Goal: Task Accomplishment & Management: Complete application form

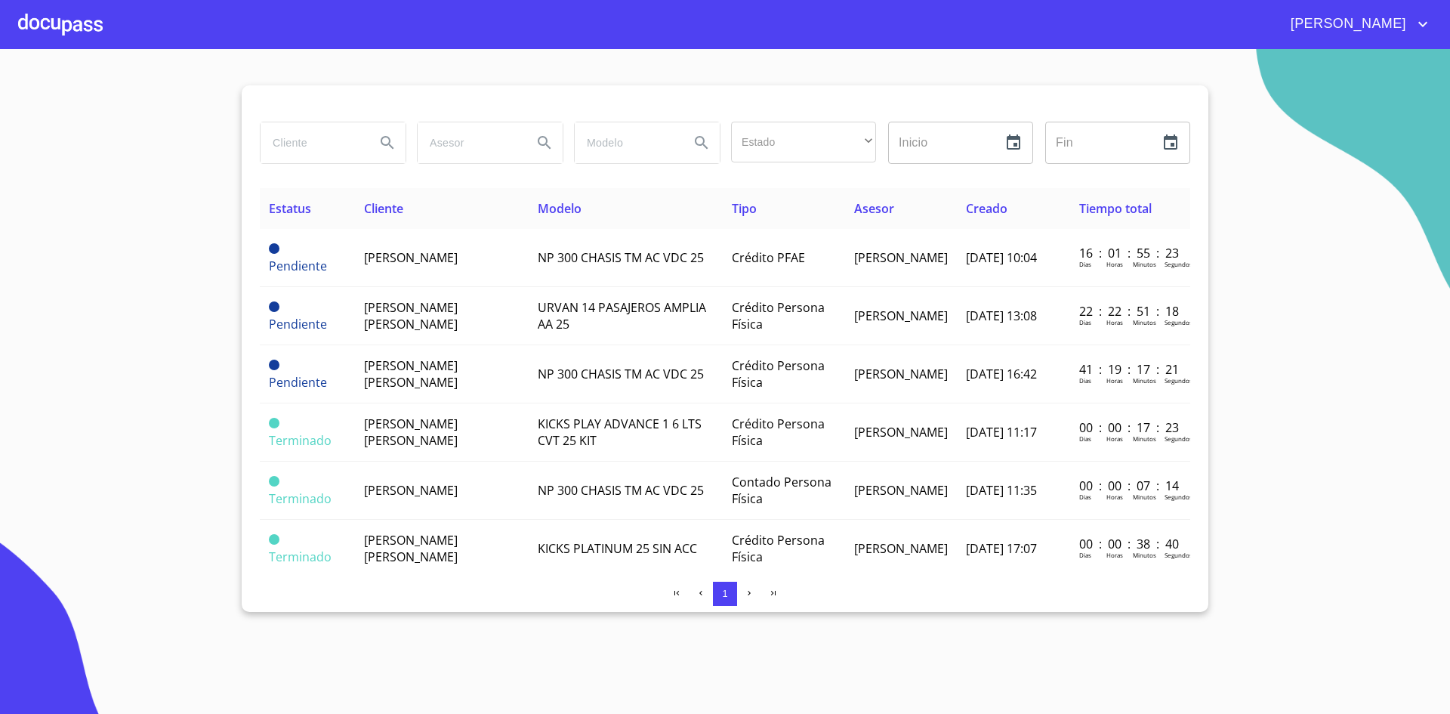
click at [84, 26] on div at bounding box center [60, 24] width 85 height 48
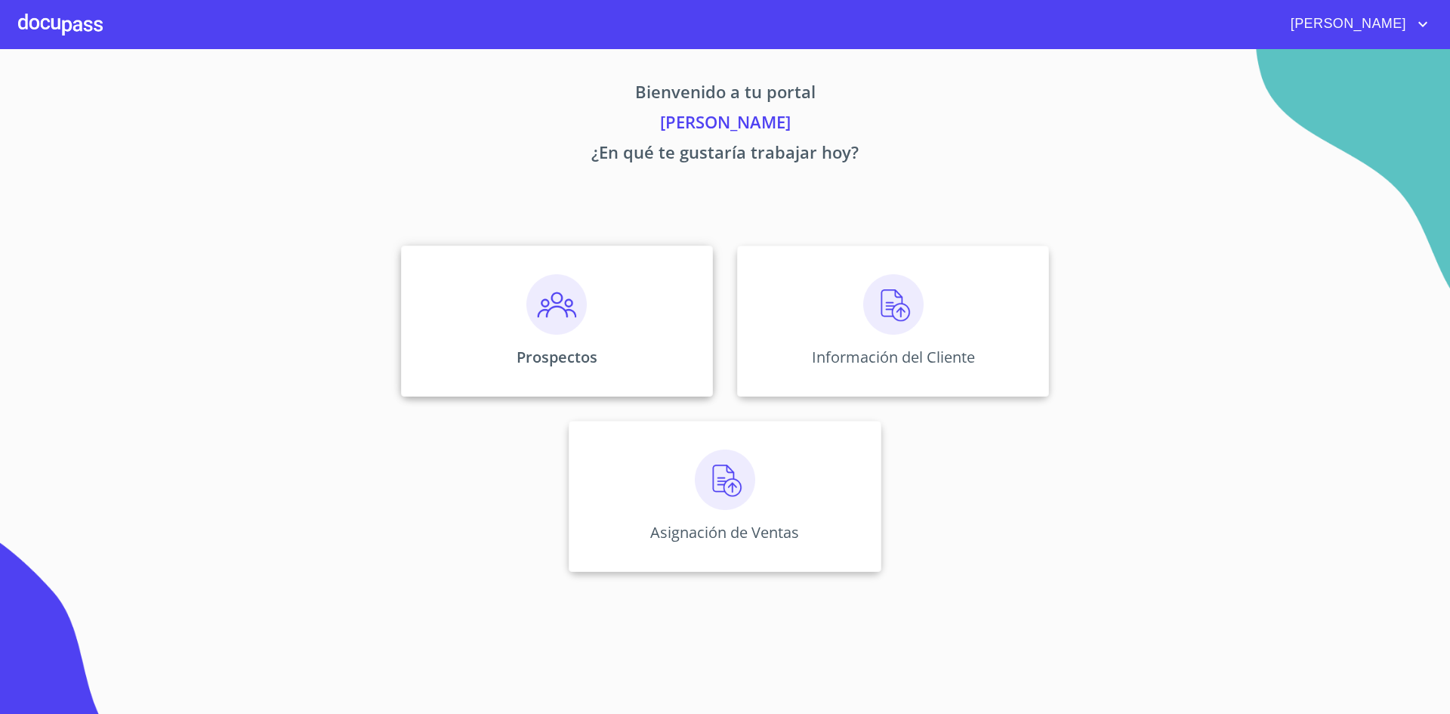
click at [568, 294] on img at bounding box center [556, 304] width 60 height 60
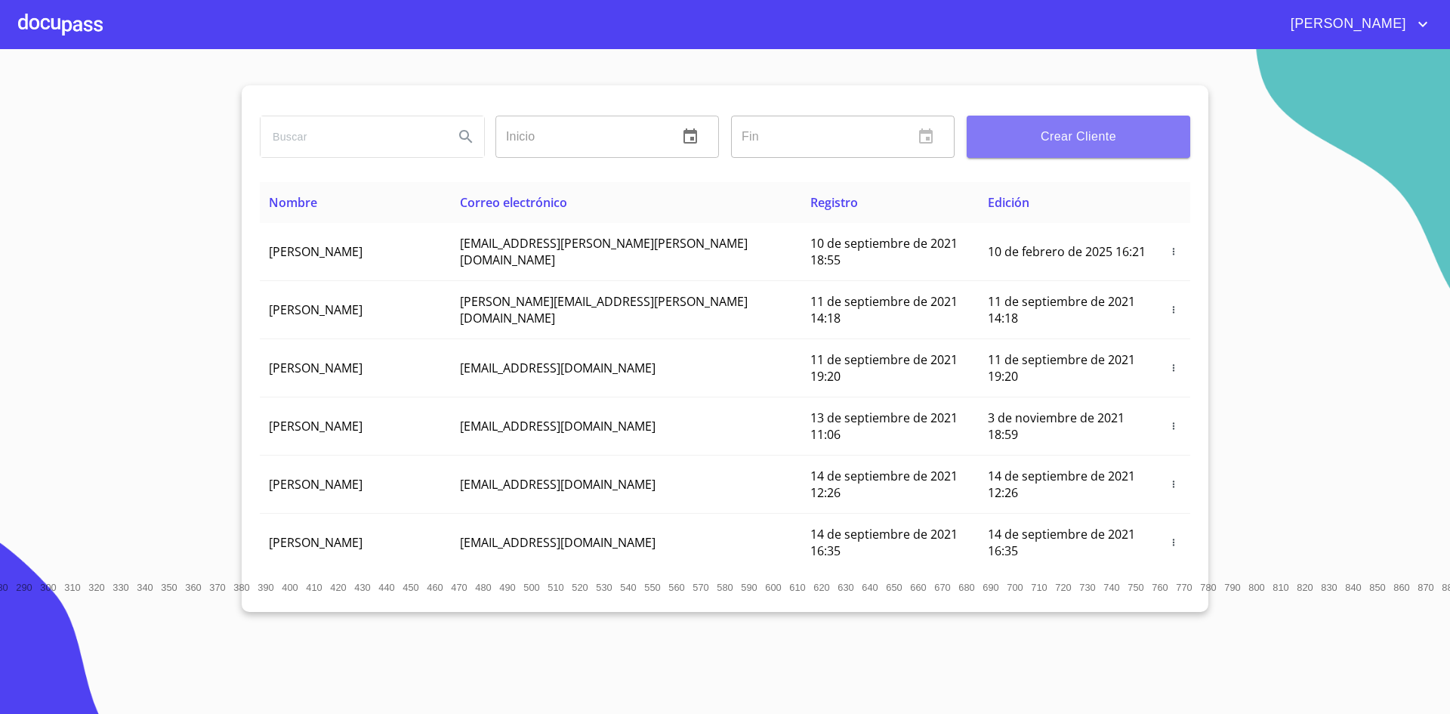
click at [1060, 138] on span "Crear Cliente" at bounding box center [1078, 136] width 199 height 21
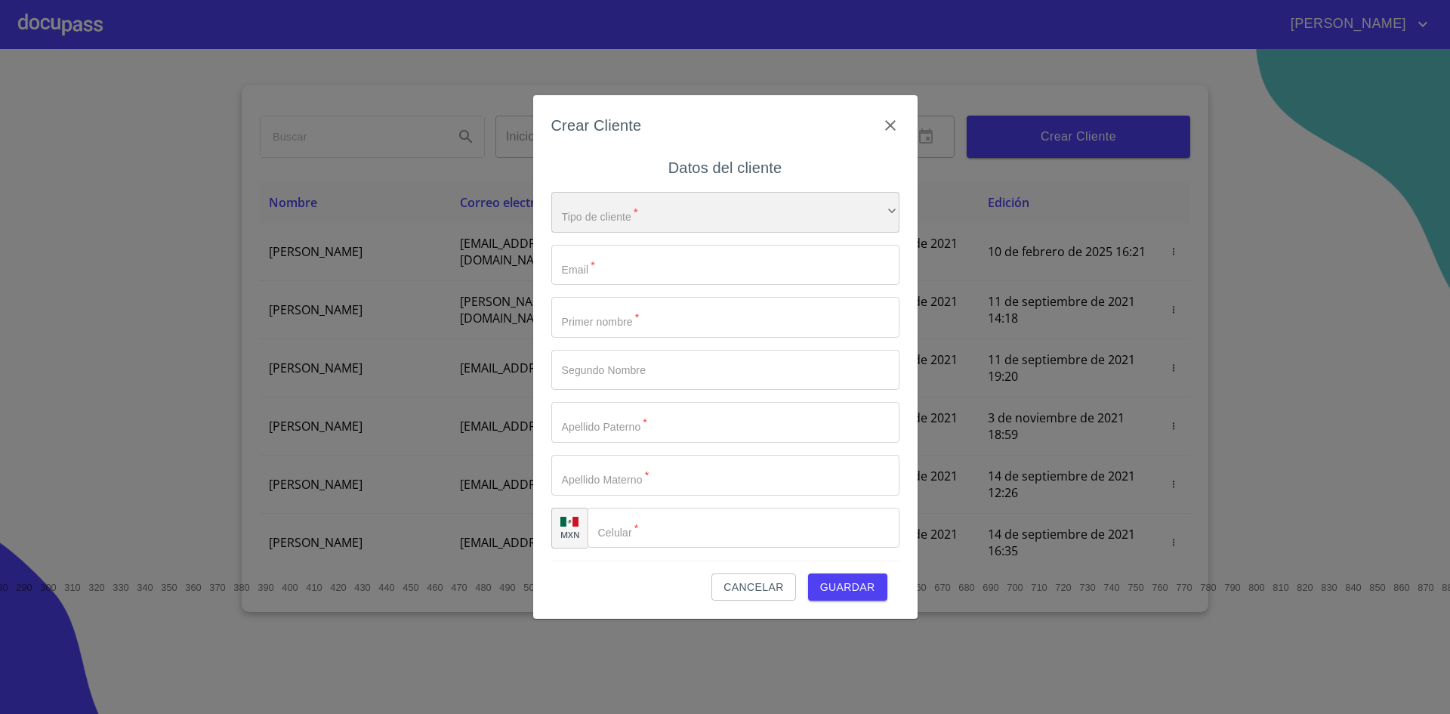
click at [863, 210] on div "​" at bounding box center [725, 212] width 348 height 41
click at [699, 223] on li "Persona Física" at bounding box center [719, 222] width 337 height 27
click at [674, 269] on input "Tipo de cliente   *" at bounding box center [725, 265] width 348 height 41
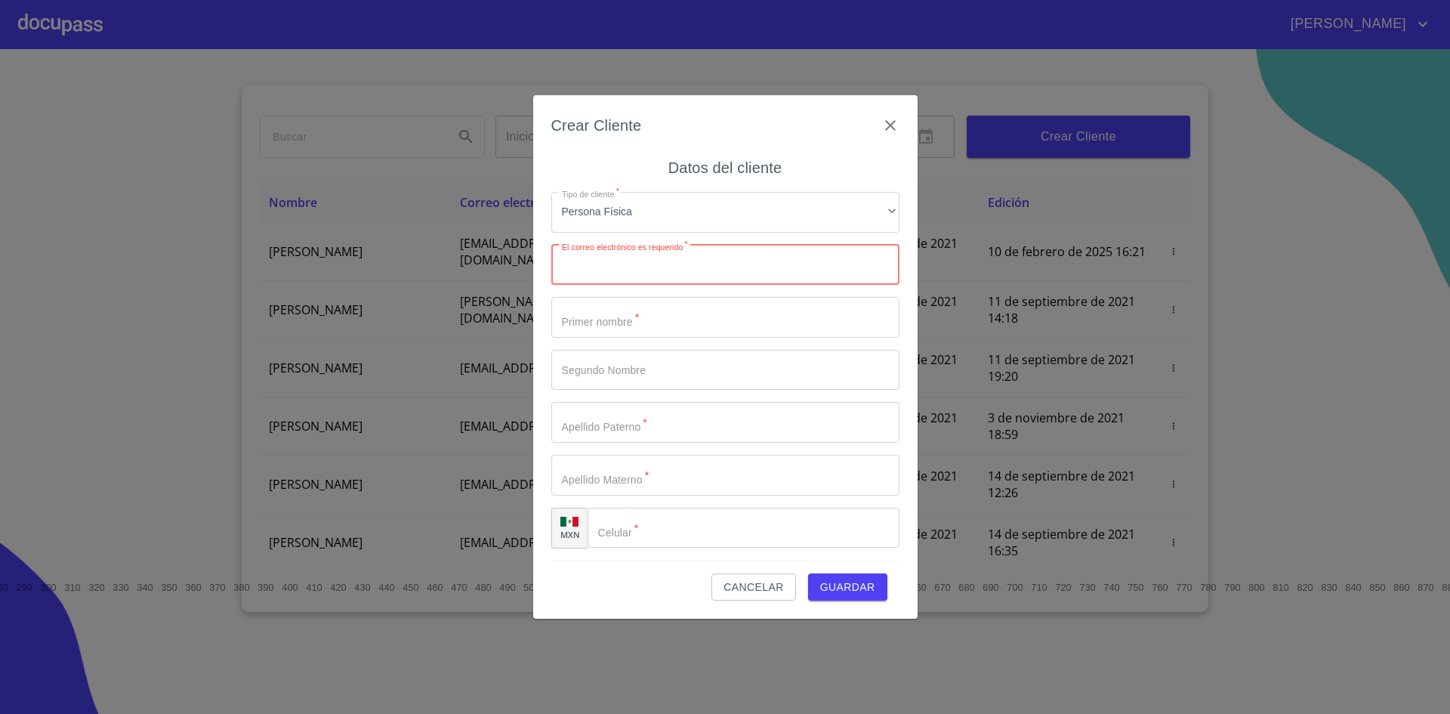
paste input "[EMAIL_ADDRESS][DOMAIN_NAME]"
type input "[EMAIL_ADDRESS][DOMAIN_NAME]"
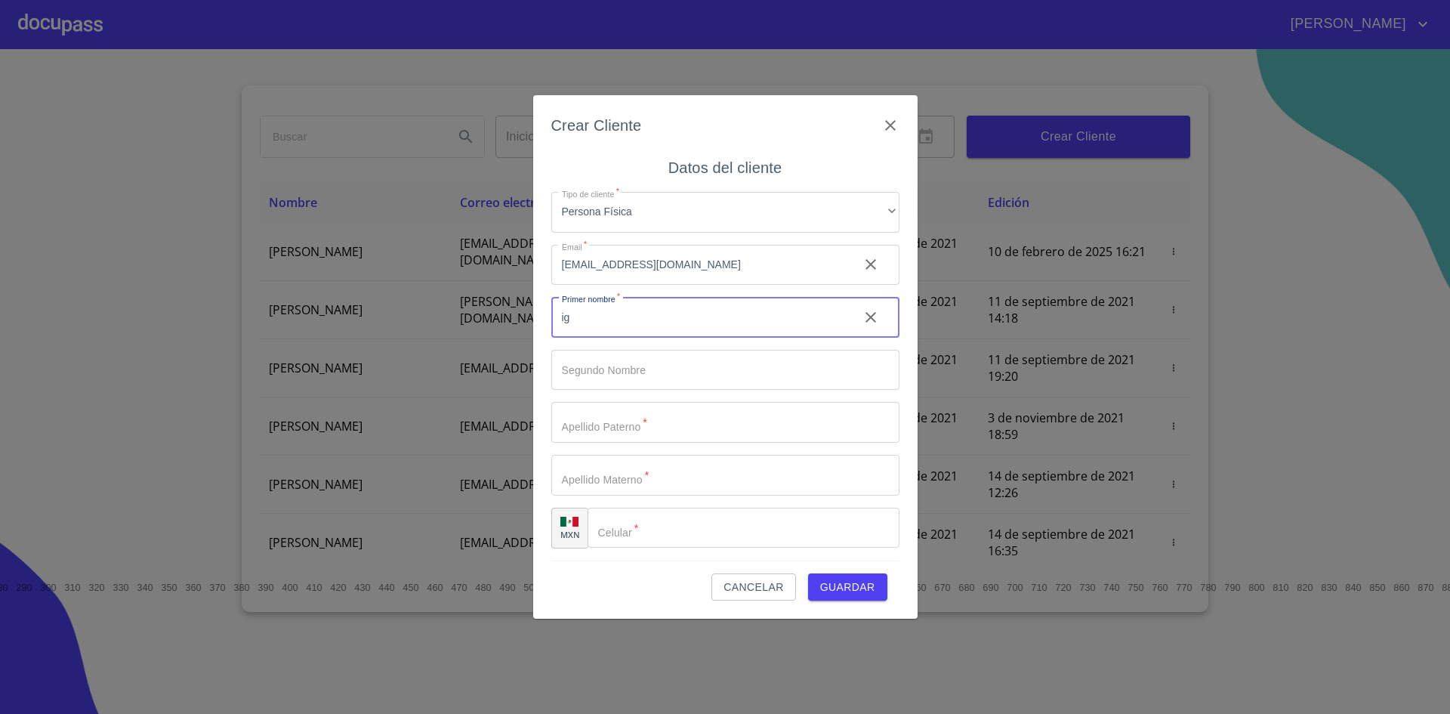
type input "i"
type input "[PERSON_NAME]"
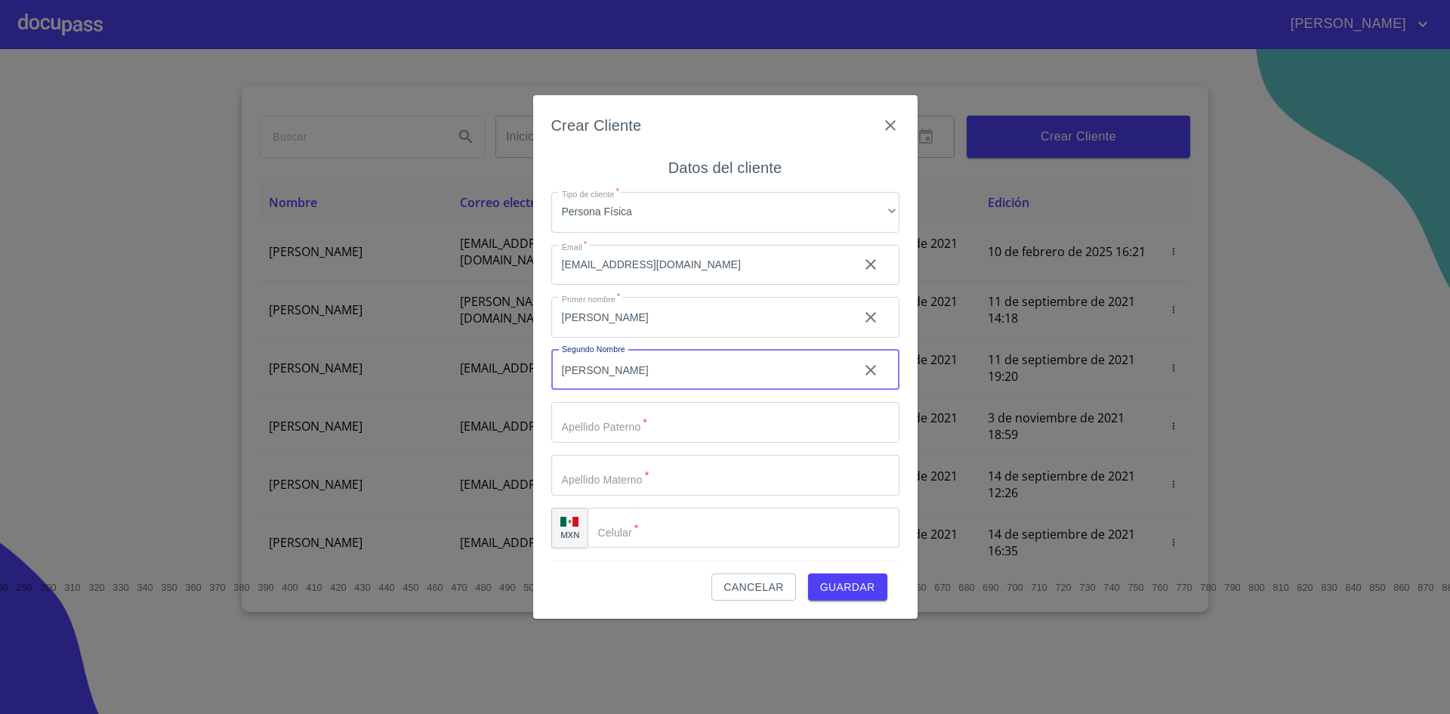
type input "[PERSON_NAME]"
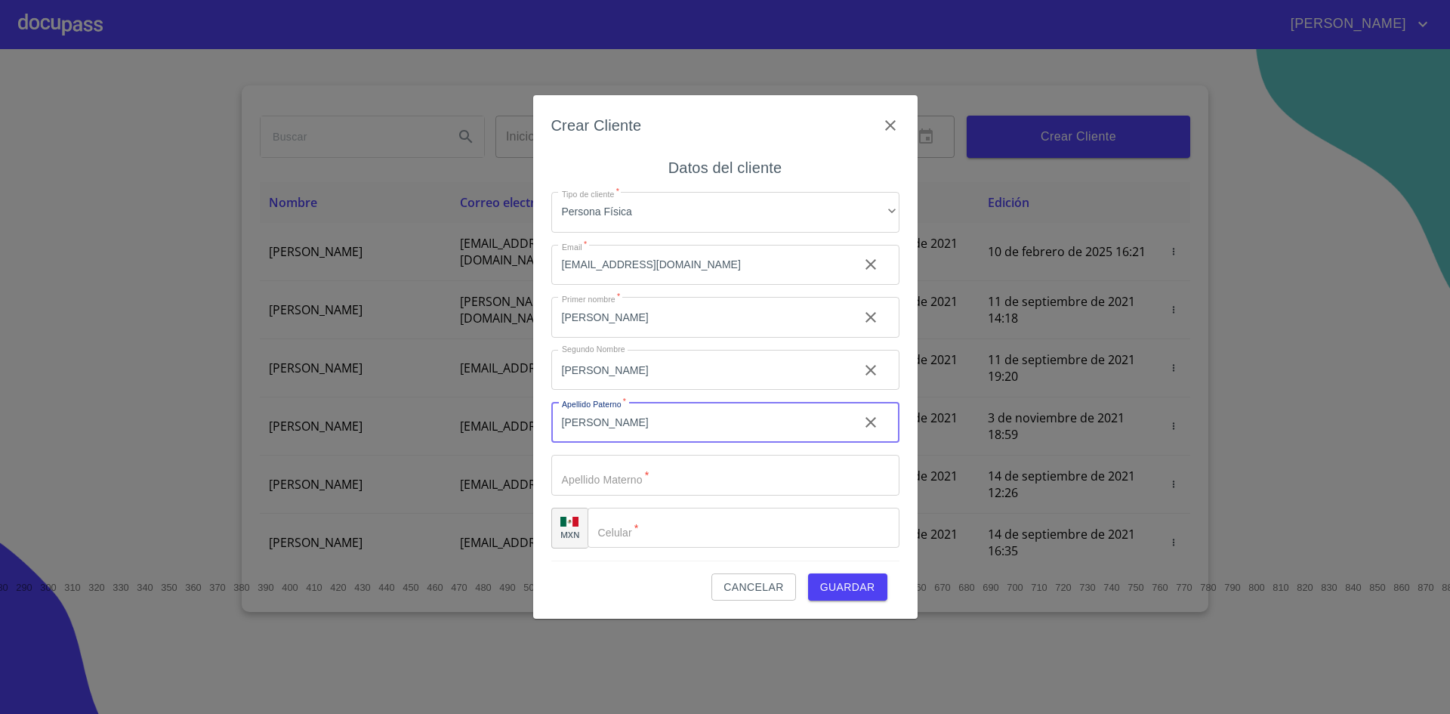
type input "[PERSON_NAME]"
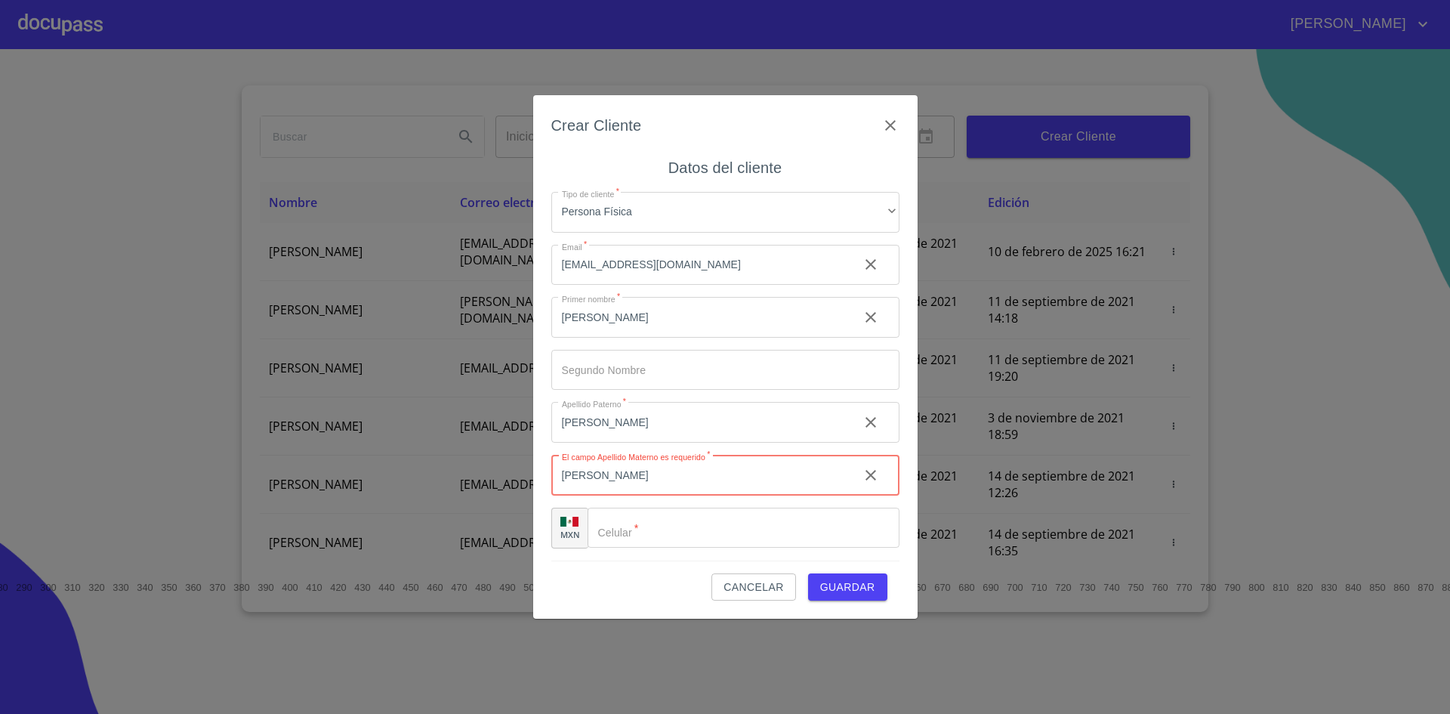
type input "[PERSON_NAME]"
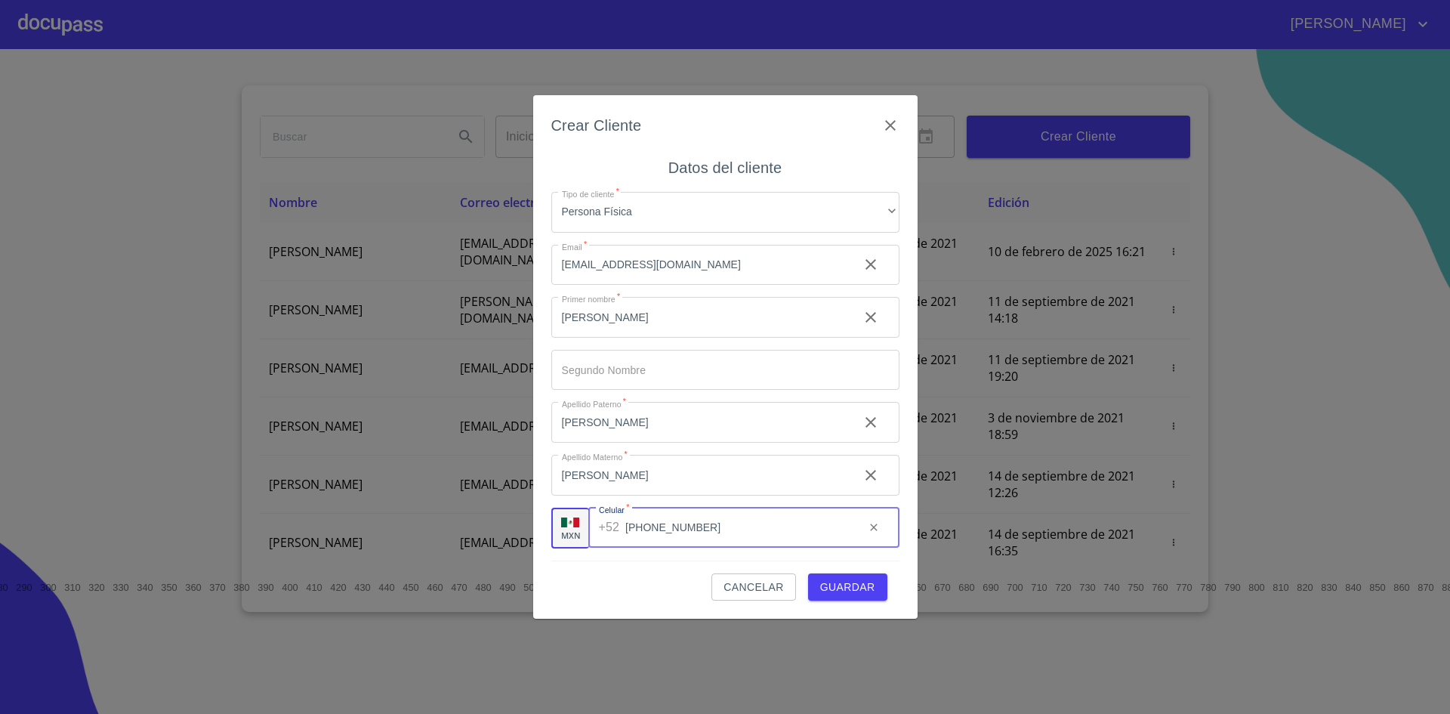
type input "[PHONE_NUMBER]"
click at [853, 588] on span "Guardar" at bounding box center [847, 587] width 55 height 19
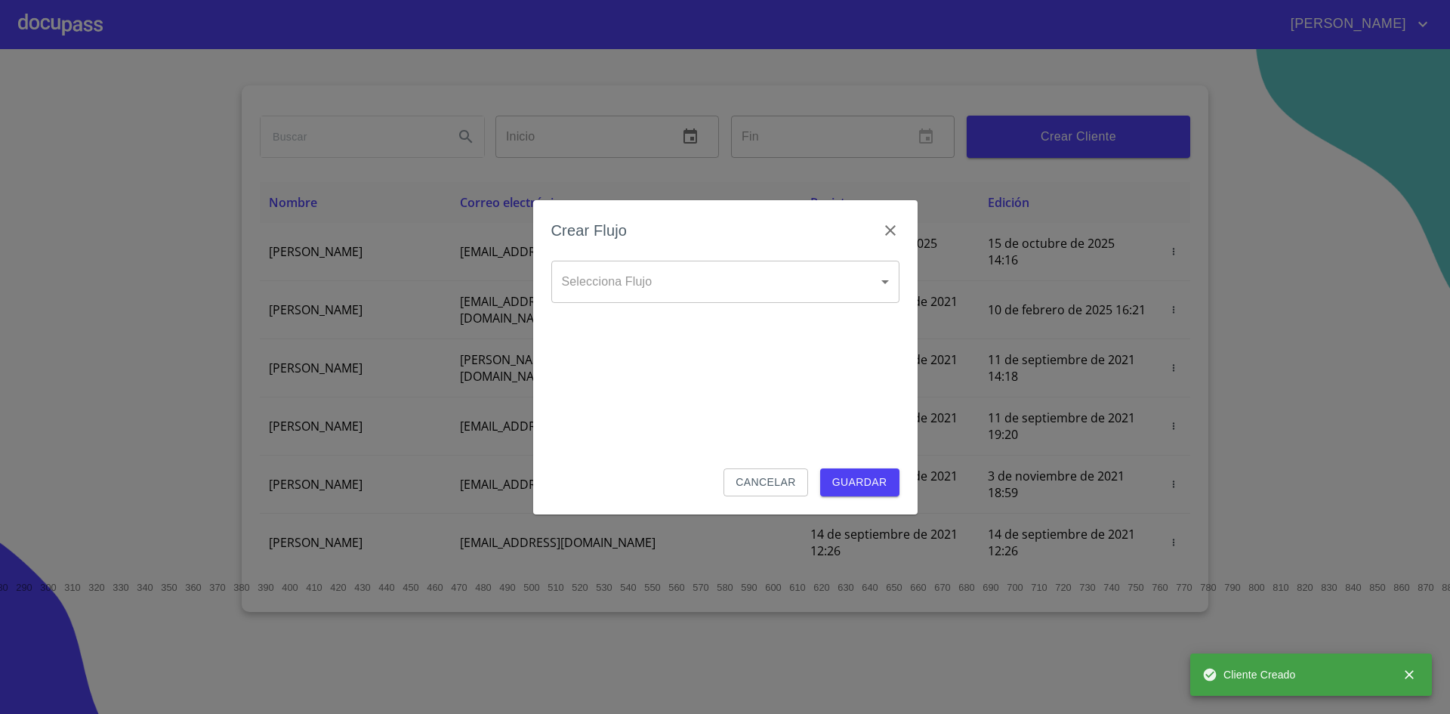
click at [880, 292] on body "[PERSON_NAME] ​ Fin ​ Crear Cliente Nombre Correo electrónico Registro Edición …" at bounding box center [725, 357] width 1450 height 714
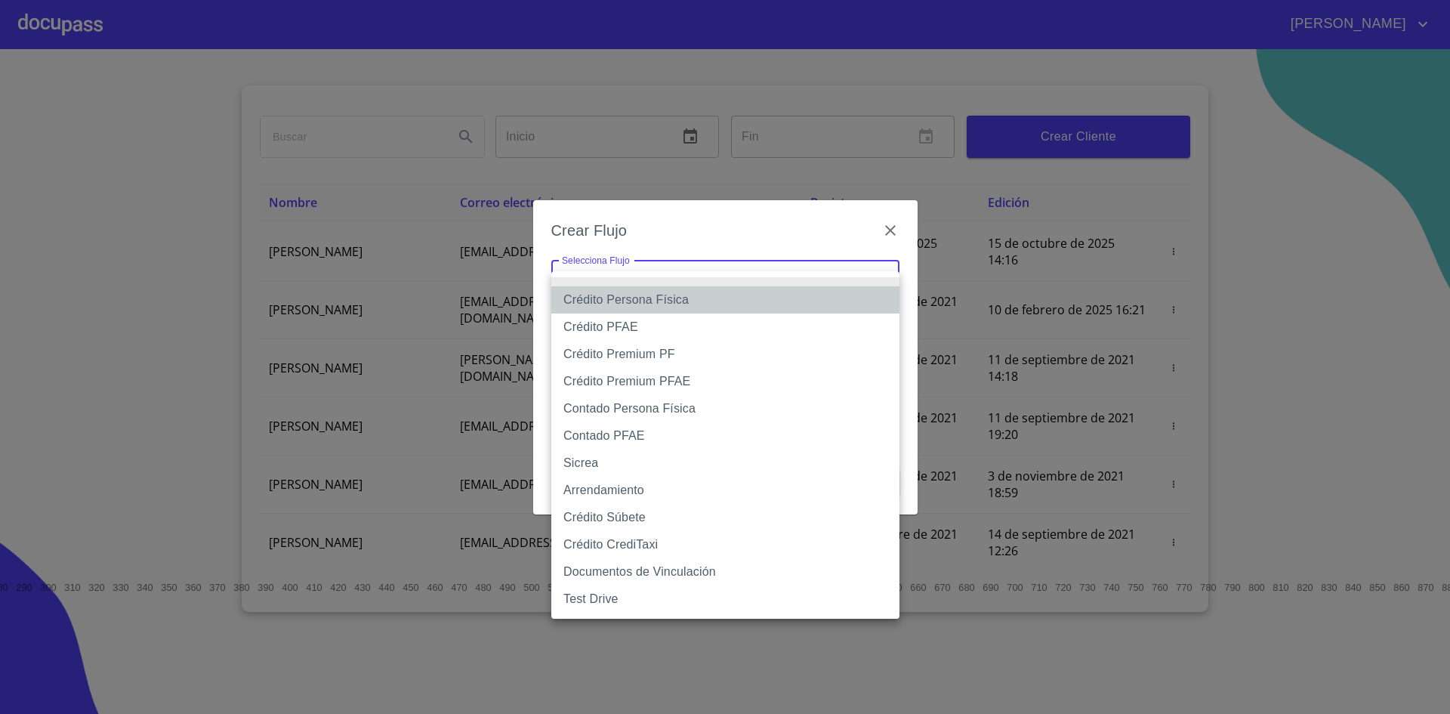
click at [668, 299] on li "Crédito Persona Física" at bounding box center [725, 299] width 348 height 27
type input "6009fb3c7d1714eb8809aa97"
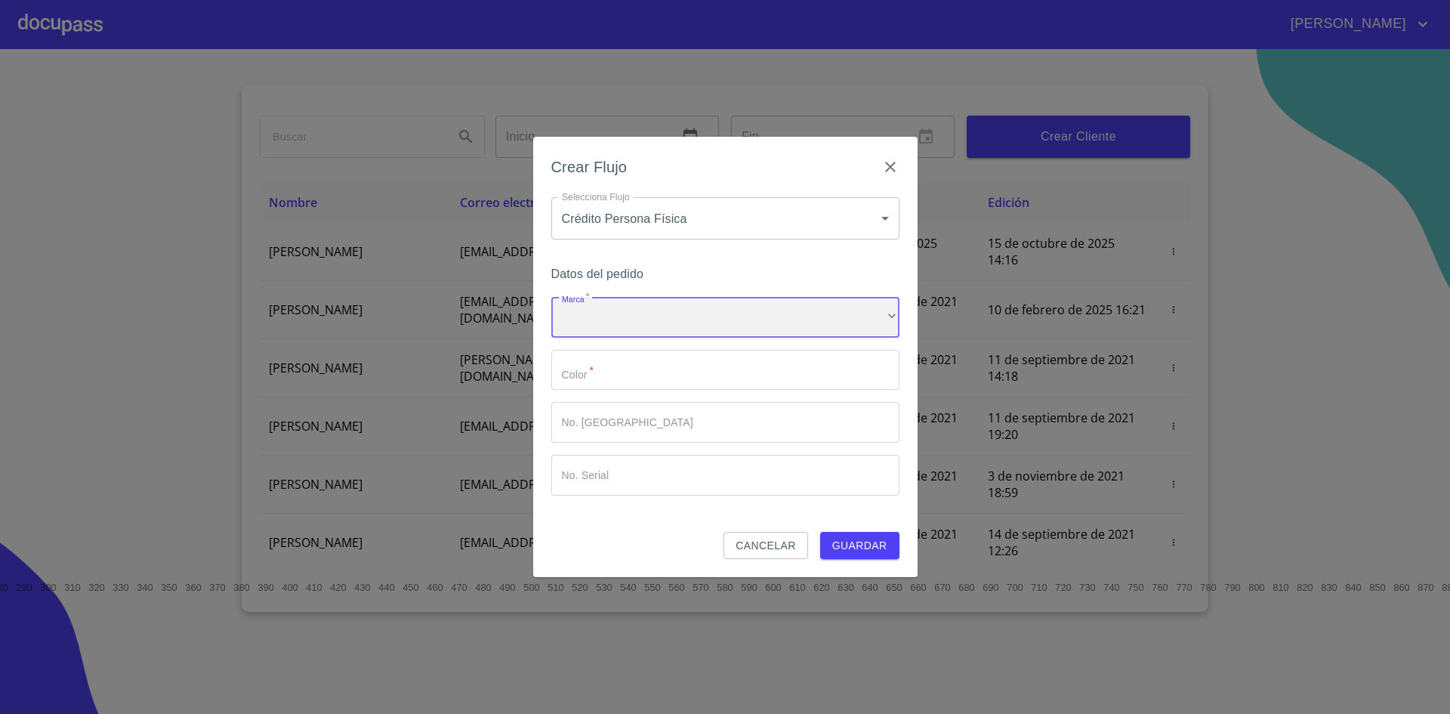
click at [654, 304] on div "​" at bounding box center [725, 317] width 348 height 41
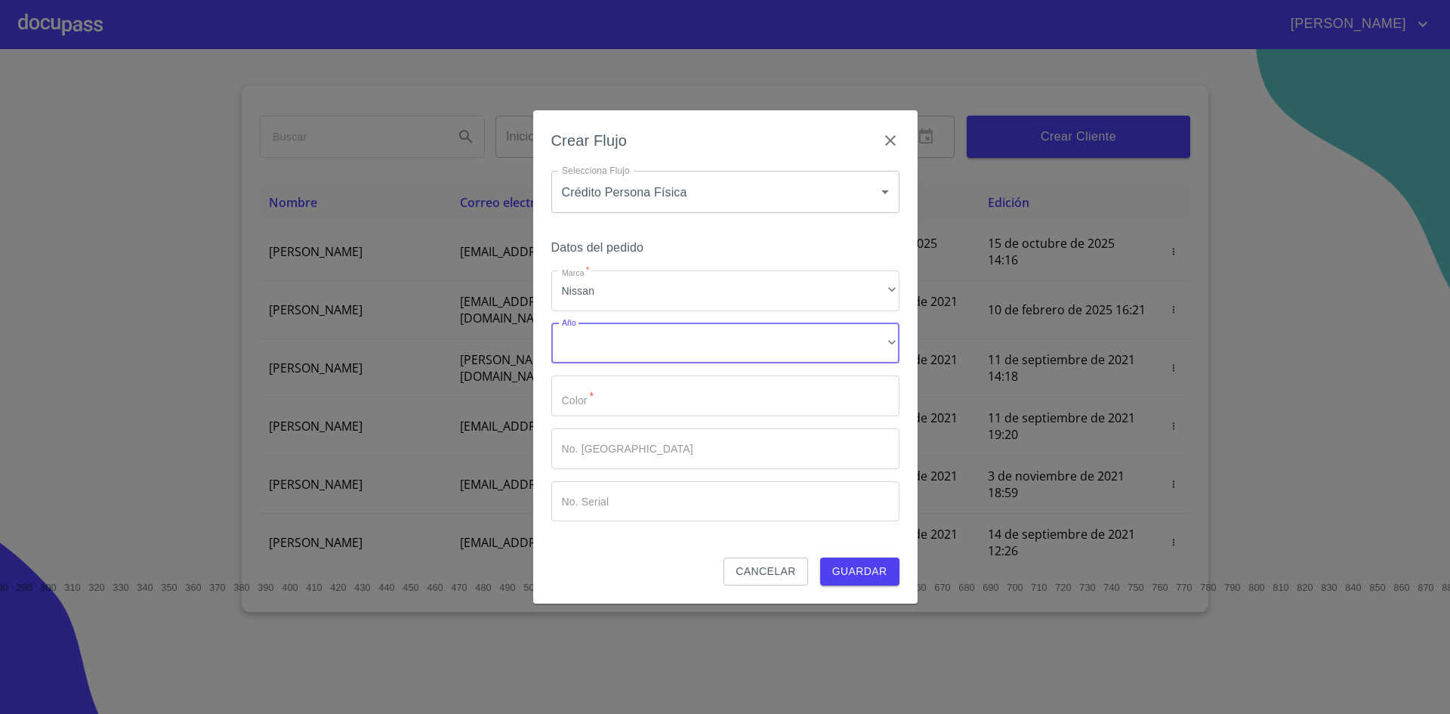
click at [644, 329] on div "​" at bounding box center [725, 343] width 348 height 41
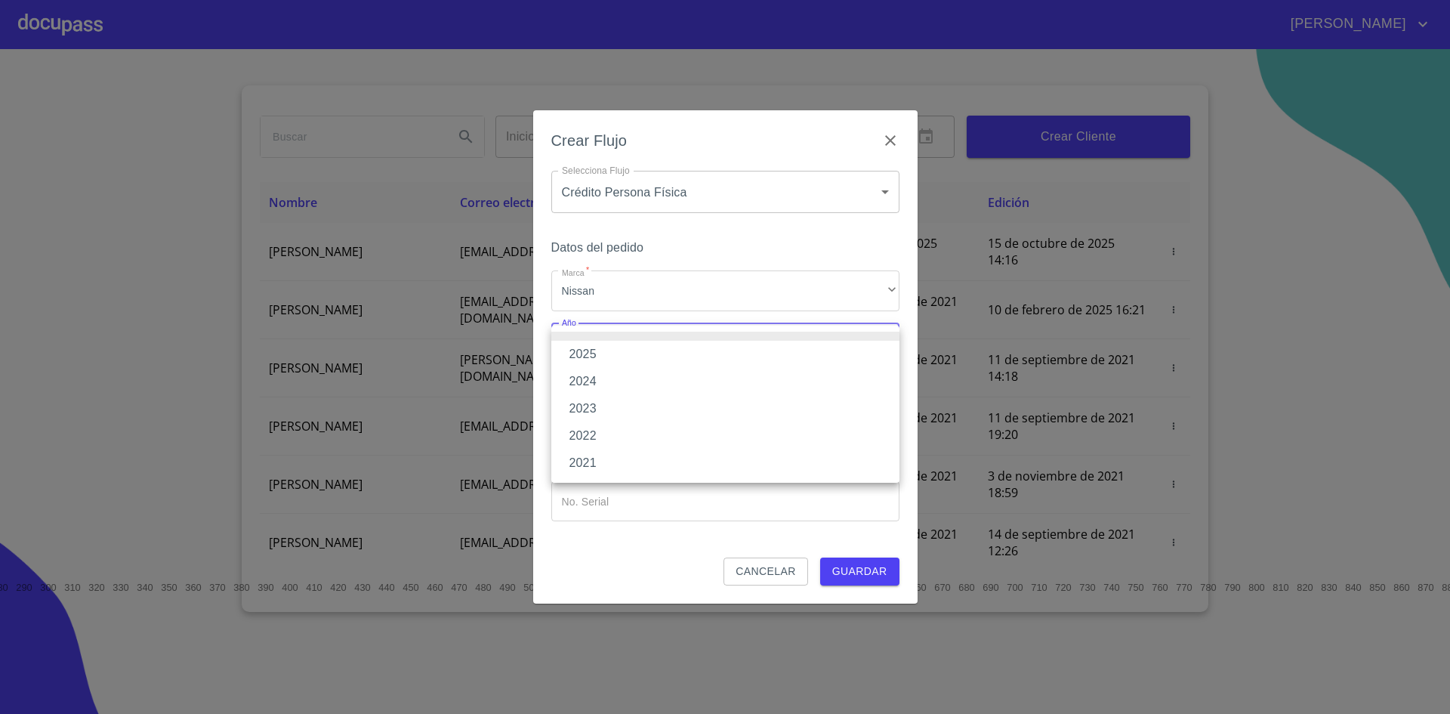
click at [613, 351] on li "2025" at bounding box center [725, 354] width 348 height 27
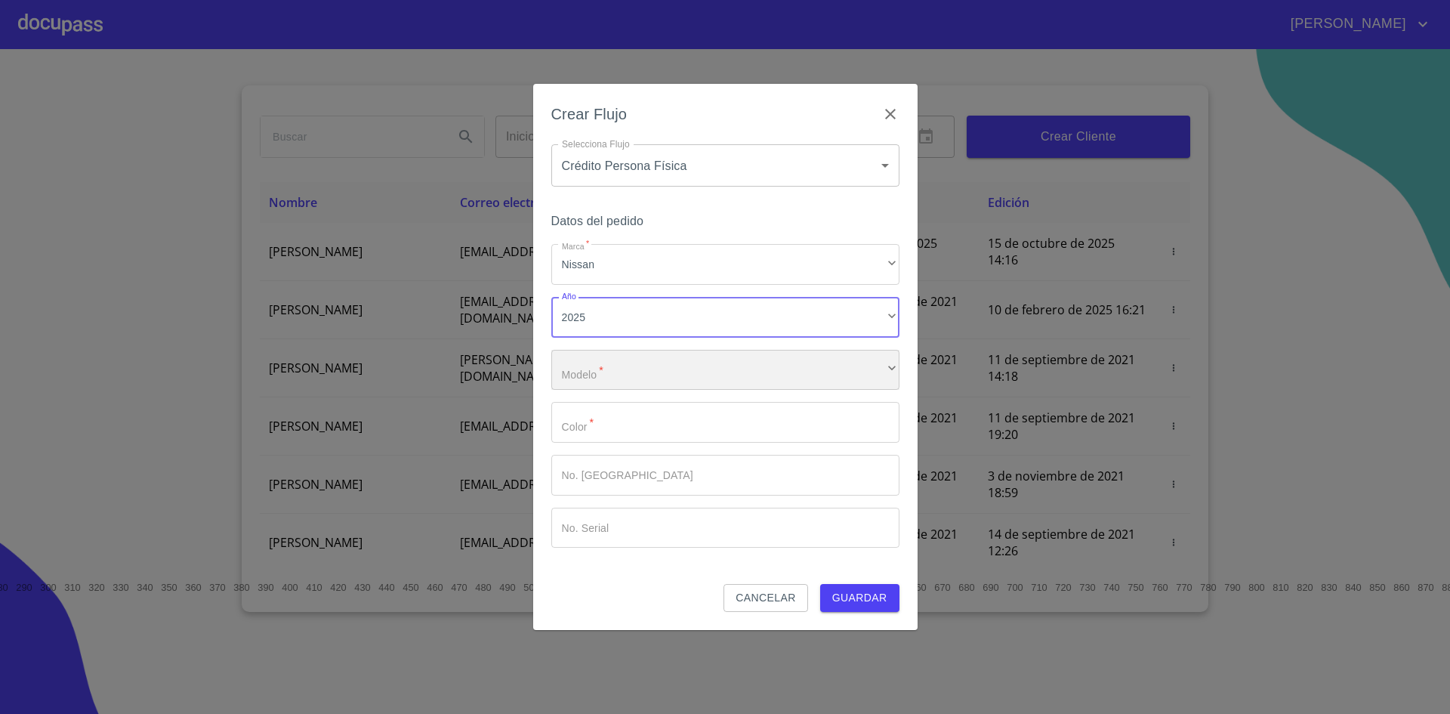
click at [640, 375] on div "​" at bounding box center [725, 370] width 348 height 41
click at [640, 421] on input "Marca   *" at bounding box center [725, 422] width 348 height 41
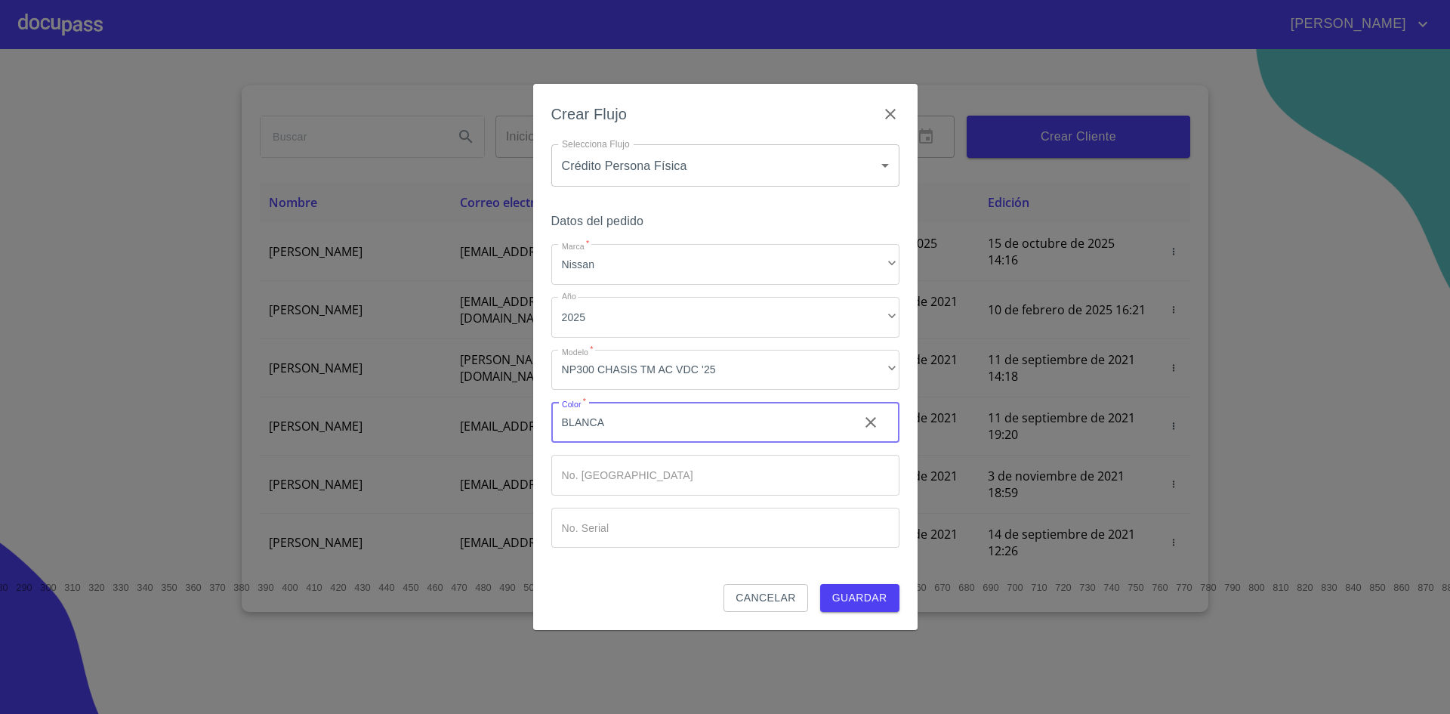
type input "BLANCA"
click at [629, 471] on input "Marca   *" at bounding box center [725, 475] width 348 height 41
type input "P"
type input "00"
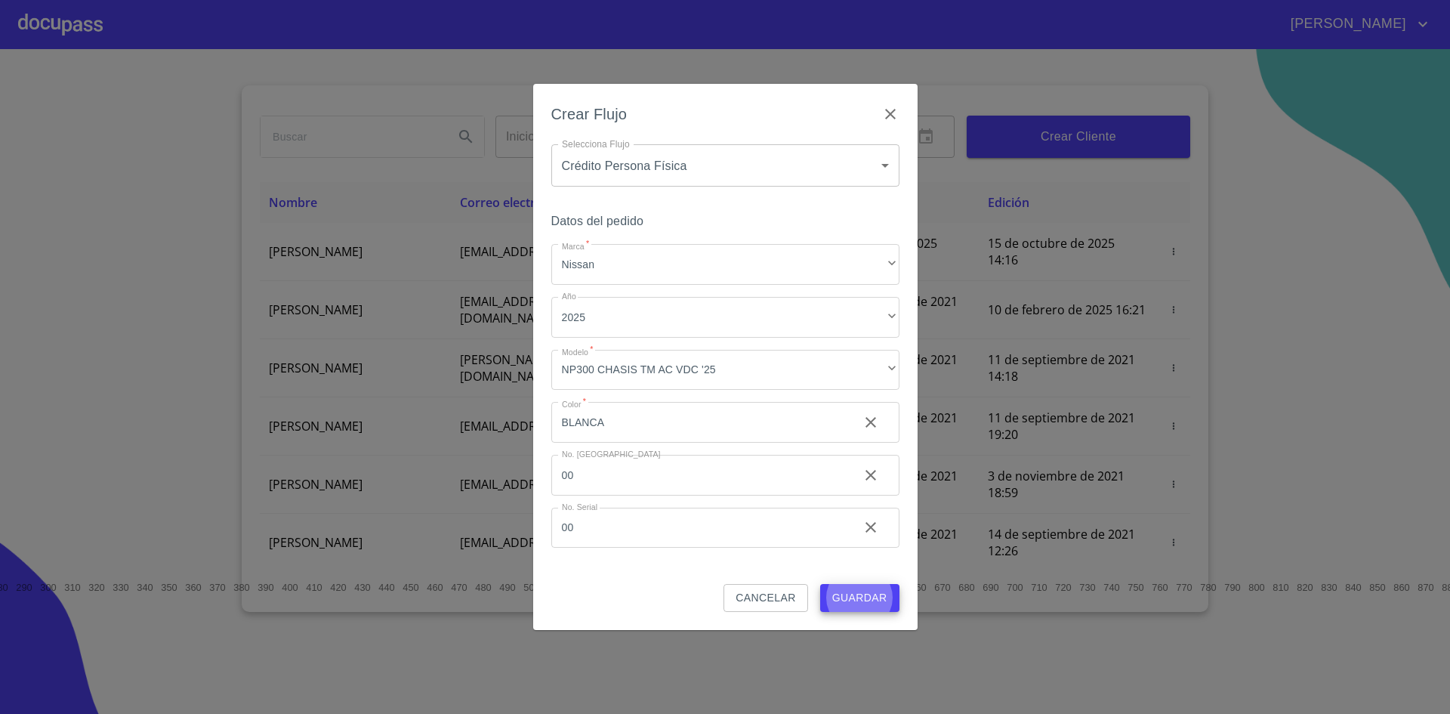
click at [820, 584] on button "Guardar" at bounding box center [859, 598] width 79 height 28
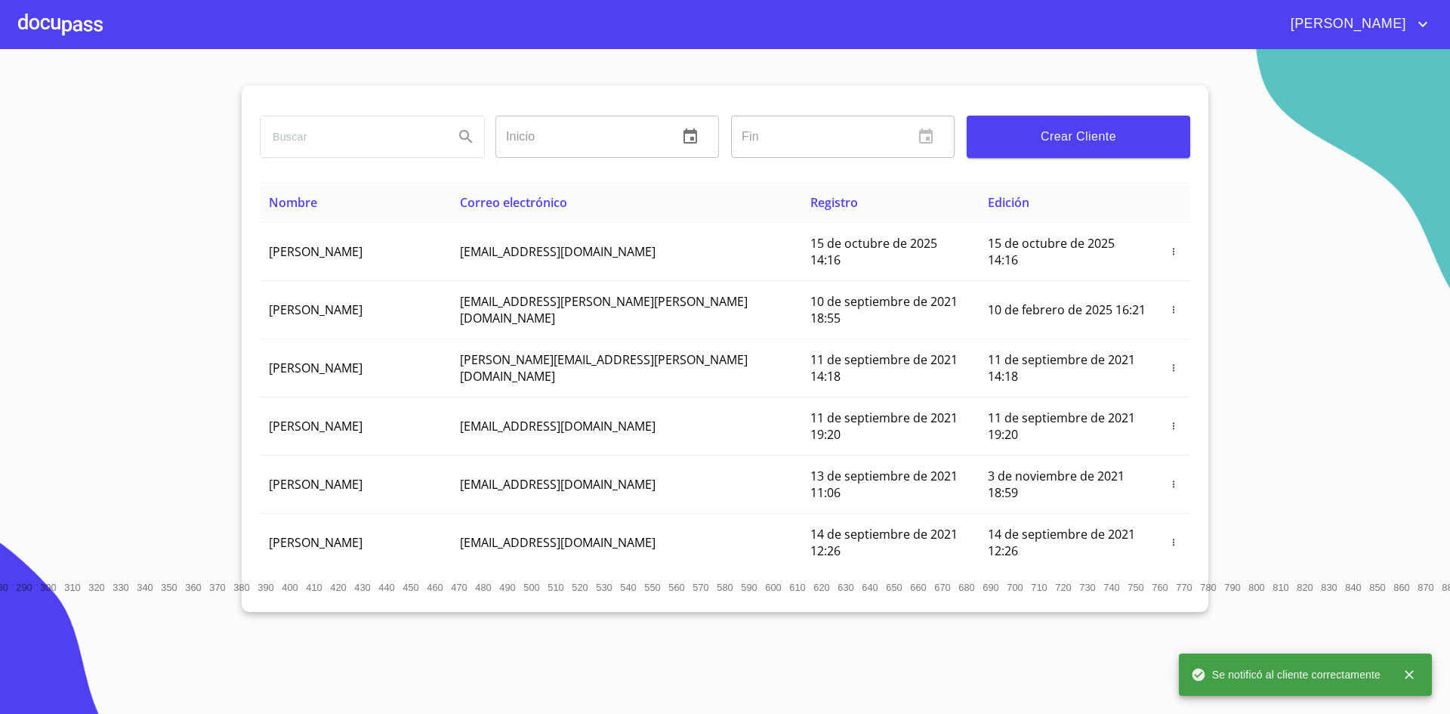
click at [45, 18] on div at bounding box center [60, 24] width 85 height 48
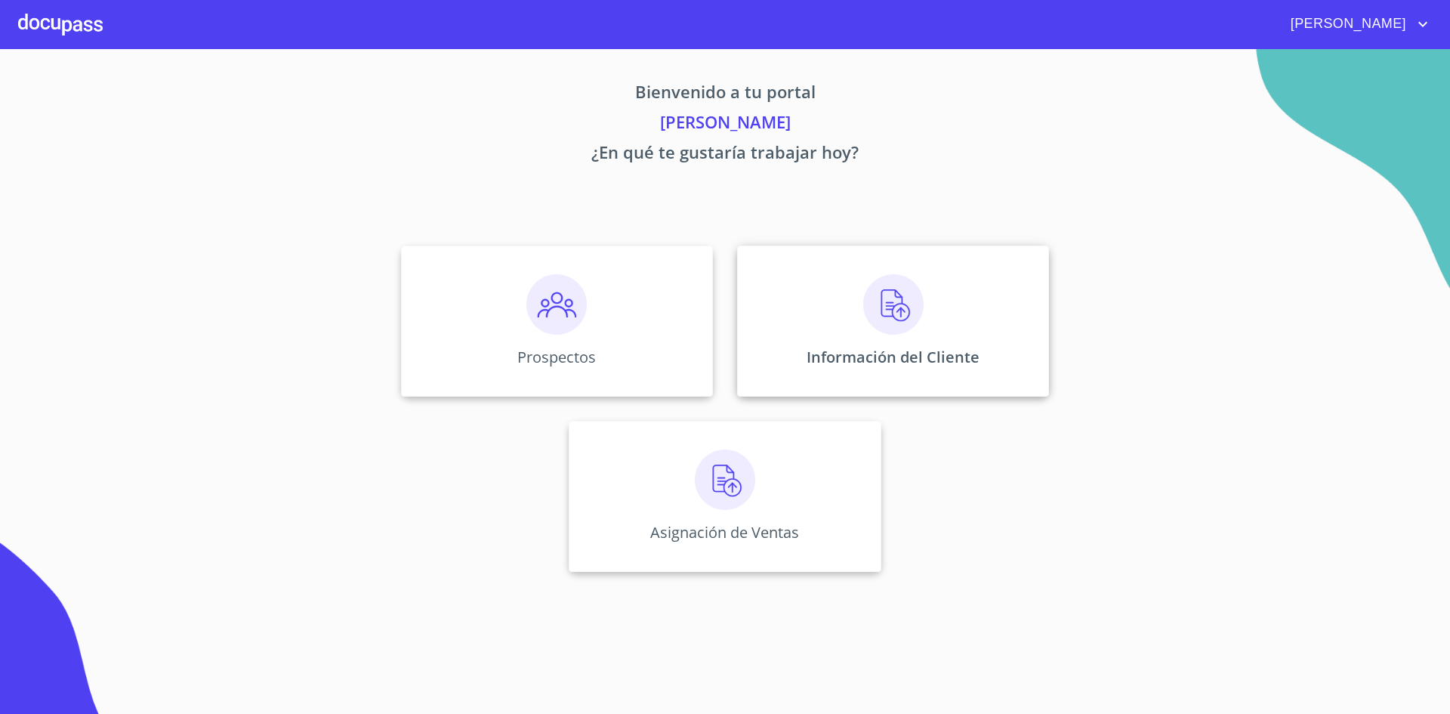
click at [905, 314] on img at bounding box center [893, 304] width 60 height 60
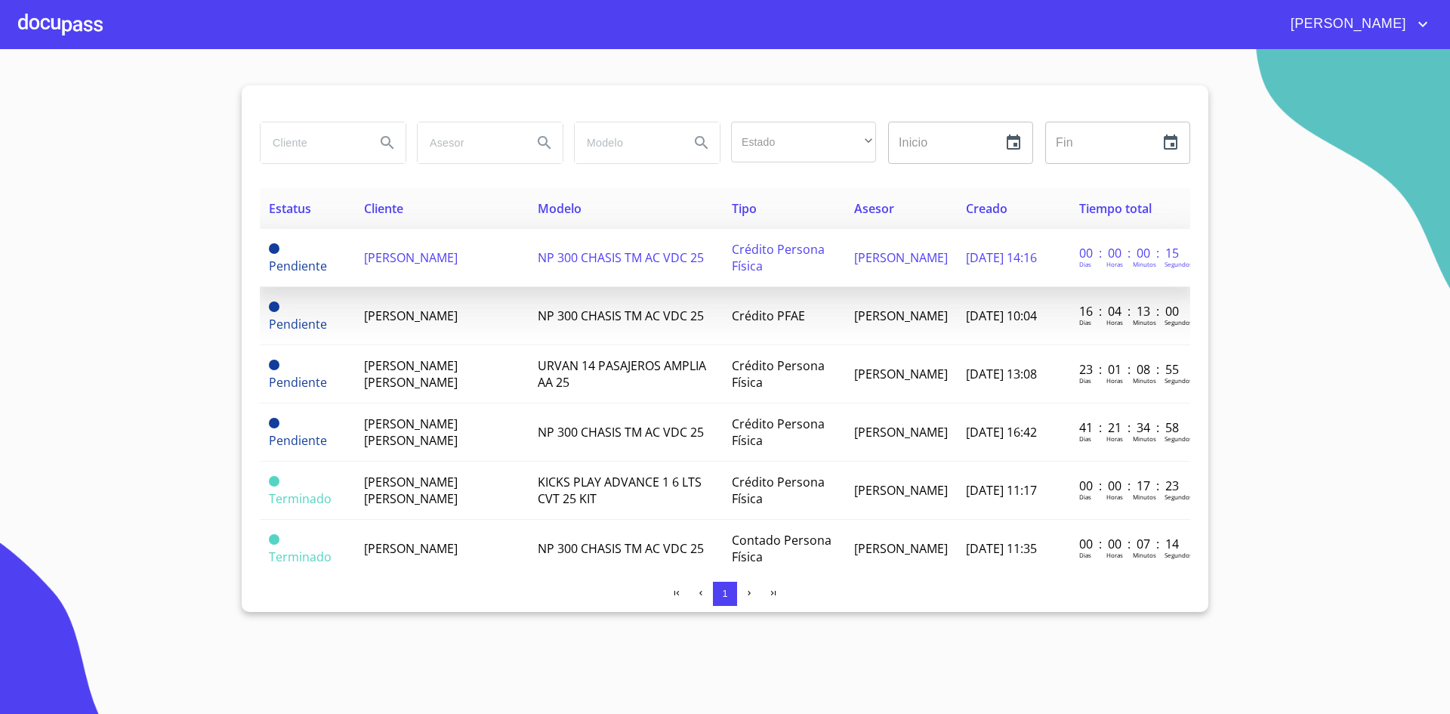
click at [856, 257] on span "[PERSON_NAME]" at bounding box center [901, 257] width 94 height 17
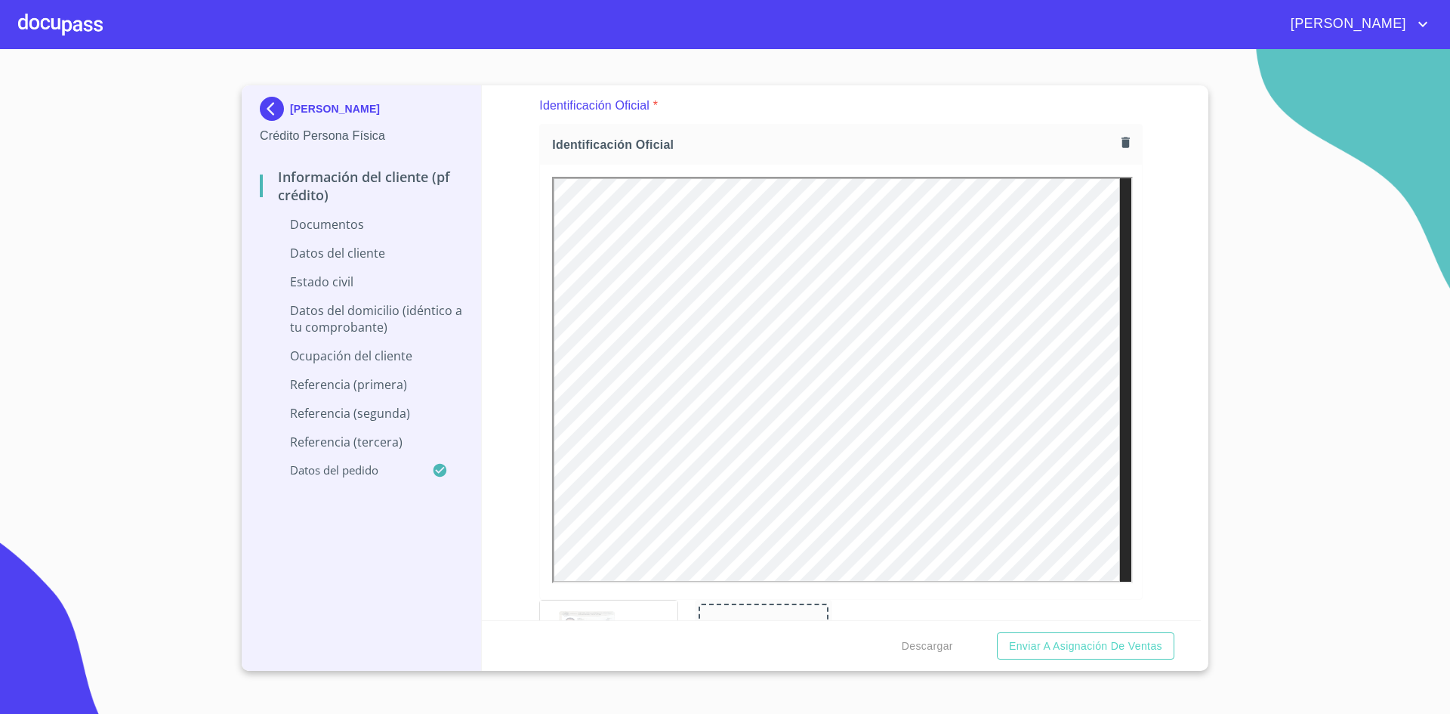
click at [1183, 267] on div "Información del cliente (PF crédito) Documentos Documento de identificación.   …" at bounding box center [842, 352] width 720 height 535
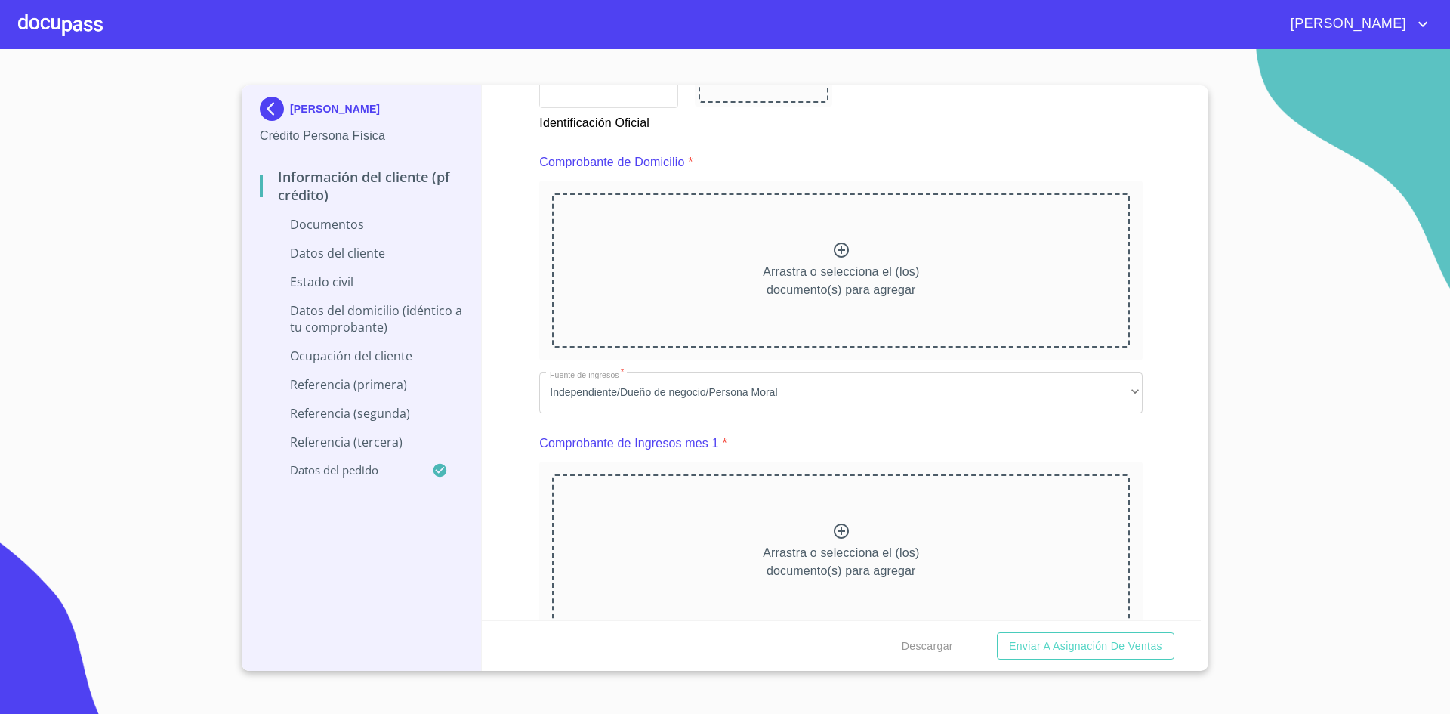
scroll to position [788, 0]
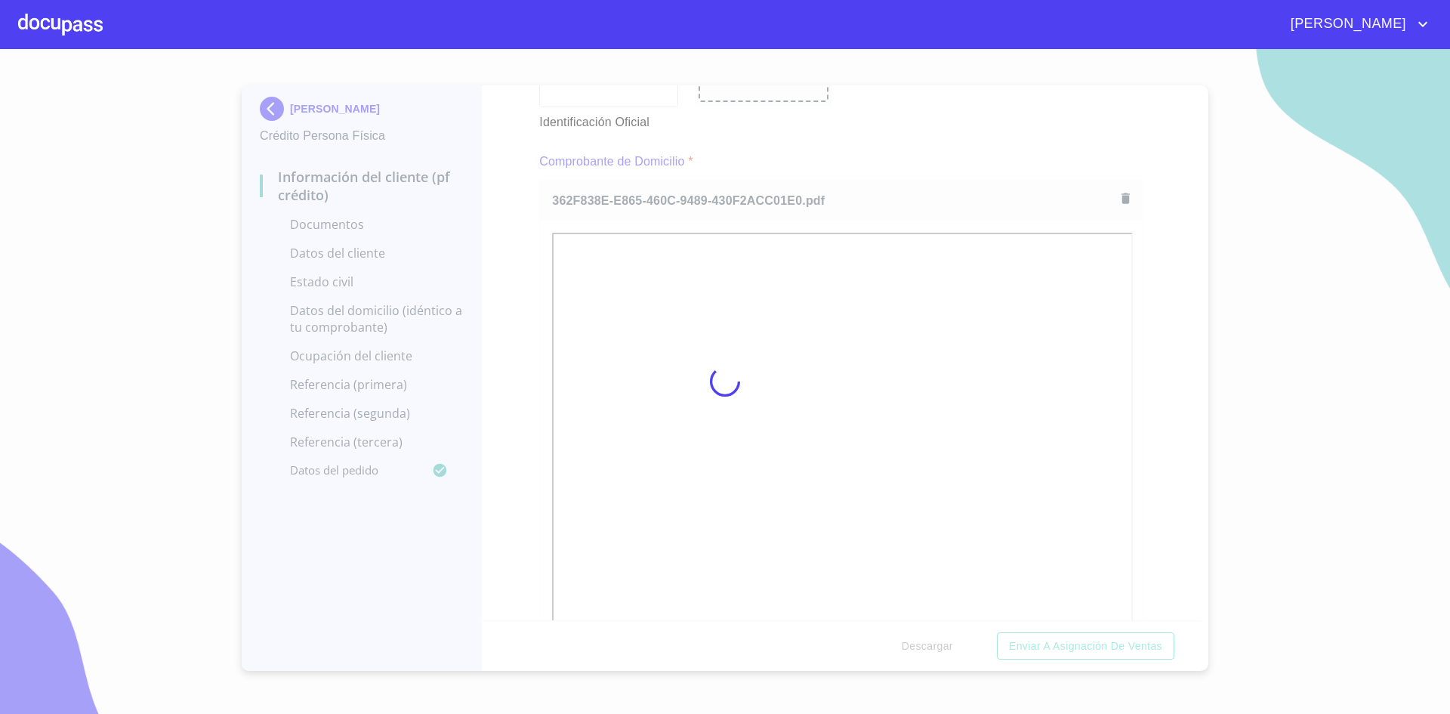
click at [896, 134] on div at bounding box center [725, 381] width 1450 height 665
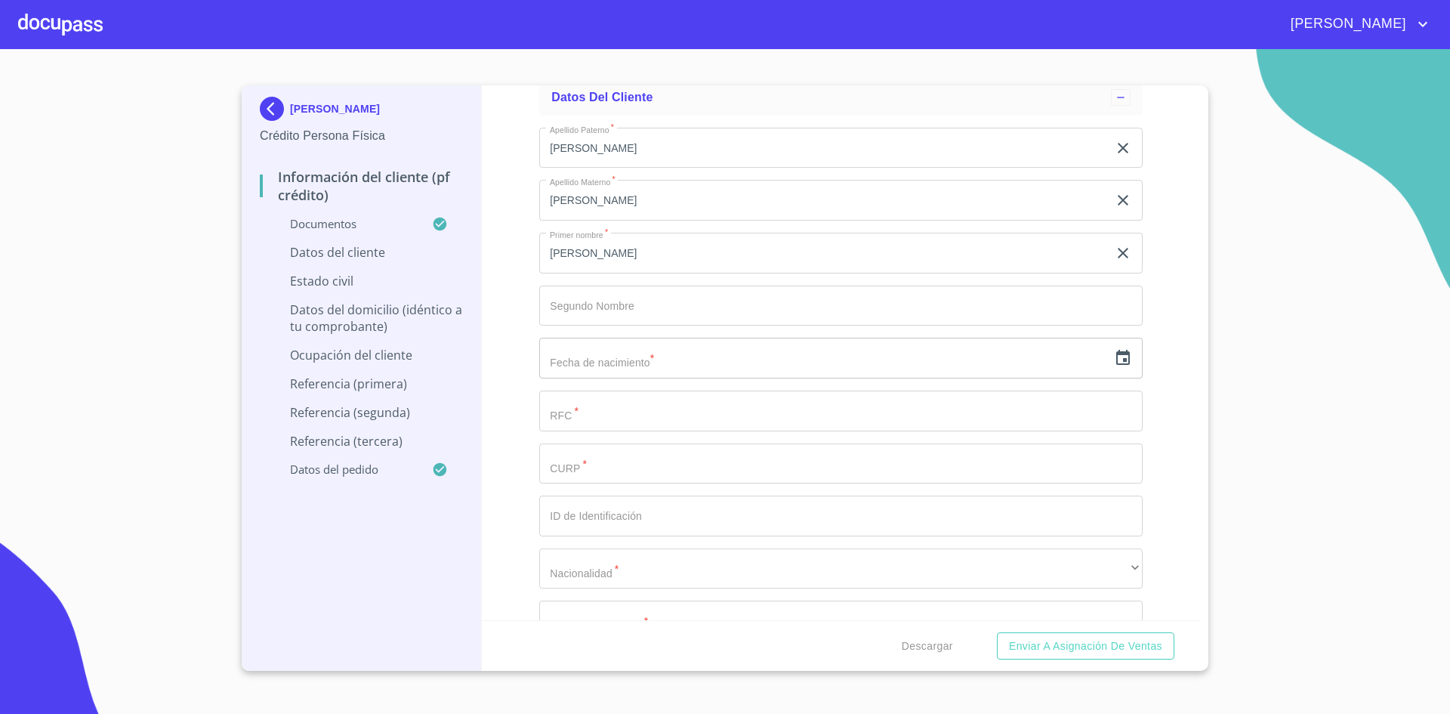
scroll to position [5003, 0]
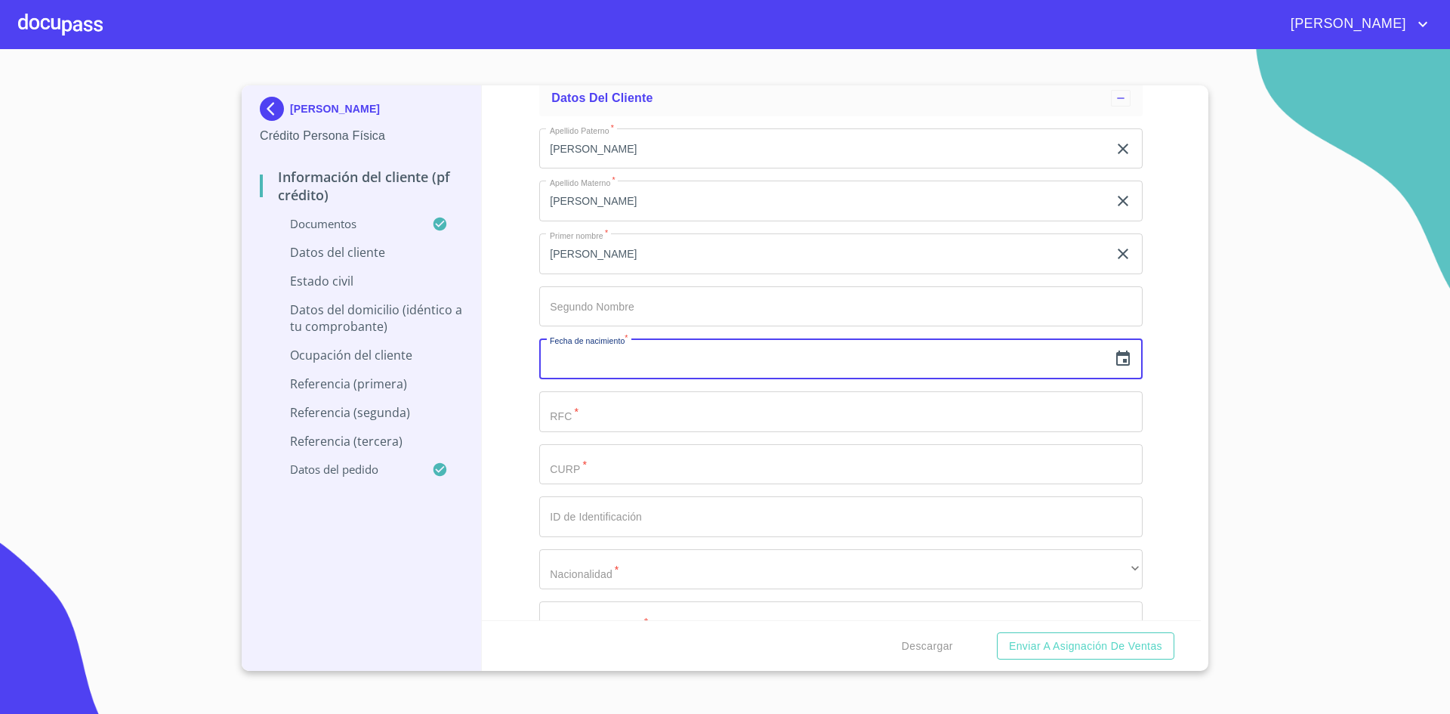
click at [669, 359] on input "text" at bounding box center [823, 358] width 569 height 41
click at [1114, 366] on icon "button" at bounding box center [1123, 359] width 18 height 18
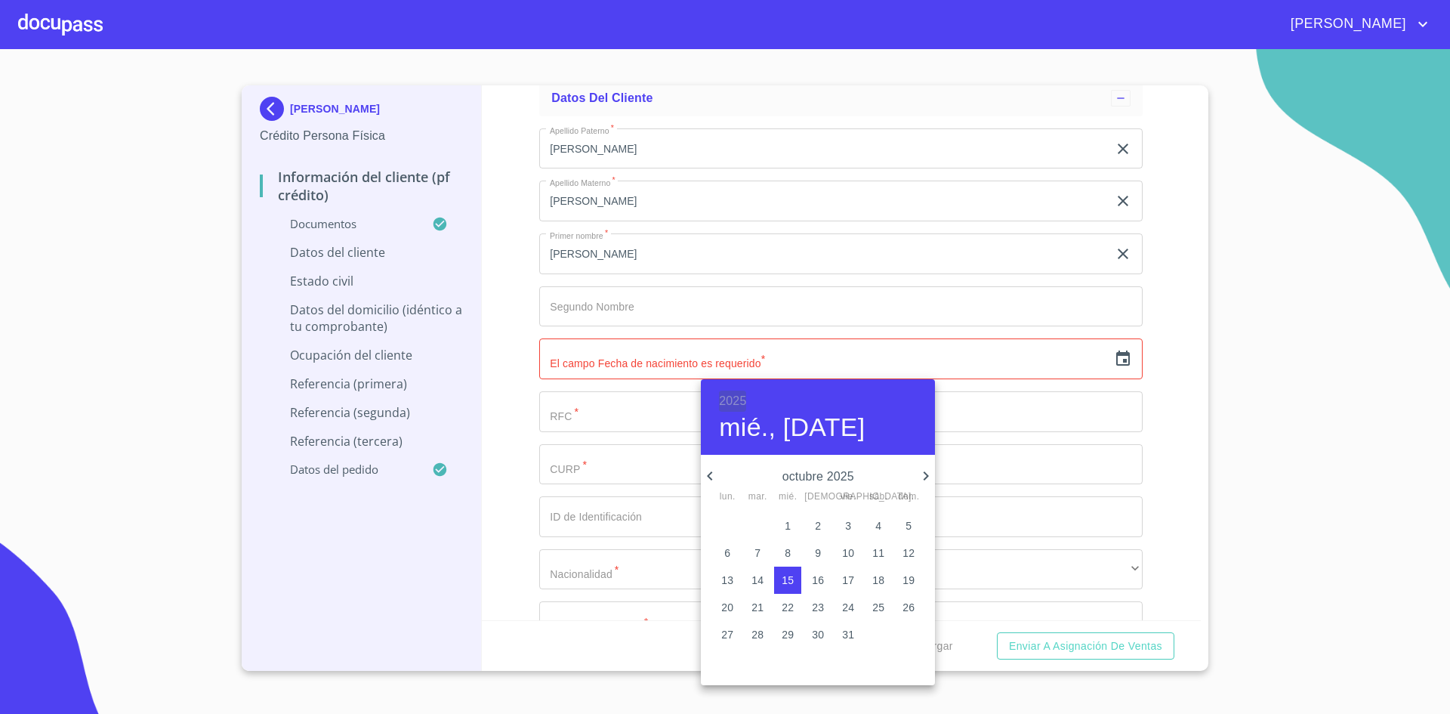
click at [729, 401] on h6 "2025" at bounding box center [732, 400] width 27 height 21
click at [815, 535] on div "1998" at bounding box center [818, 535] width 234 height 30
click at [711, 476] on icon "button" at bounding box center [710, 476] width 18 height 18
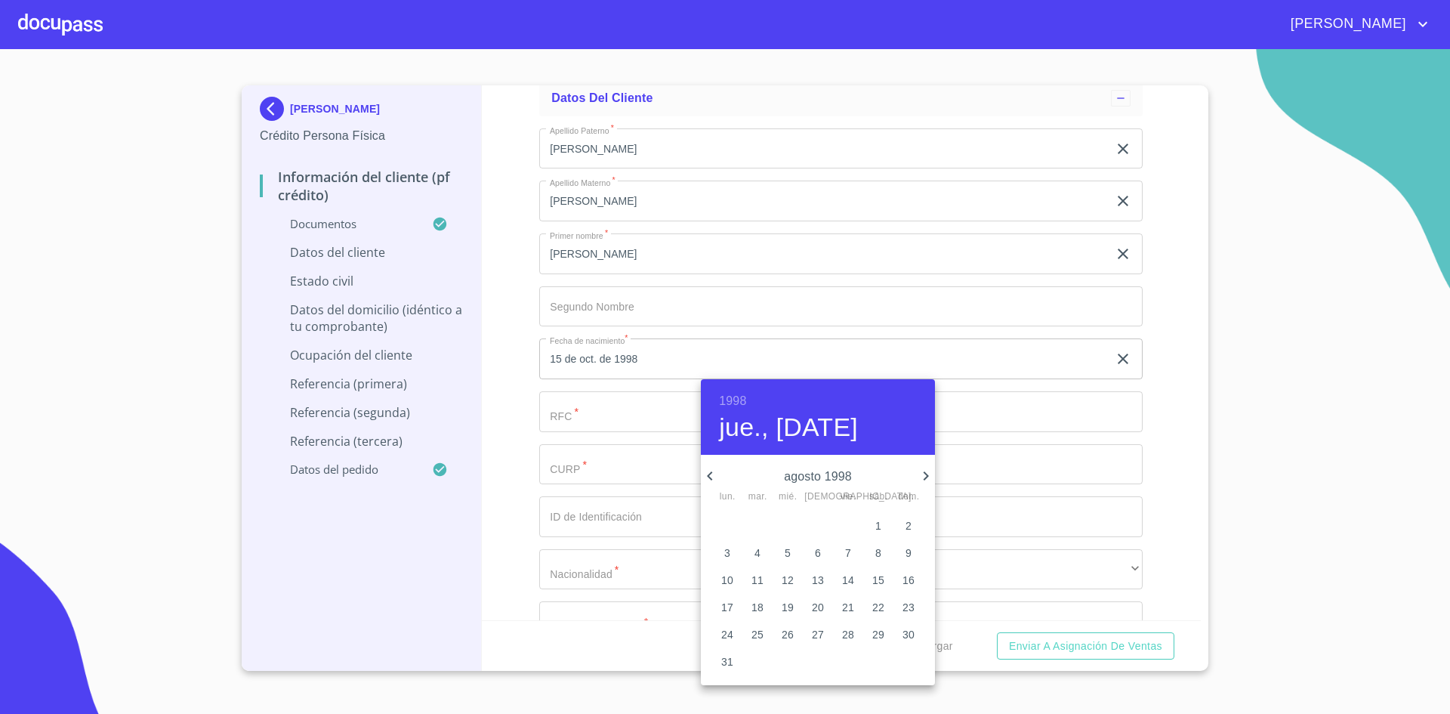
click at [711, 476] on icon "button" at bounding box center [710, 476] width 18 height 18
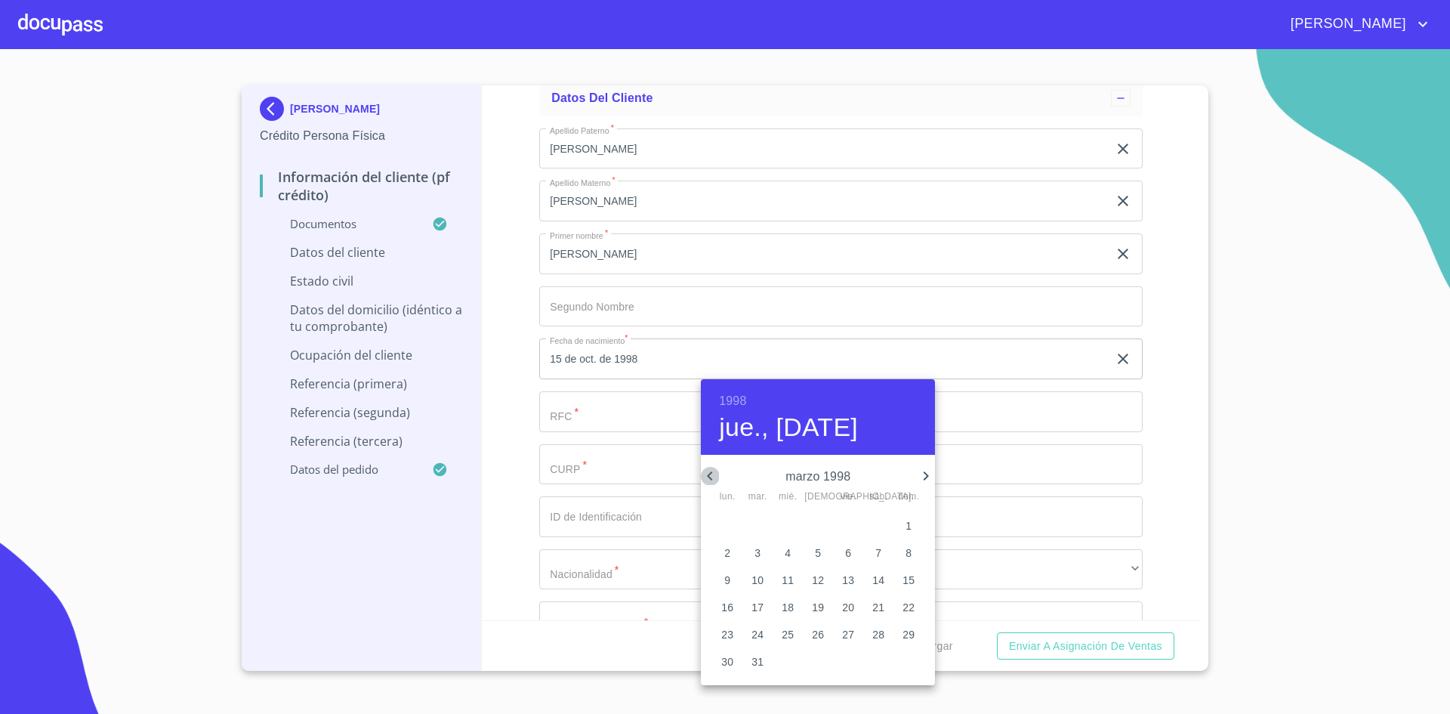
click at [711, 476] on icon "button" at bounding box center [710, 476] width 18 height 18
click at [906, 581] on p "15" at bounding box center [908, 579] width 12 height 15
type input "15 de feb. de 1998"
click at [585, 408] on div at bounding box center [725, 357] width 1450 height 714
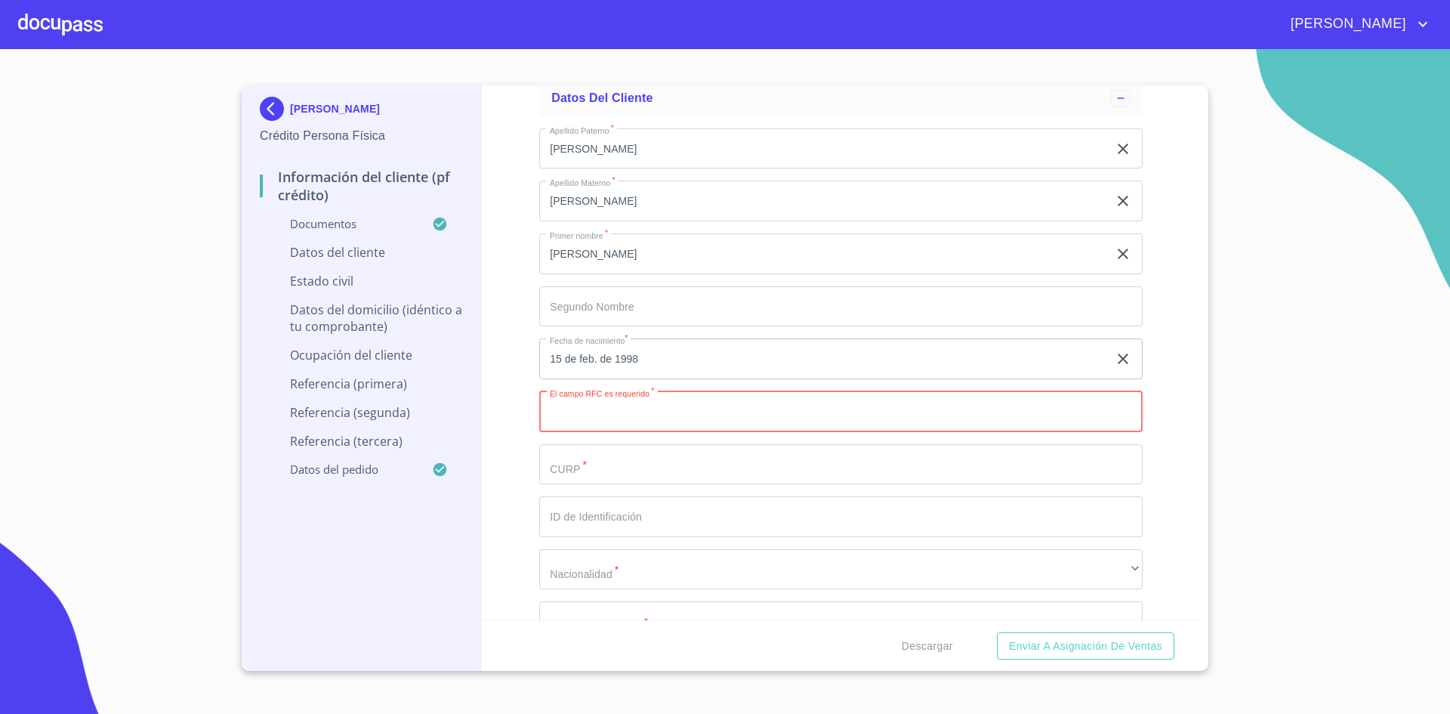
paste input "GODI9802152E9"
type input "GODI9802152E9"
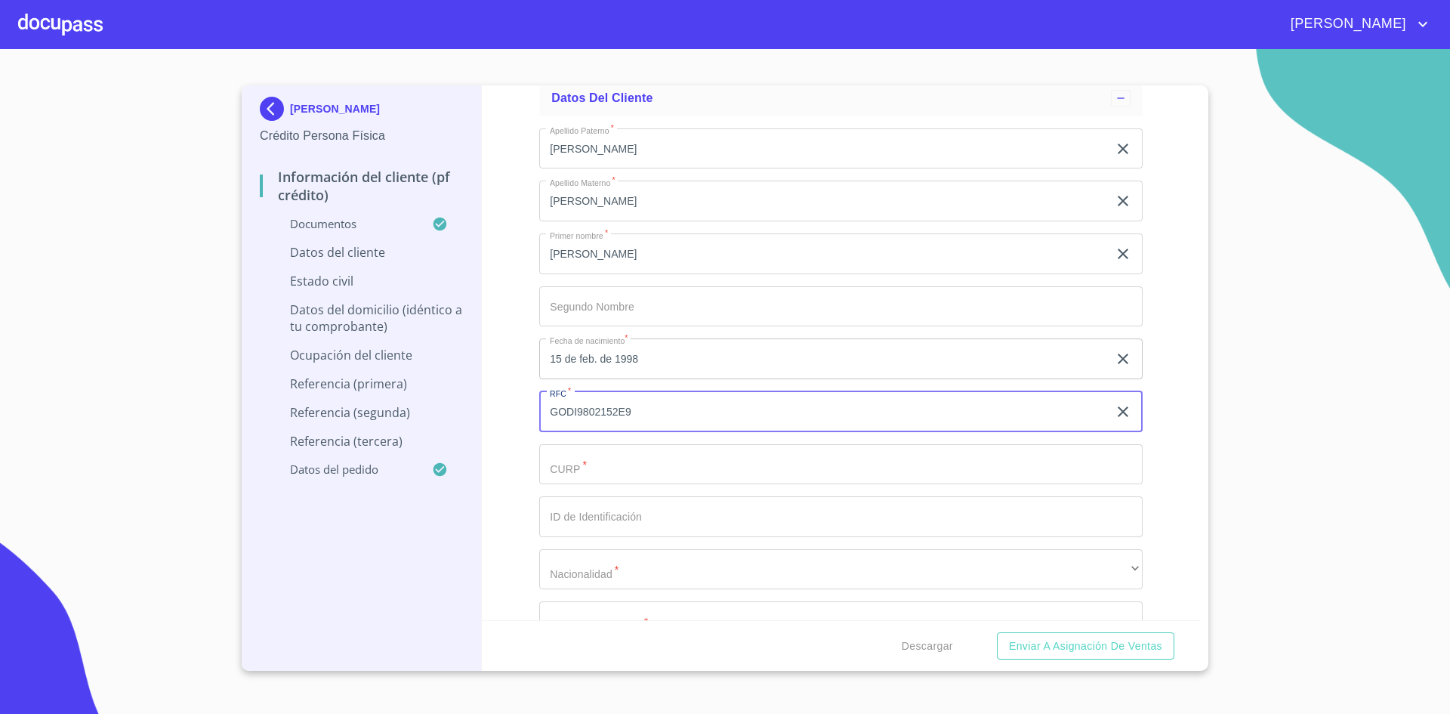
click at [700, 459] on input "Documento de identificación.   *" at bounding box center [840, 464] width 603 height 41
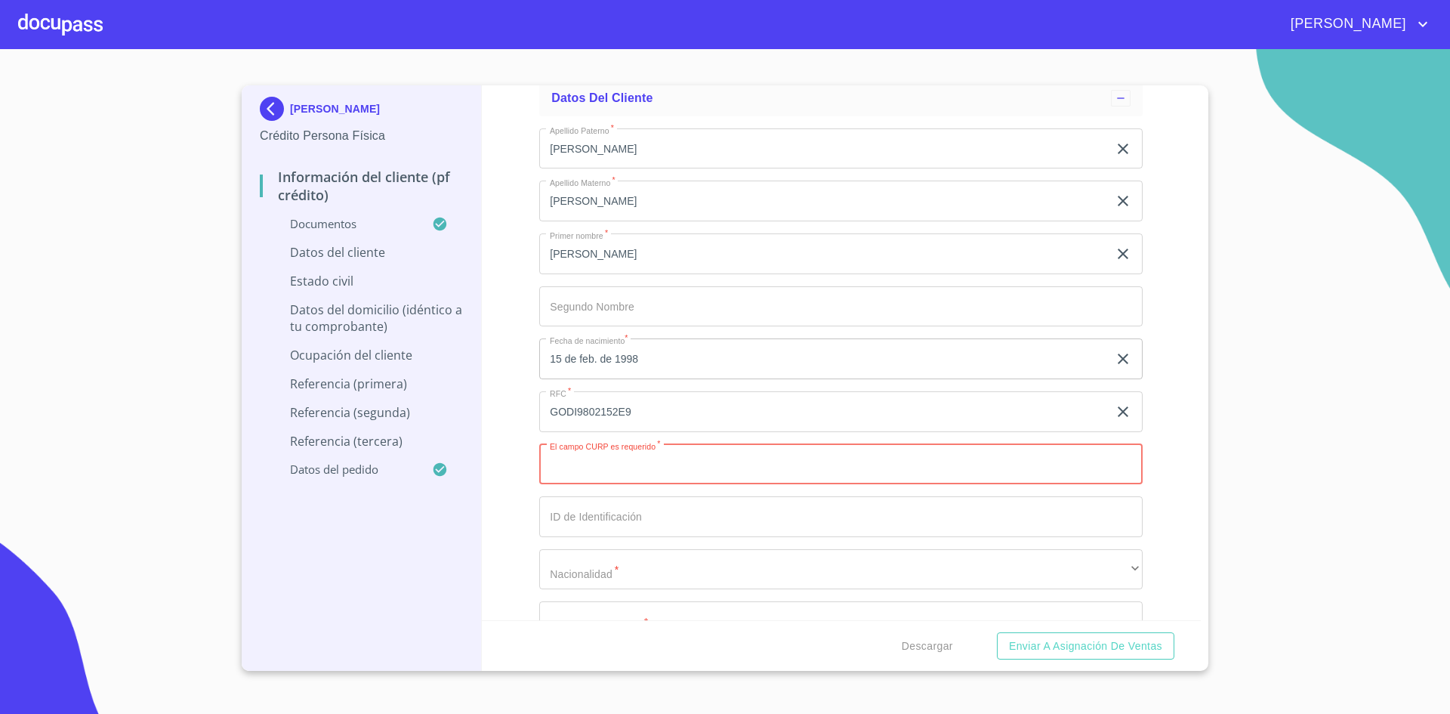
paste input "GODI980215HMCNNG05"
type input "GODI980215HMCNNG05"
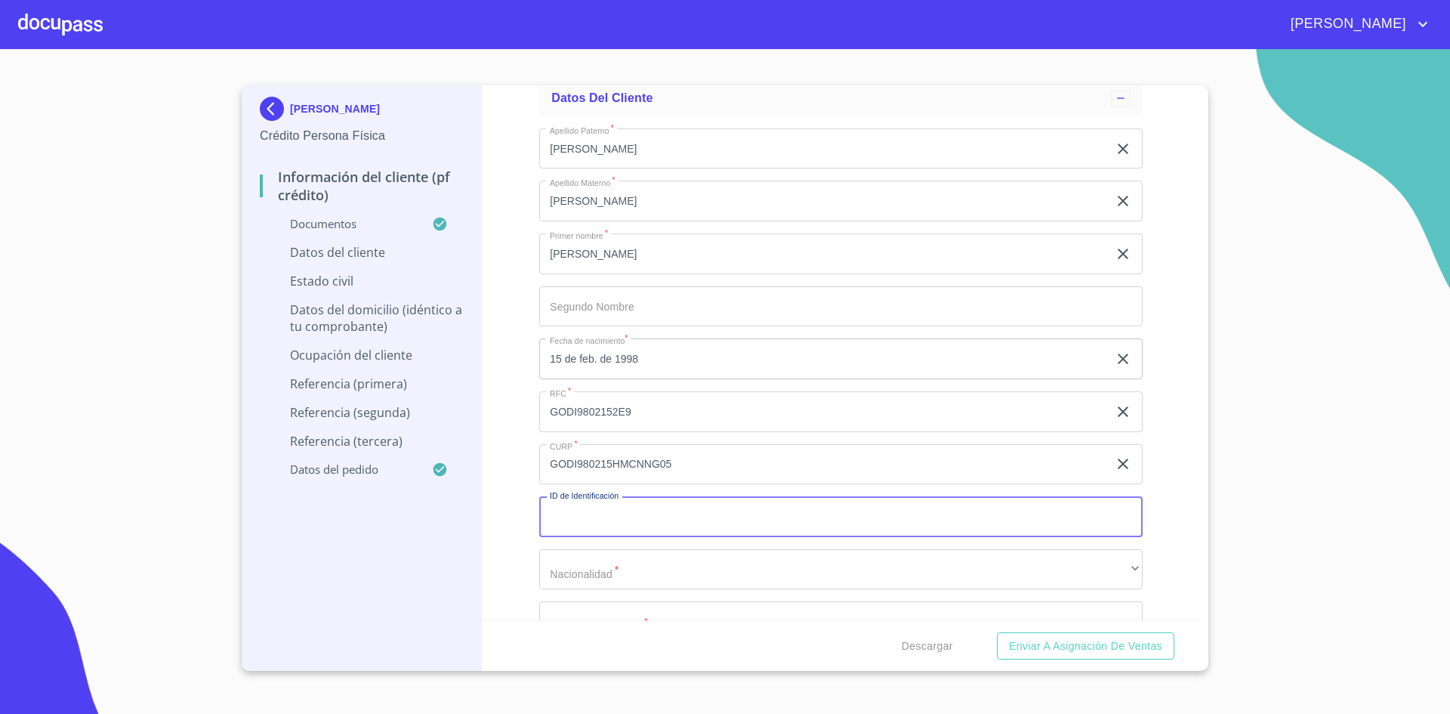
click at [700, 459] on input "GODI980215HMCNNG05" at bounding box center [823, 464] width 569 height 41
type input "2544527638"
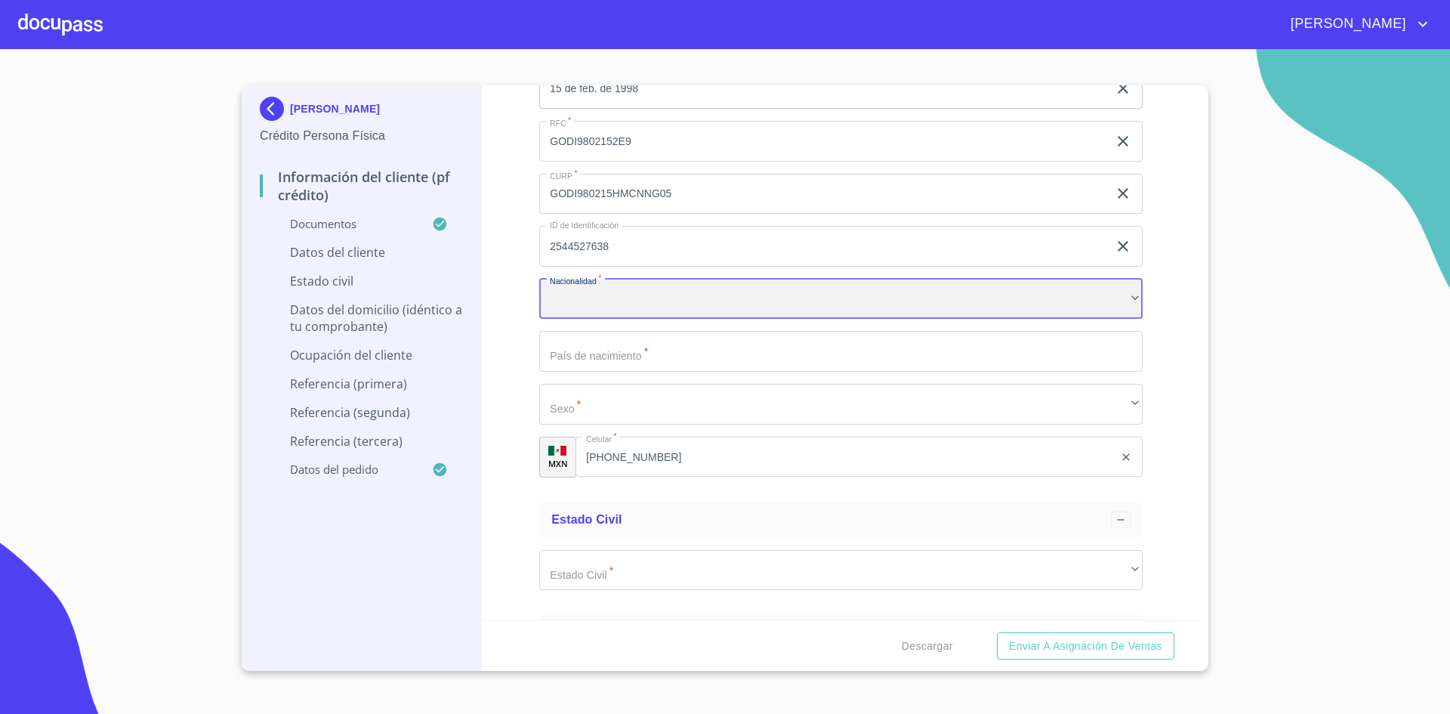
scroll to position [5275, 0]
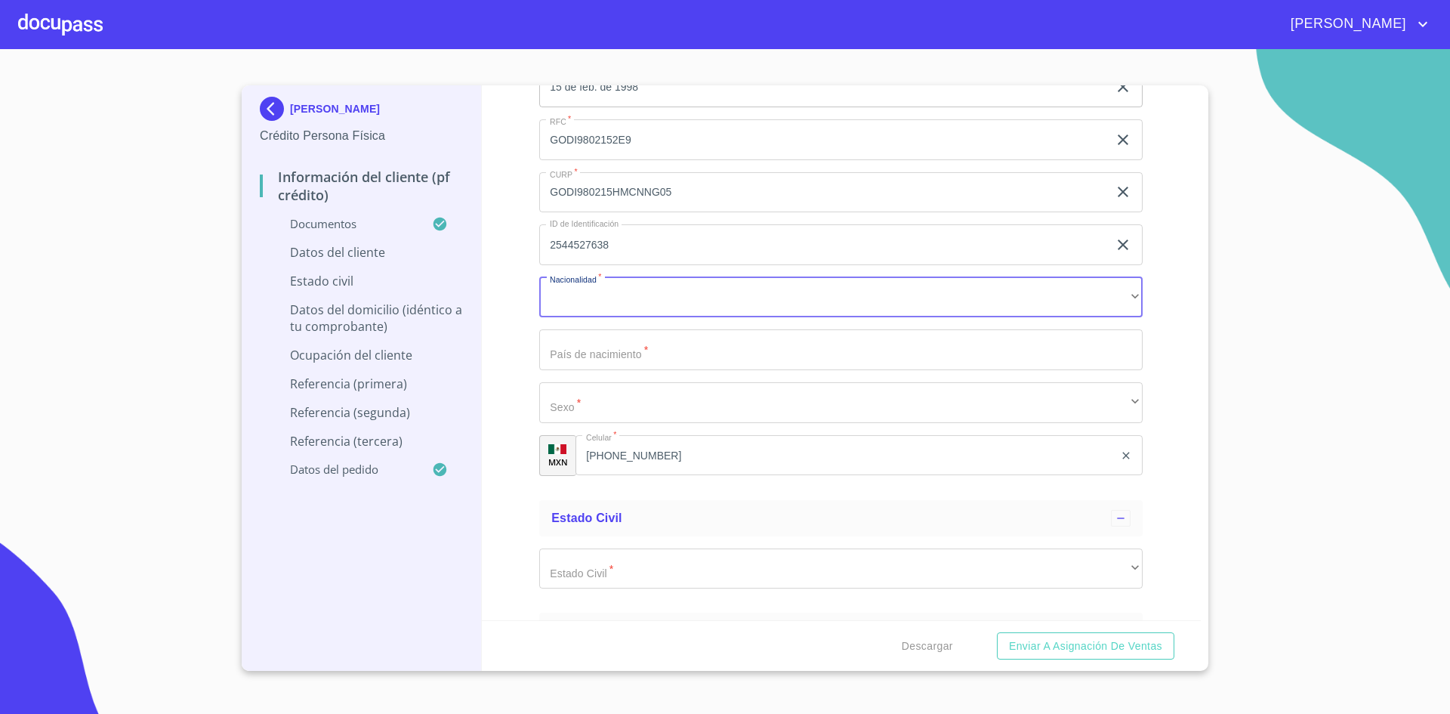
click at [1134, 304] on div "Información del cliente (PF crédito) Documentos Documento de identificación.   …" at bounding box center [842, 352] width 720 height 535
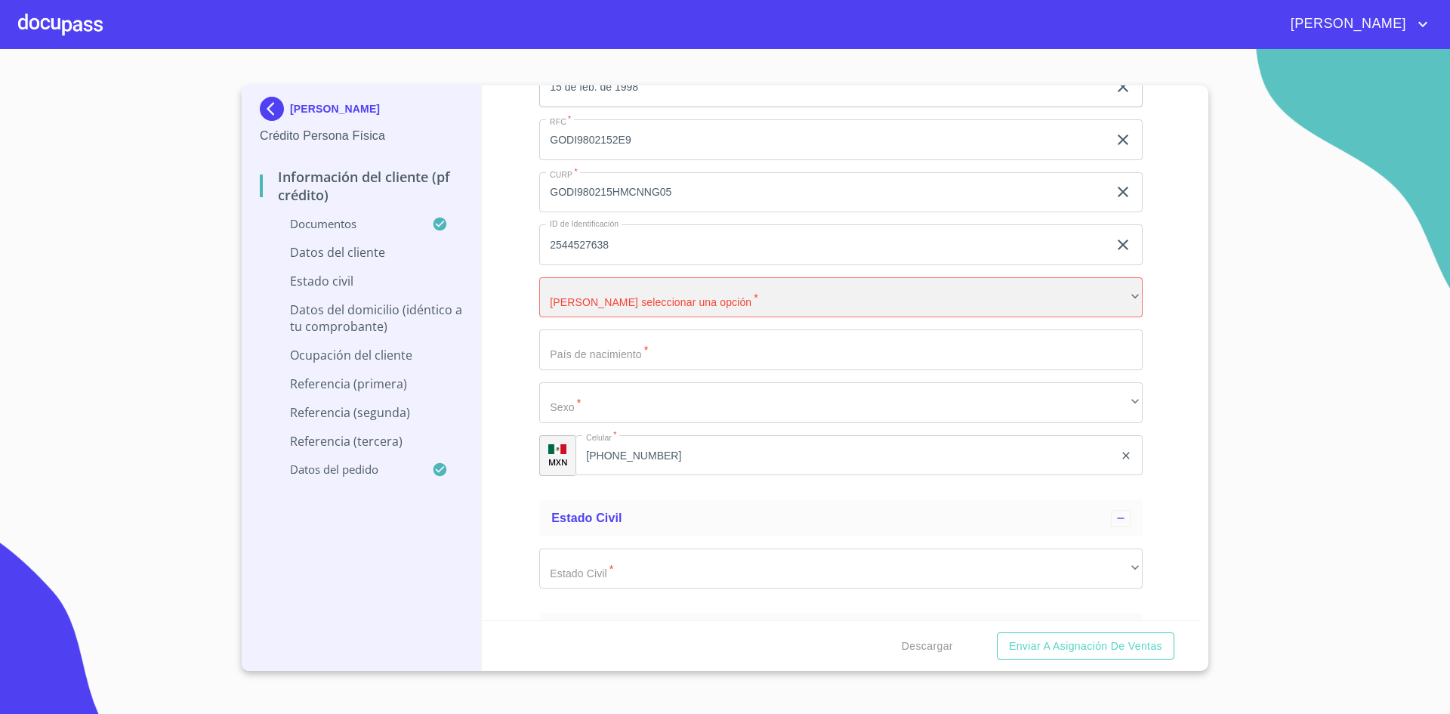
click at [1109, 296] on div "​" at bounding box center [840, 297] width 603 height 41
click at [1047, 297] on div "​" at bounding box center [840, 297] width 603 height 41
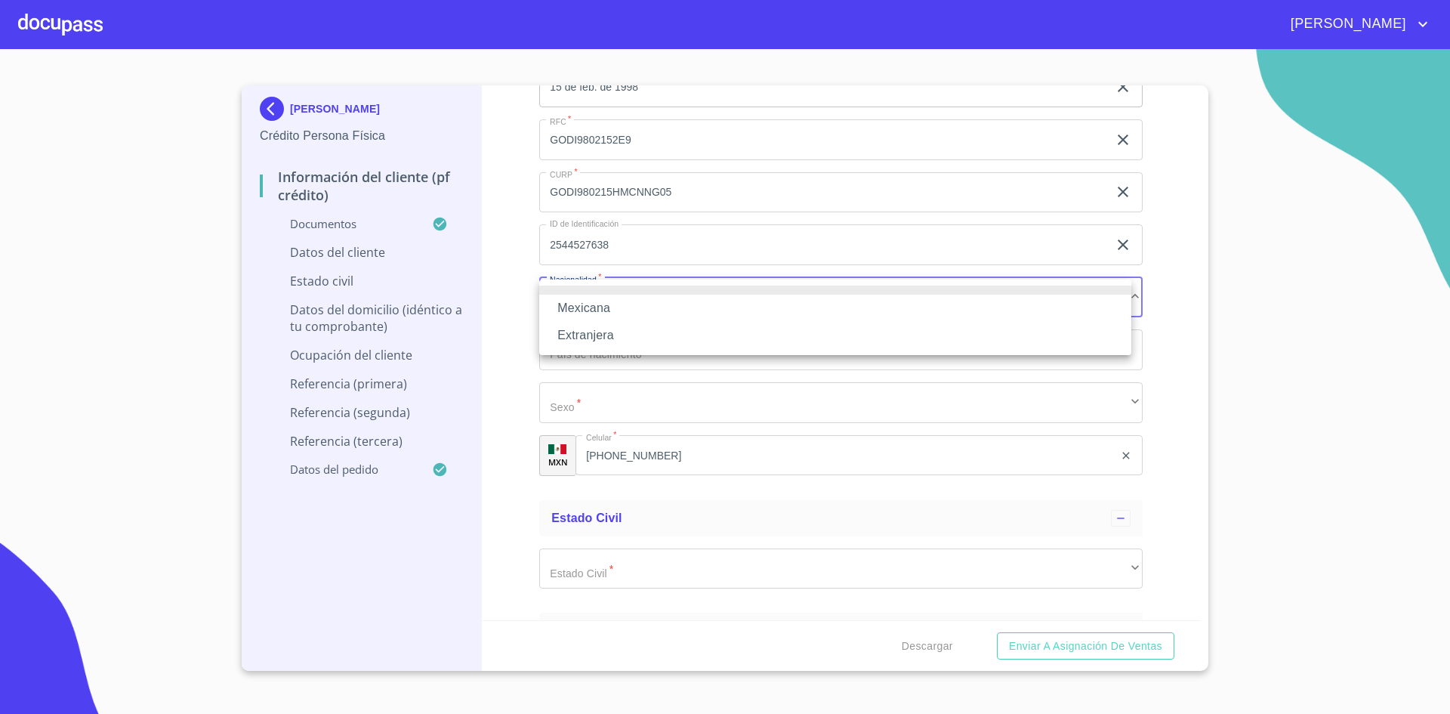
click at [778, 315] on li "Mexicana" at bounding box center [835, 308] width 592 height 27
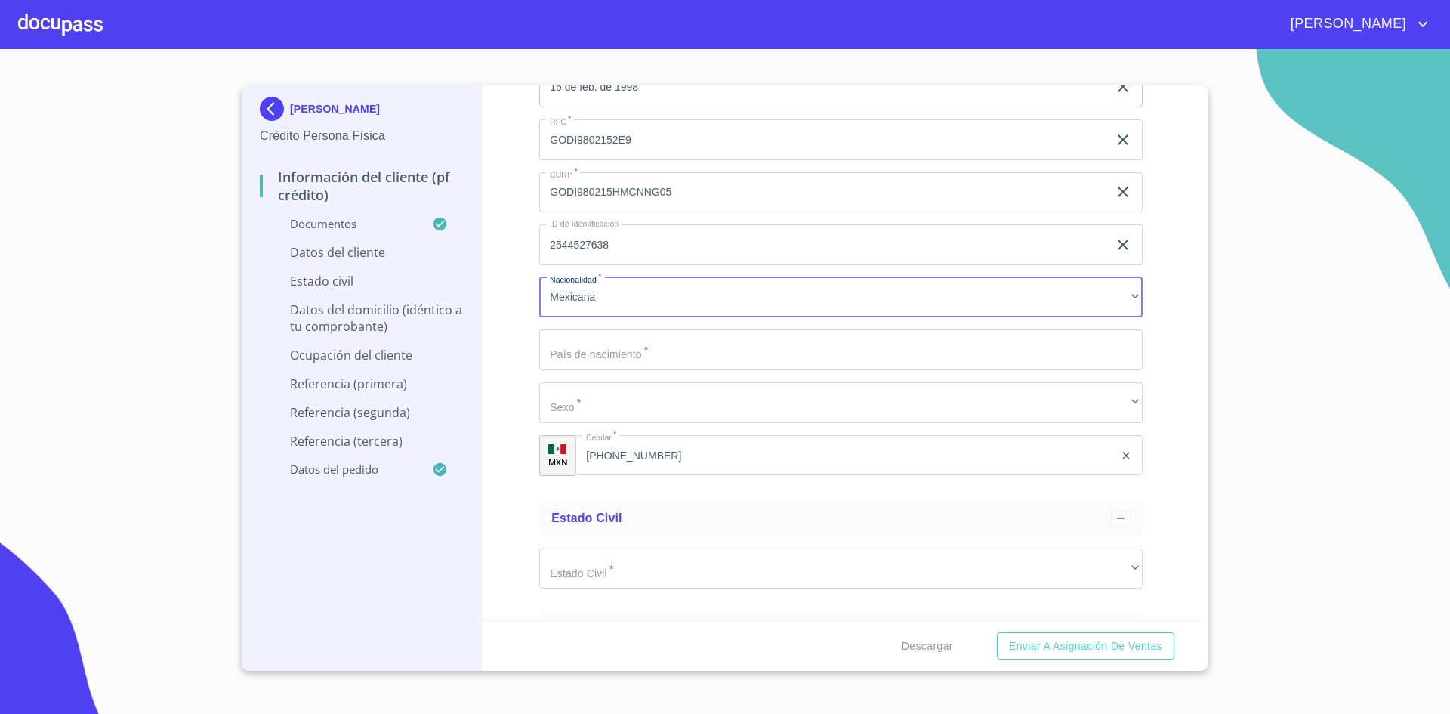
click at [728, 329] on div "Apellido [PERSON_NAME]   * [PERSON_NAME] ​ Apellido Materno   * [PERSON_NAME] ​…" at bounding box center [840, 165] width 603 height 643
click at [679, 347] on input "Documento de identificación.   *" at bounding box center [840, 349] width 603 height 41
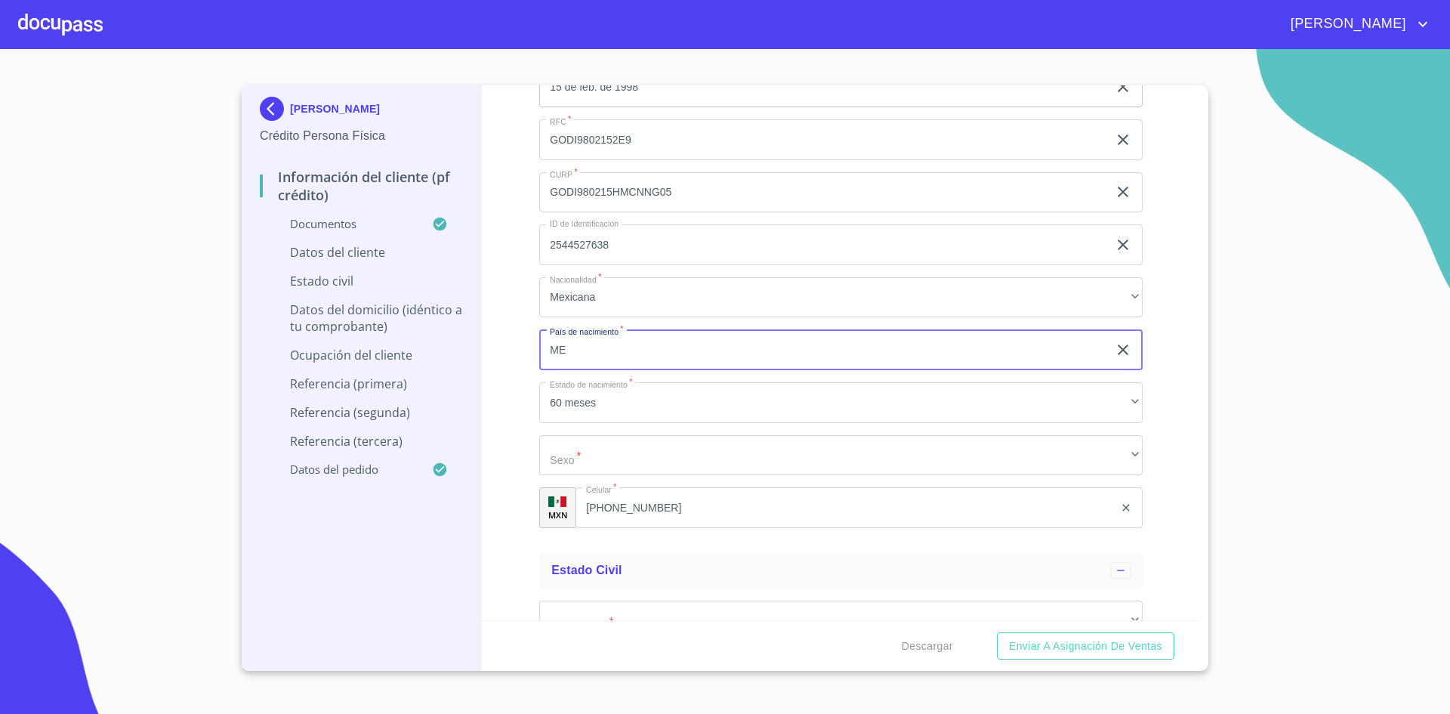
type input "[GEOGRAPHIC_DATA]"
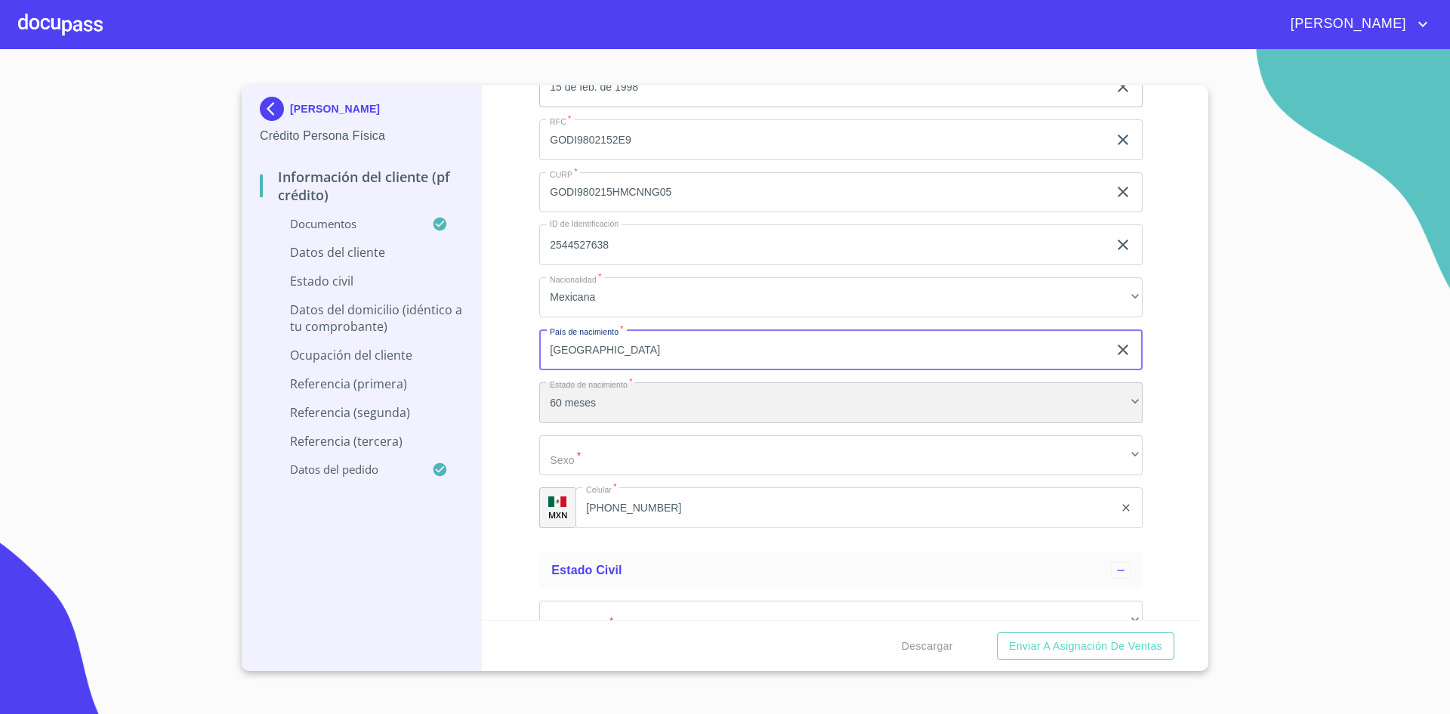
click at [669, 403] on div "60 meses" at bounding box center [840, 402] width 603 height 41
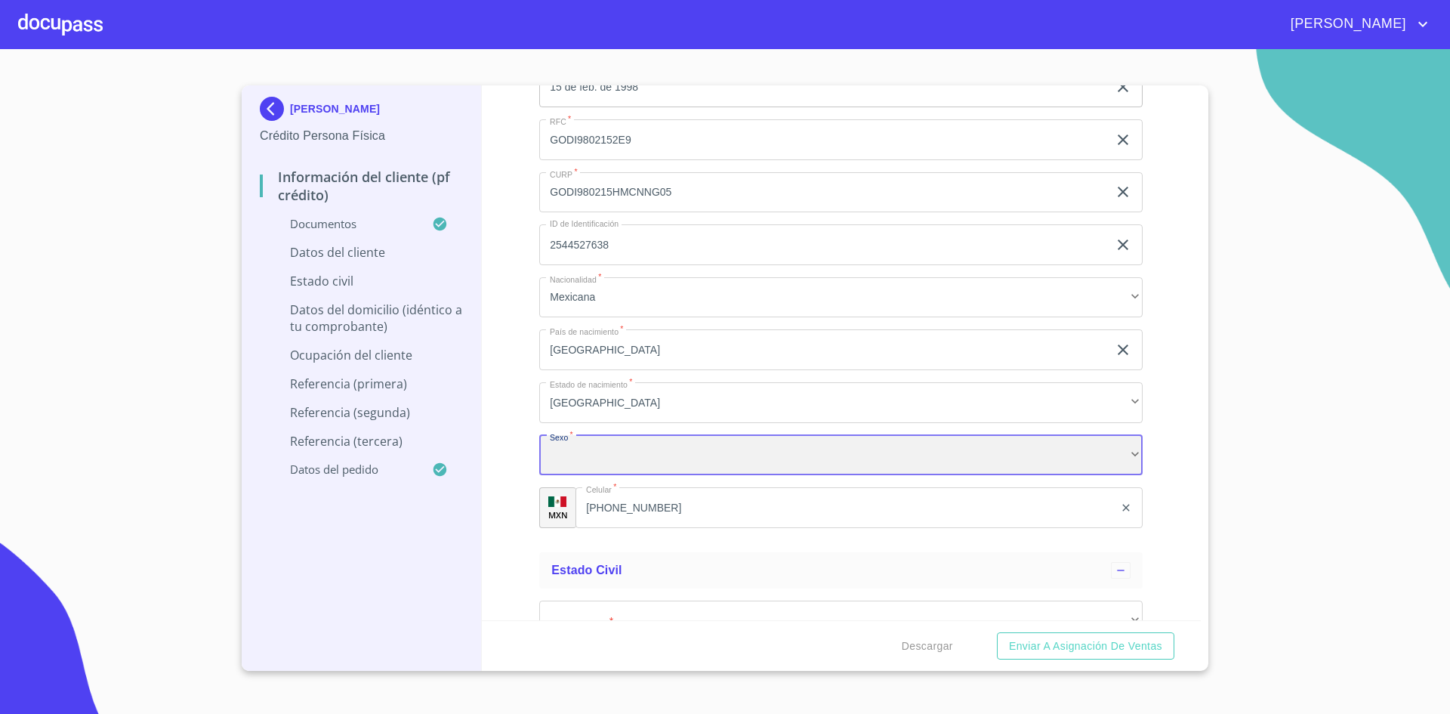
click at [646, 472] on div "​" at bounding box center [840, 455] width 603 height 41
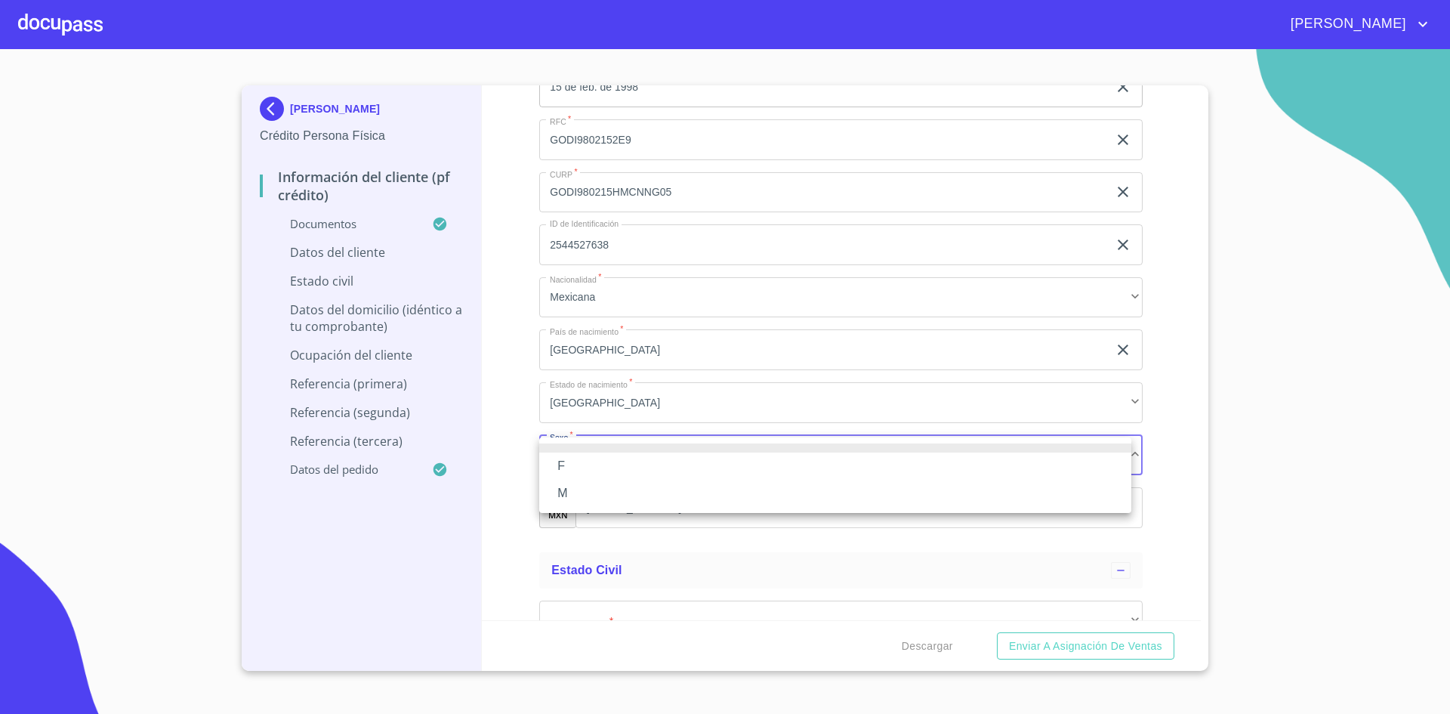
click at [597, 493] on li "M" at bounding box center [835, 493] width 592 height 27
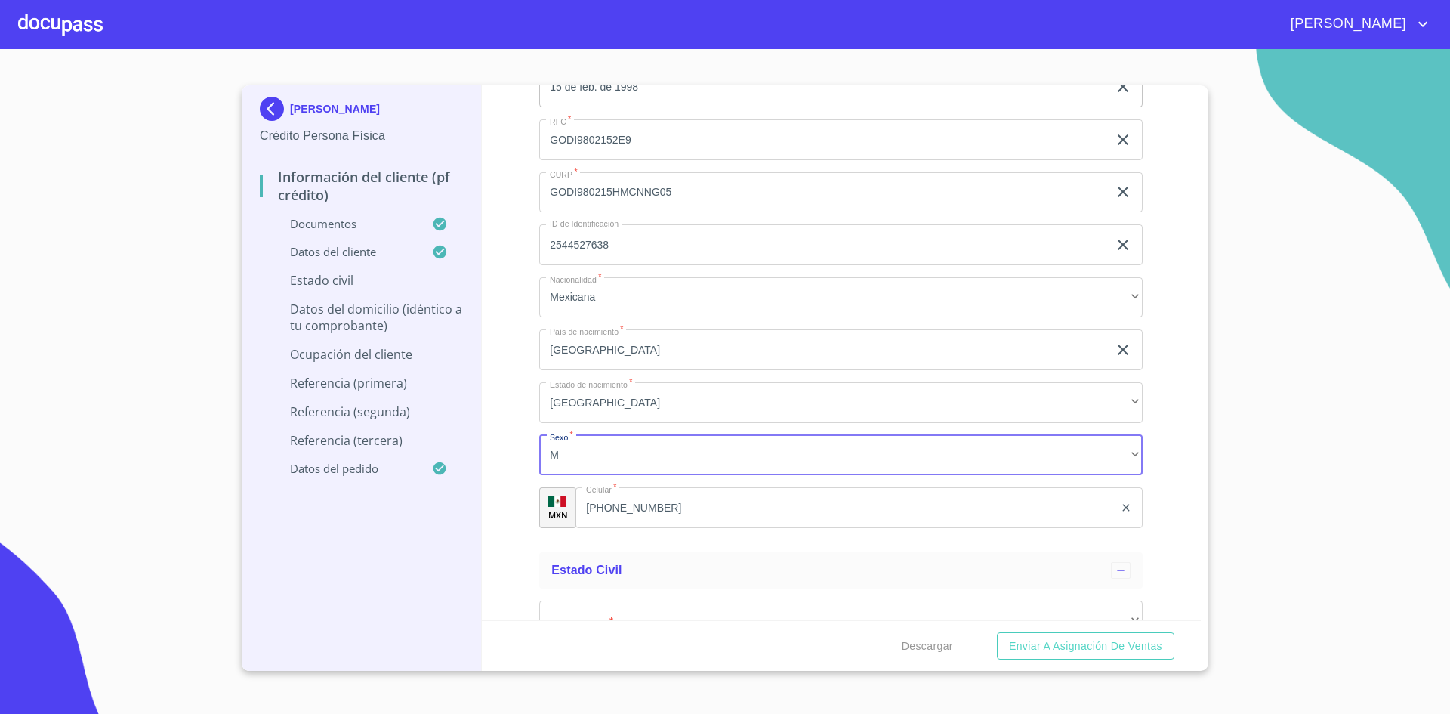
click at [668, 514] on input "[PHONE_NUMBER]" at bounding box center [844, 507] width 538 height 41
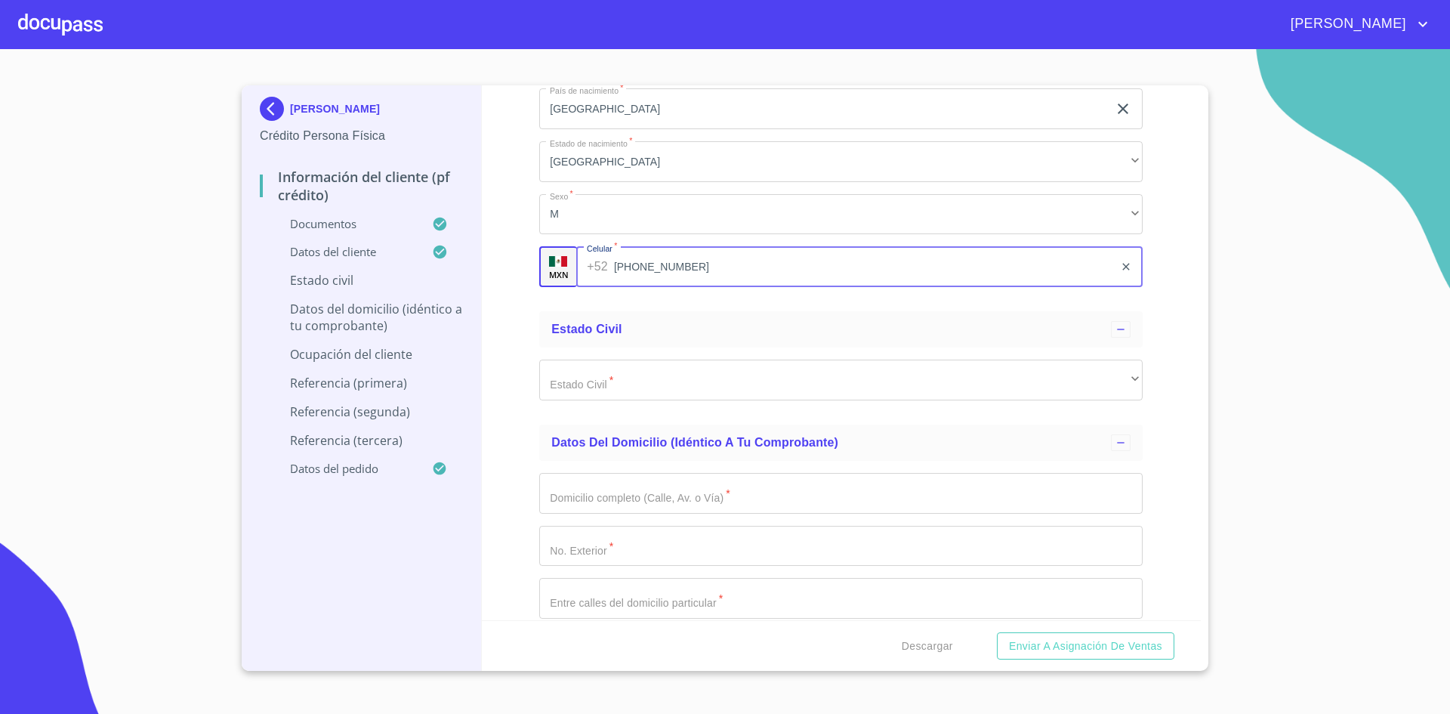
scroll to position [5545, 0]
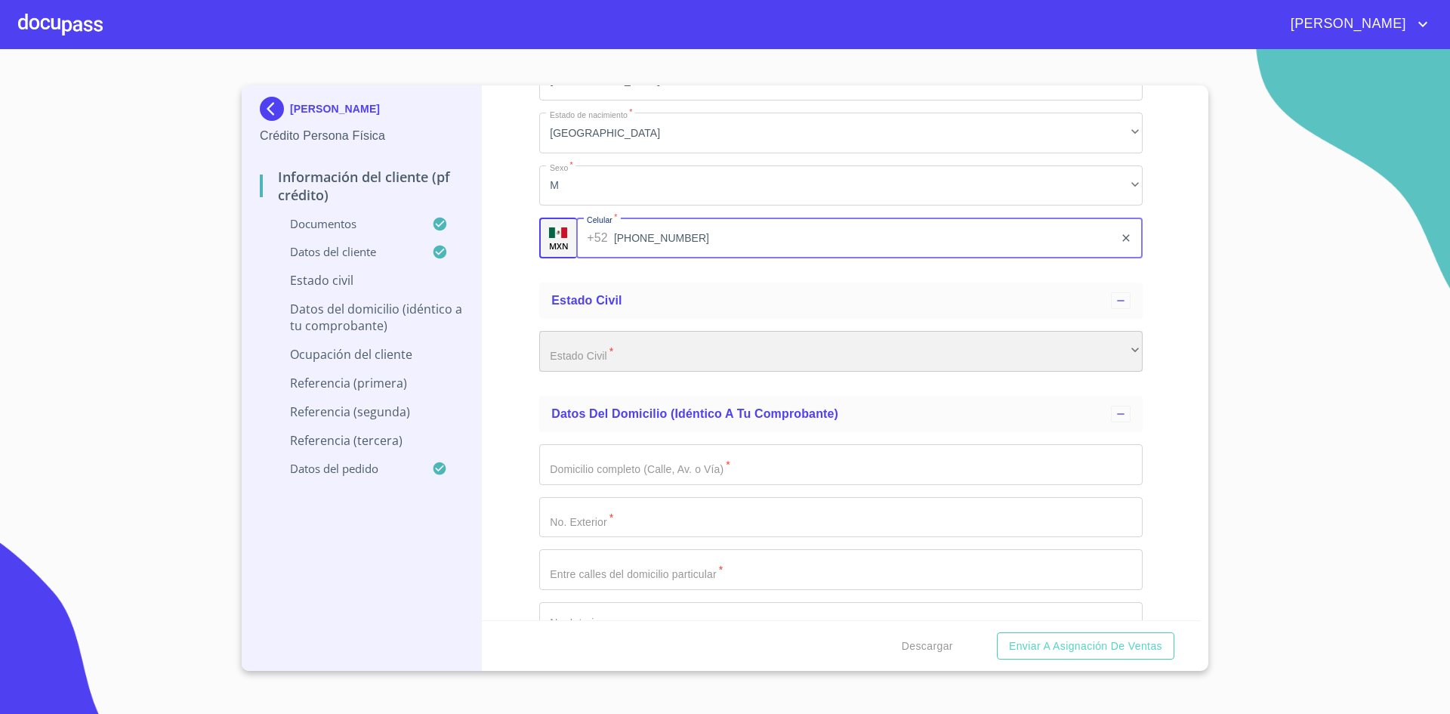
click at [698, 351] on div "​" at bounding box center [840, 351] width 603 height 41
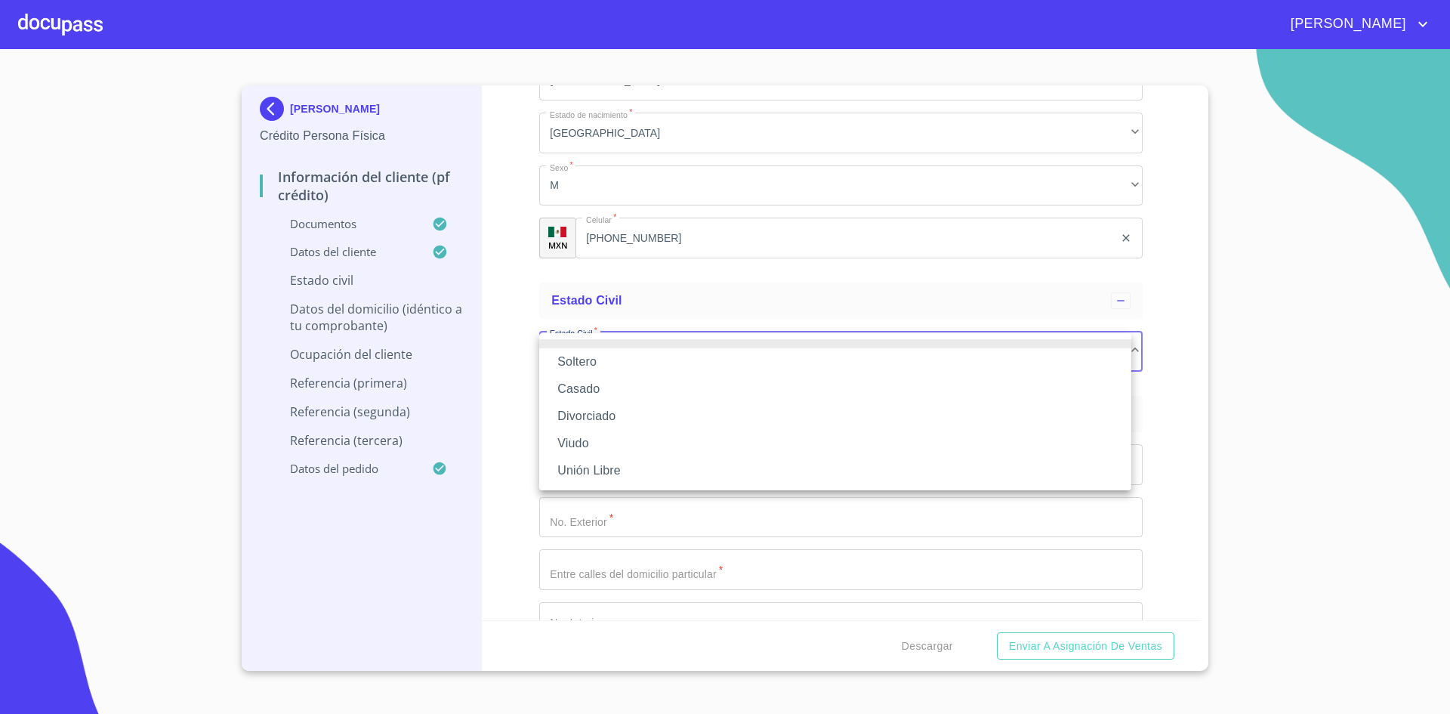
click at [612, 362] on li "Soltero" at bounding box center [835, 361] width 592 height 27
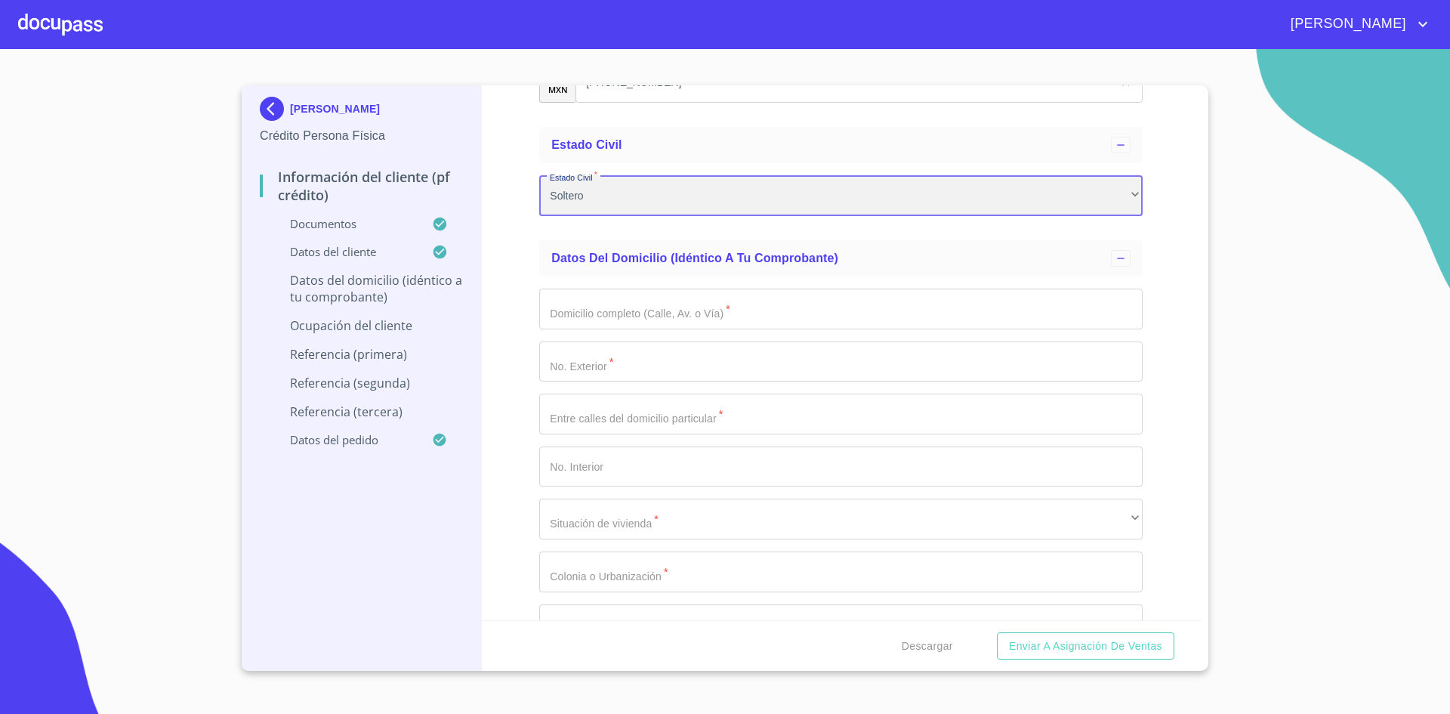
scroll to position [5701, 0]
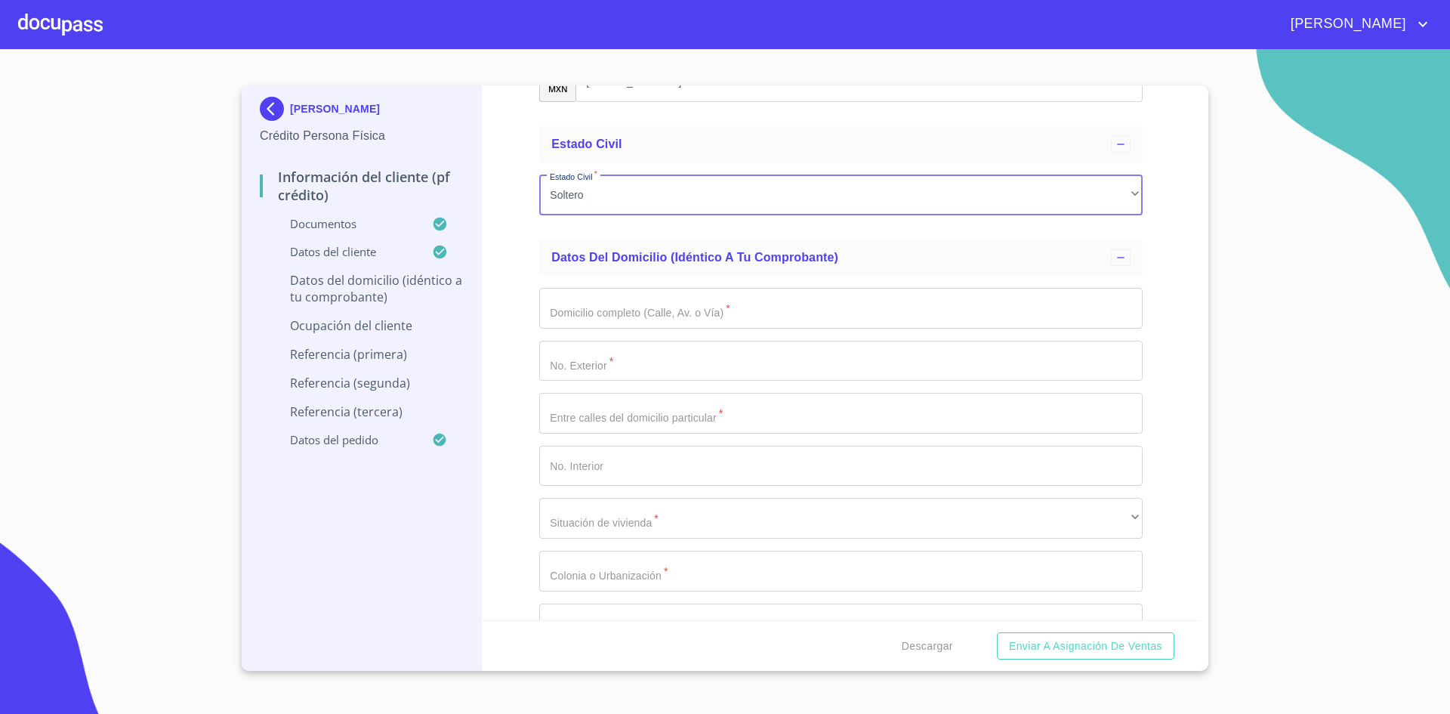
click at [721, 311] on input "Documento de identificación.   *" at bounding box center [840, 308] width 603 height 41
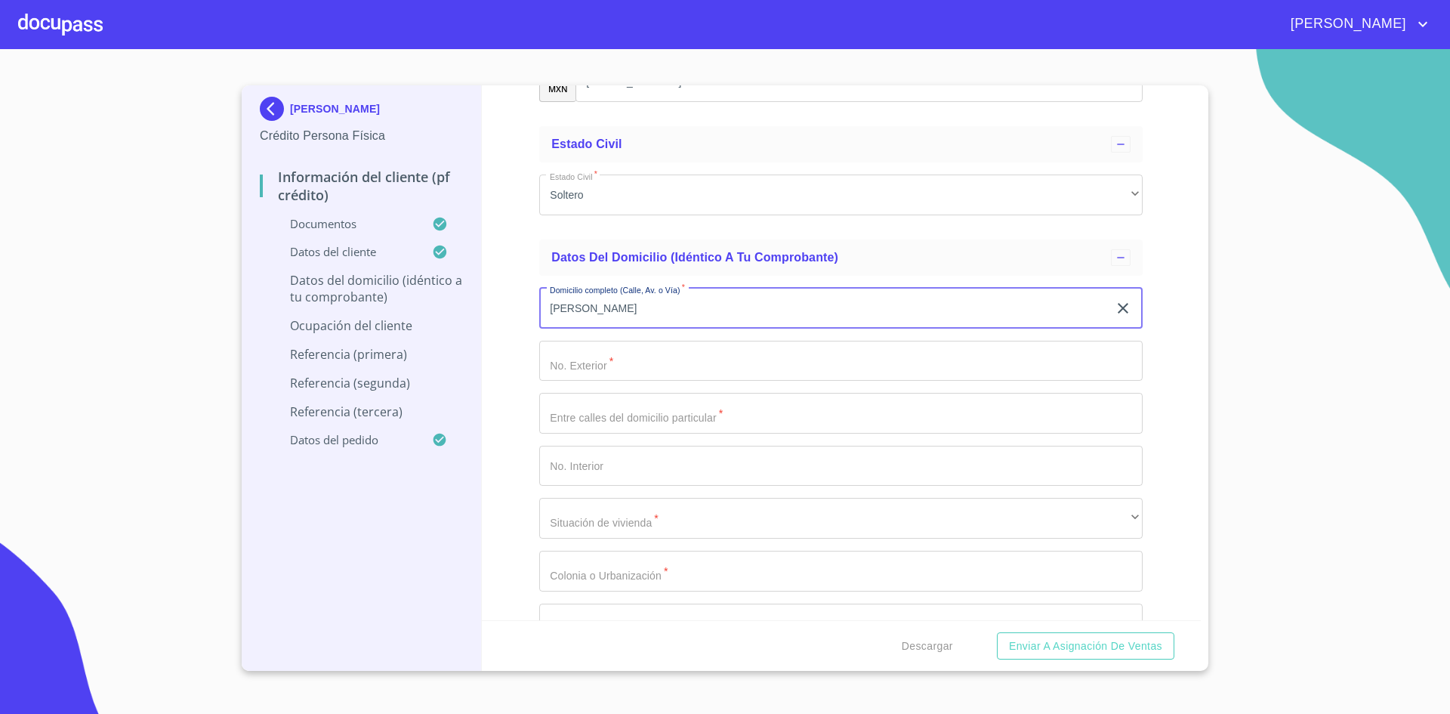
type input "[PERSON_NAME]"
type input "96"
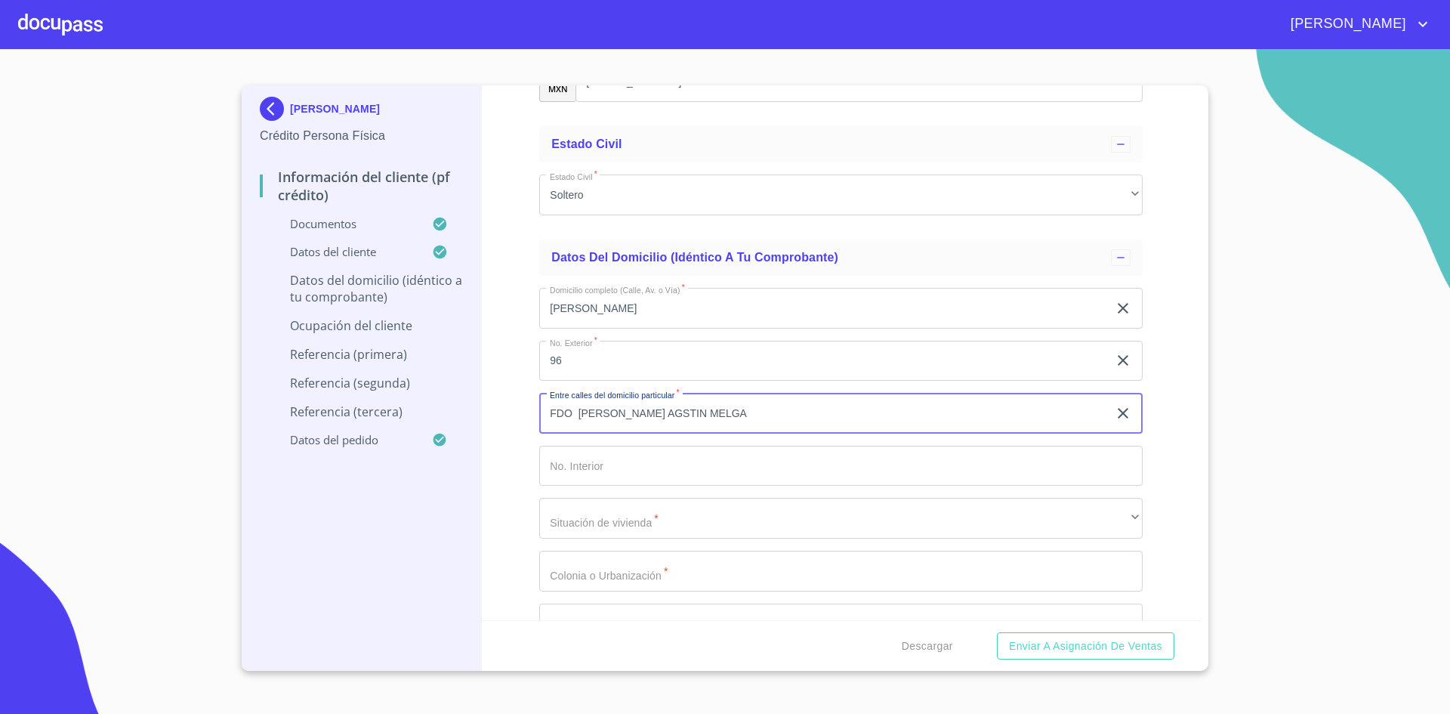
type input "FDO [PERSON_NAME] AGSTIN MELGA"
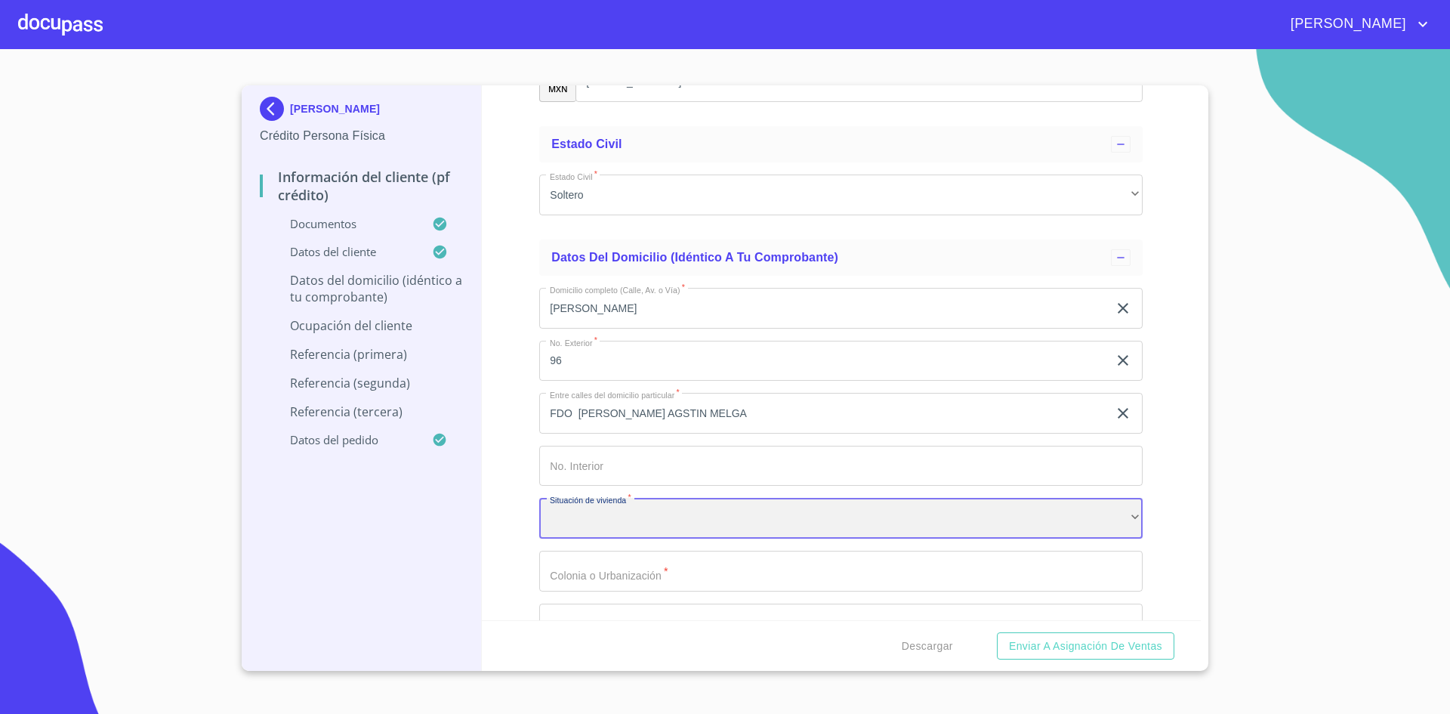
click at [1010, 538] on div "​" at bounding box center [840, 518] width 603 height 41
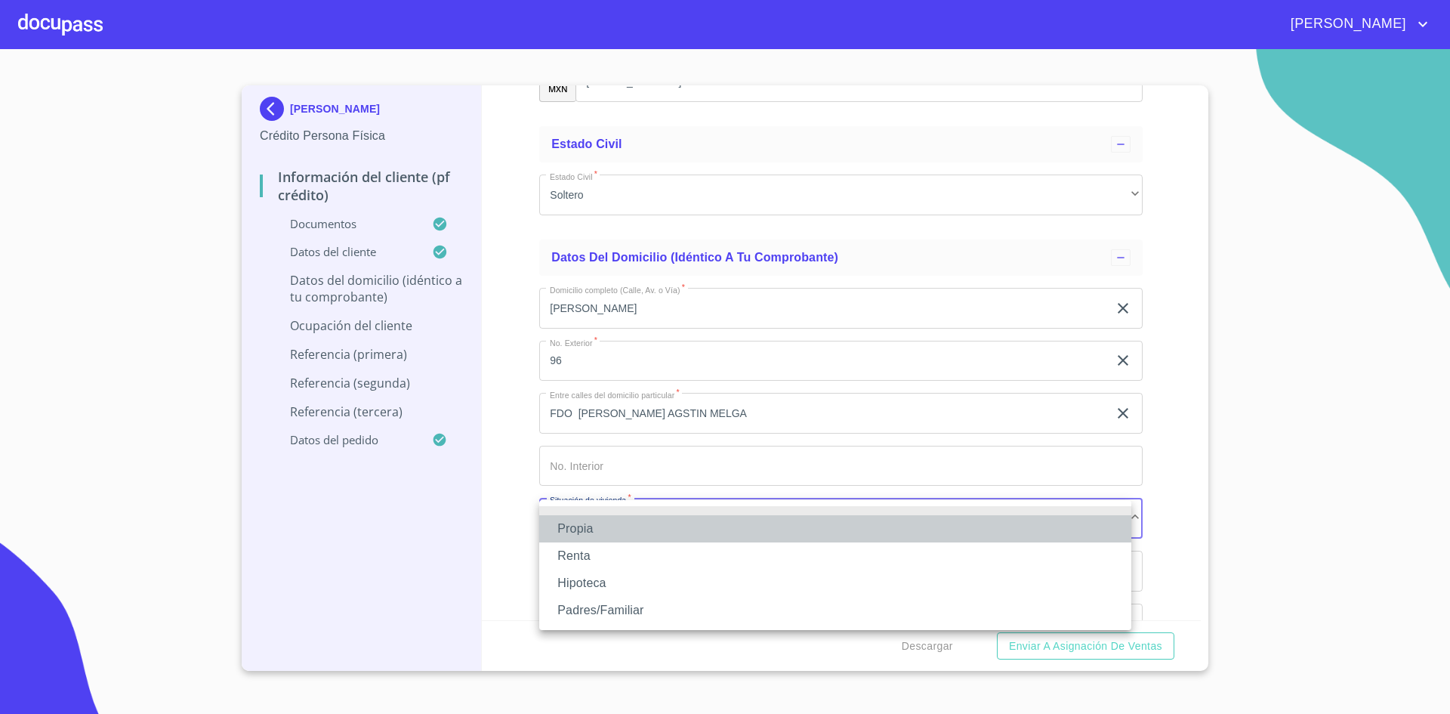
click at [755, 541] on li "Propia" at bounding box center [835, 528] width 592 height 27
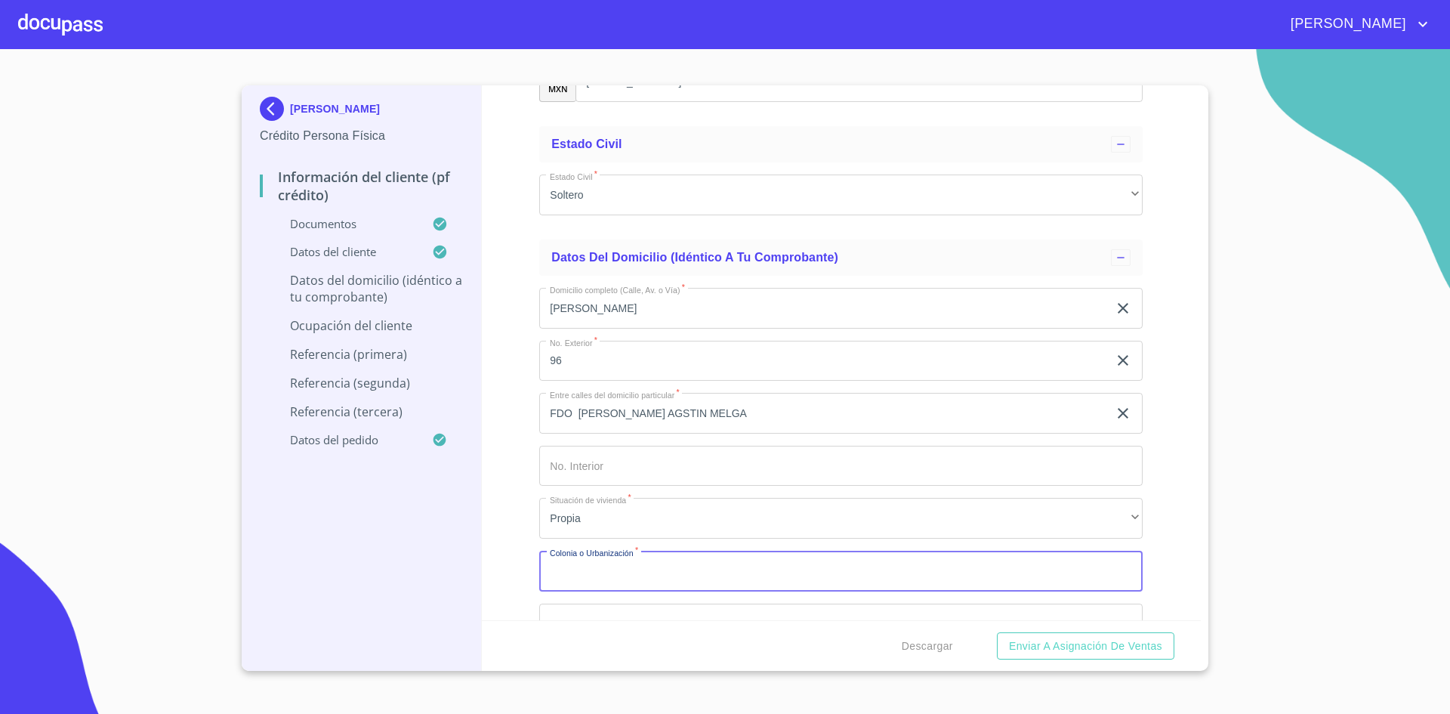
click at [708, 561] on input "Documento de identificación.   *" at bounding box center [840, 571] width 603 height 41
click at [707, 563] on input "Documento de identificación.   *" at bounding box center [840, 571] width 603 height 41
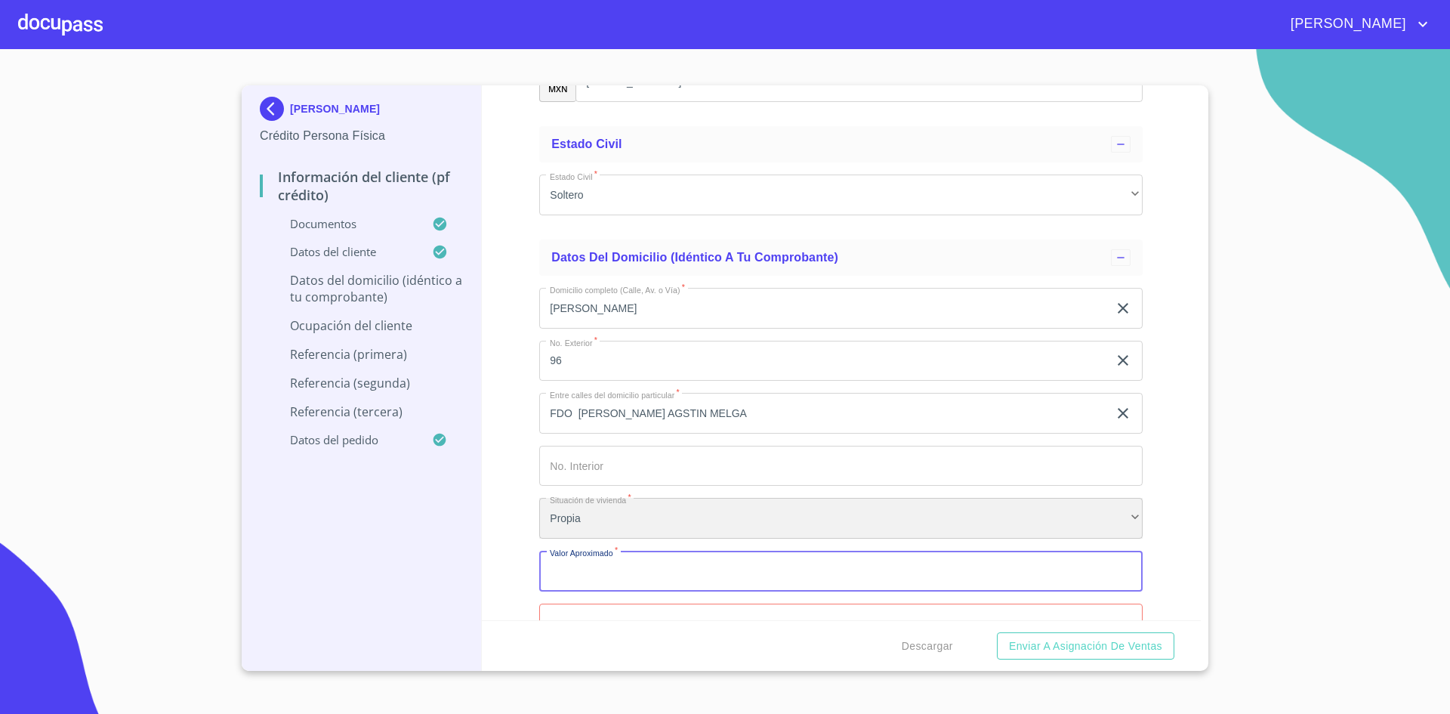
click at [708, 505] on div "Propia" at bounding box center [840, 518] width 603 height 41
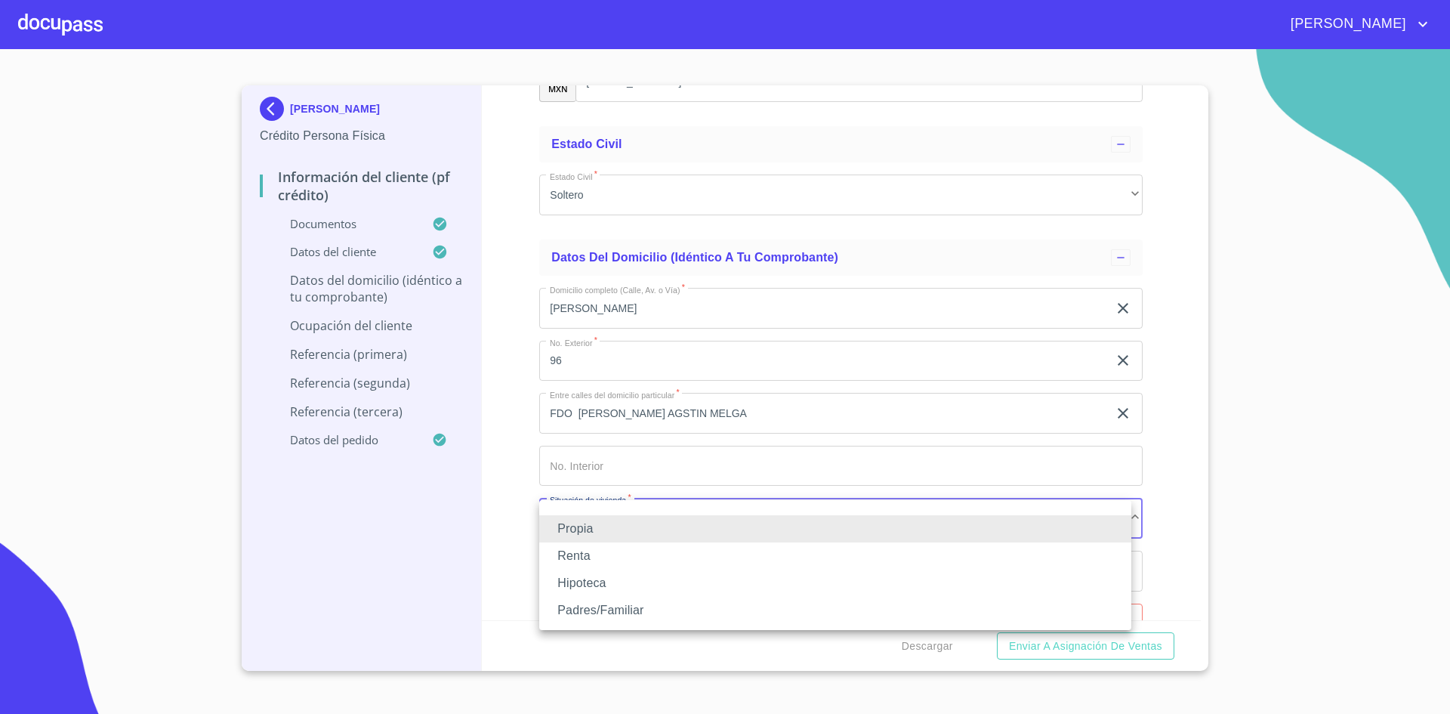
click at [665, 520] on li "Propia" at bounding box center [835, 528] width 592 height 27
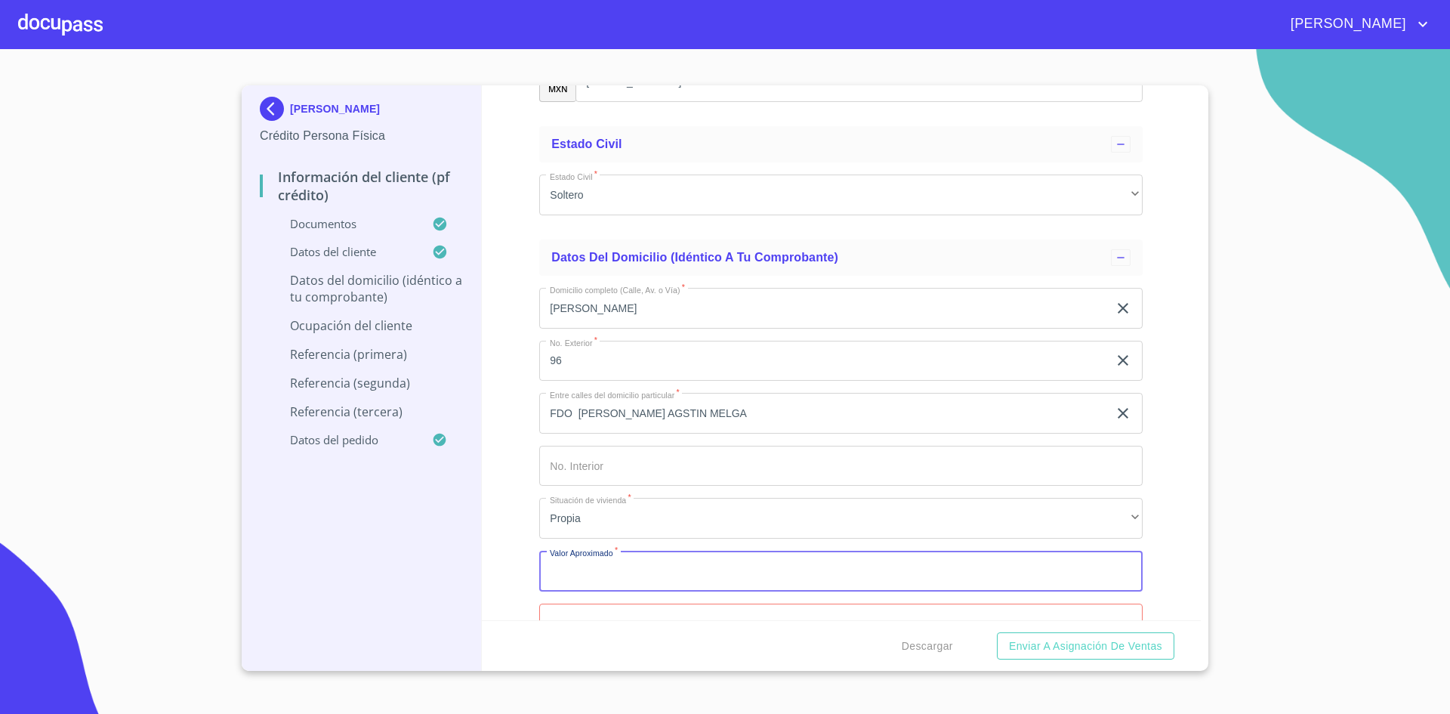
click at [645, 560] on input "Documento de identificación.   *" at bounding box center [840, 571] width 603 height 41
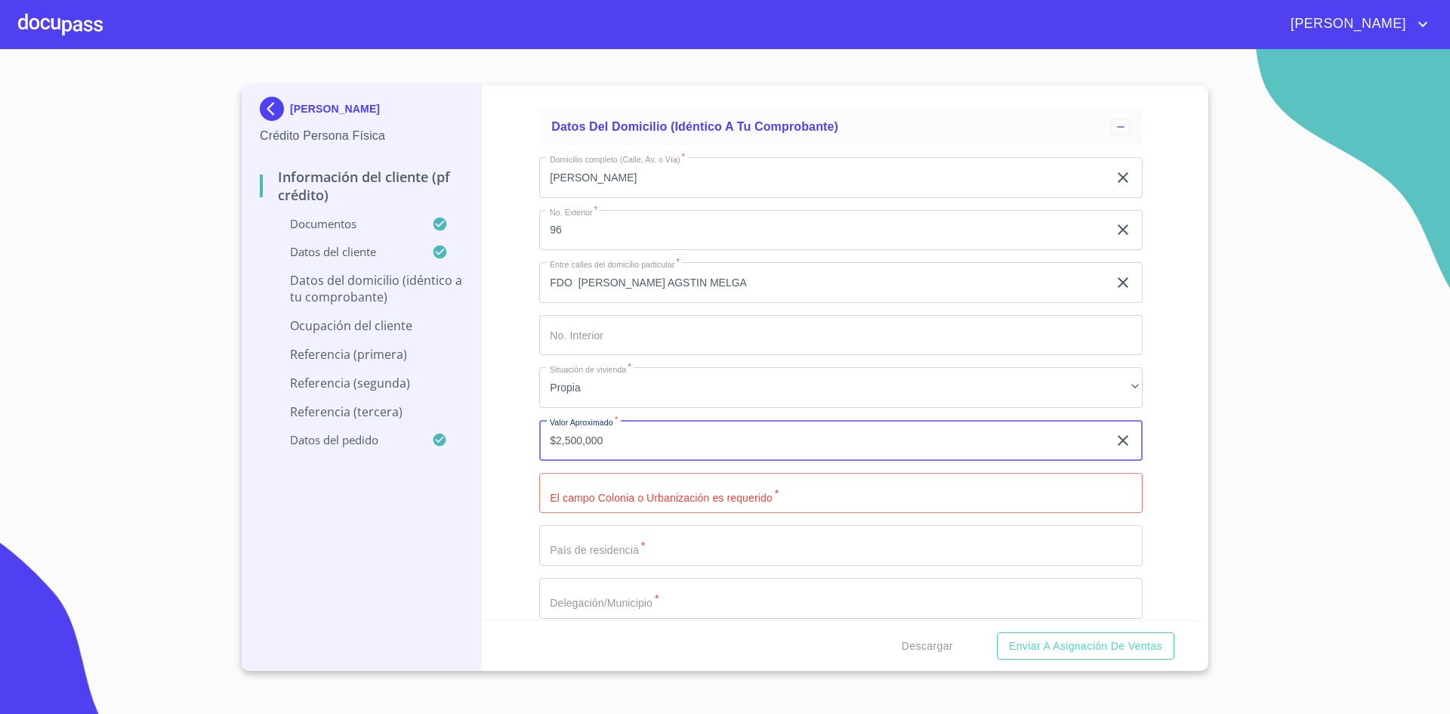
scroll to position [5841, 0]
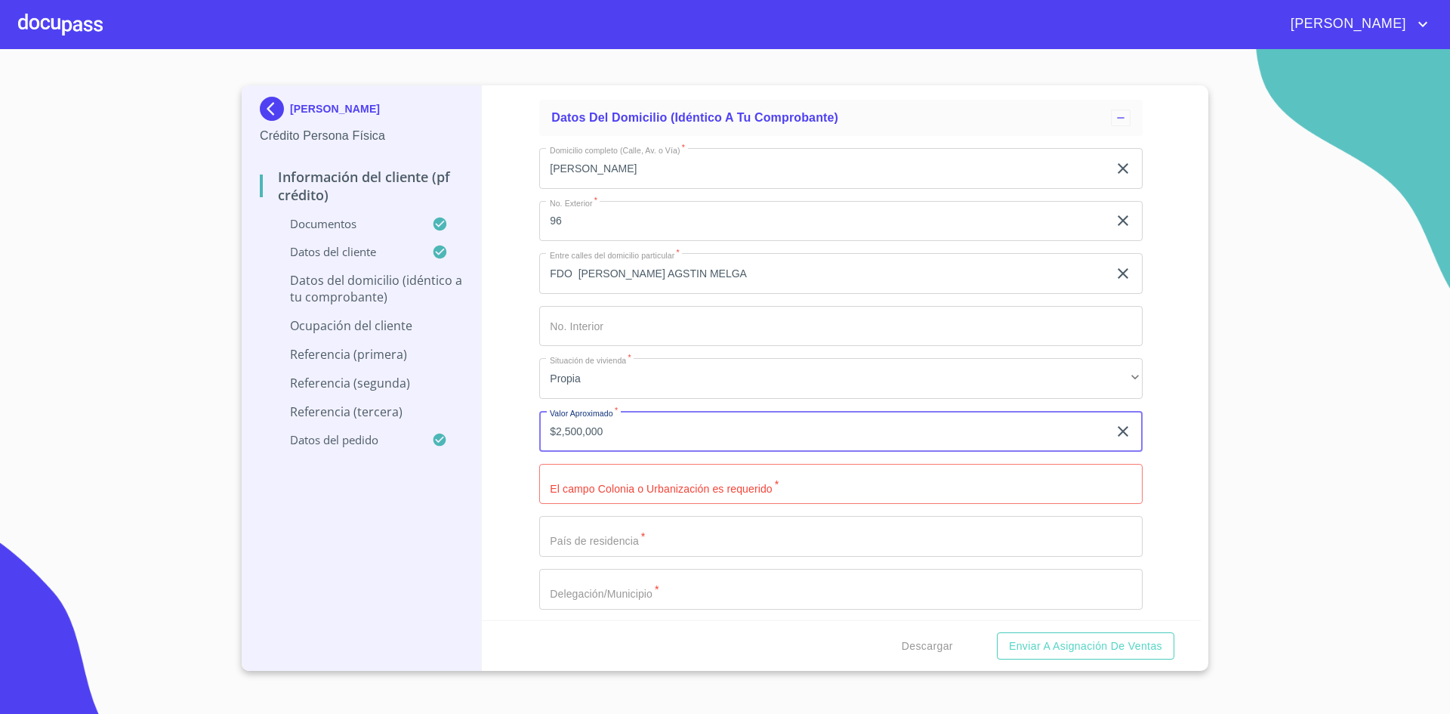
type input "$2,500,000"
click at [719, 501] on input "Documento de identificación.   *" at bounding box center [840, 484] width 603 height 41
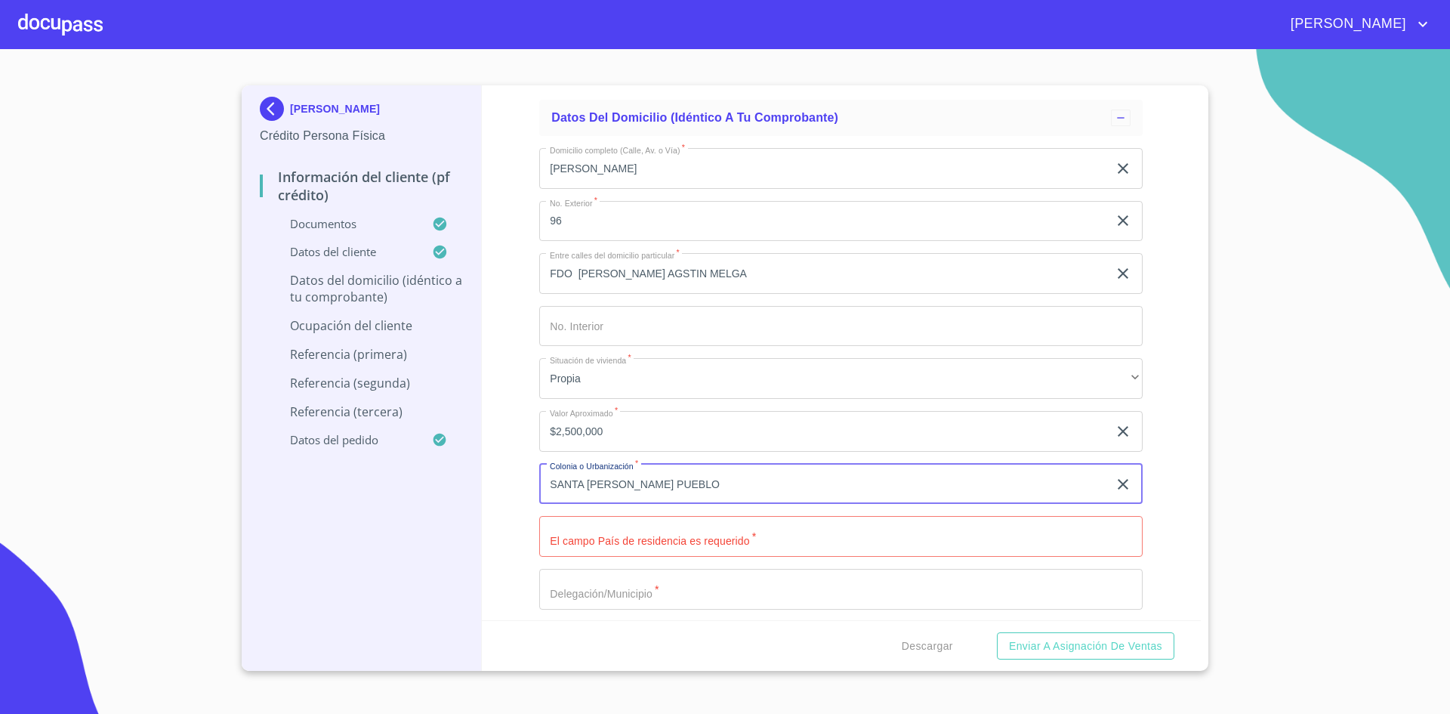
type input "SANTA [PERSON_NAME] PUEBLO"
type input "[GEOGRAPHIC_DATA]"
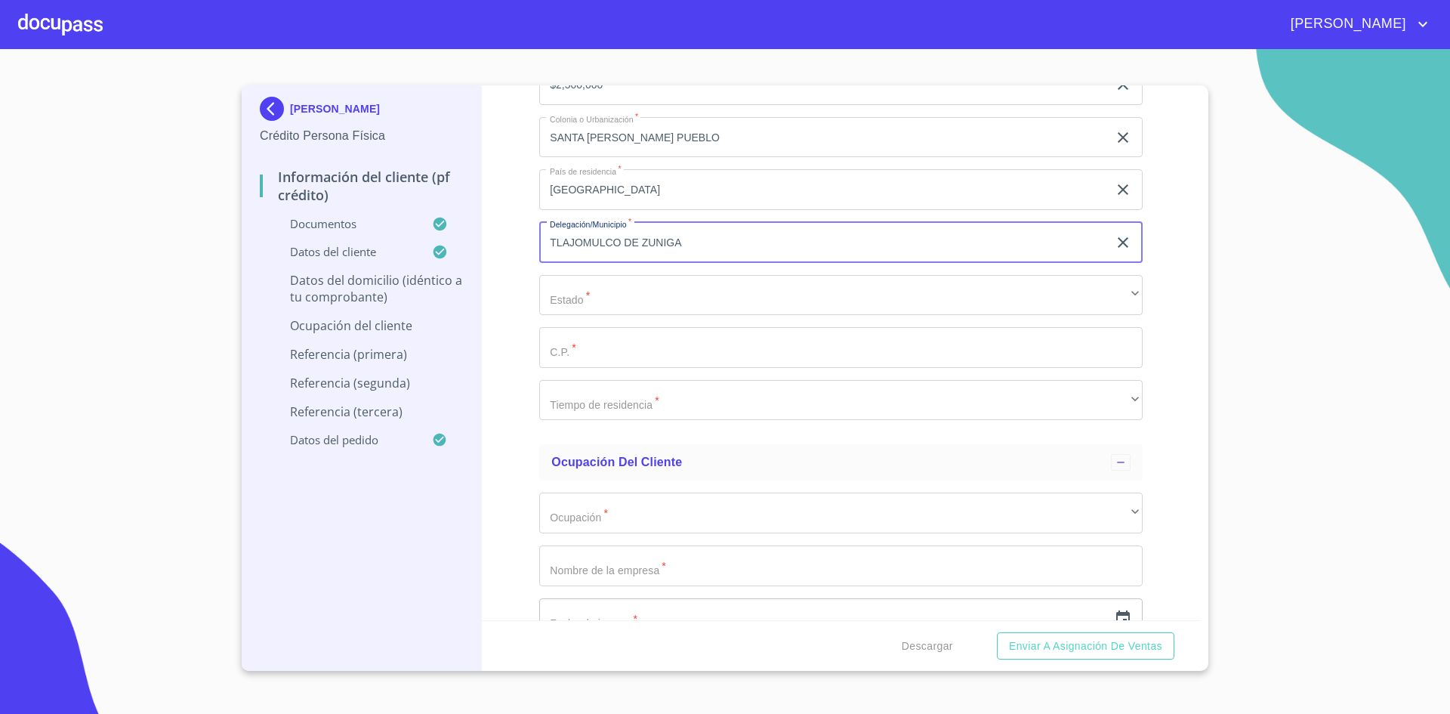
scroll to position [6187, 0]
type input "TLAJOMULCO DE ZUNIGA"
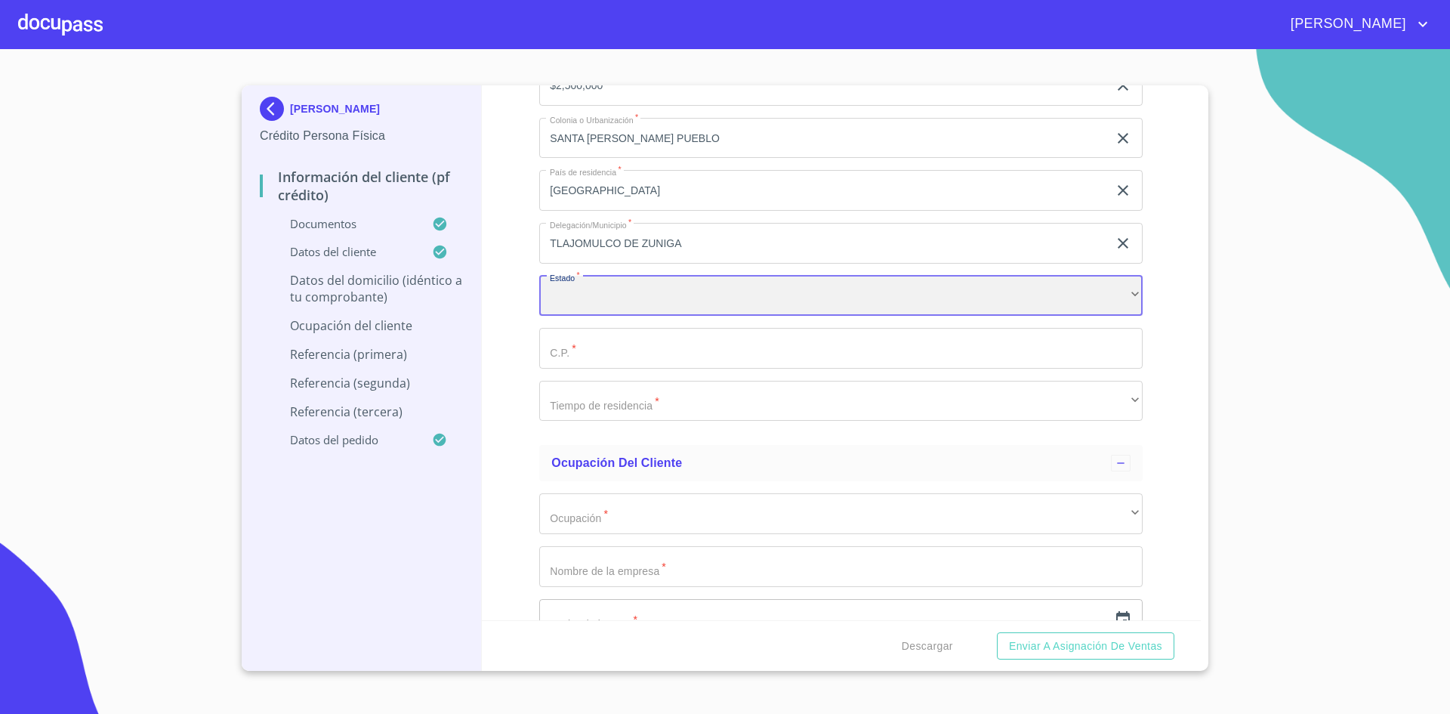
click at [680, 304] on div "​" at bounding box center [840, 296] width 603 height 41
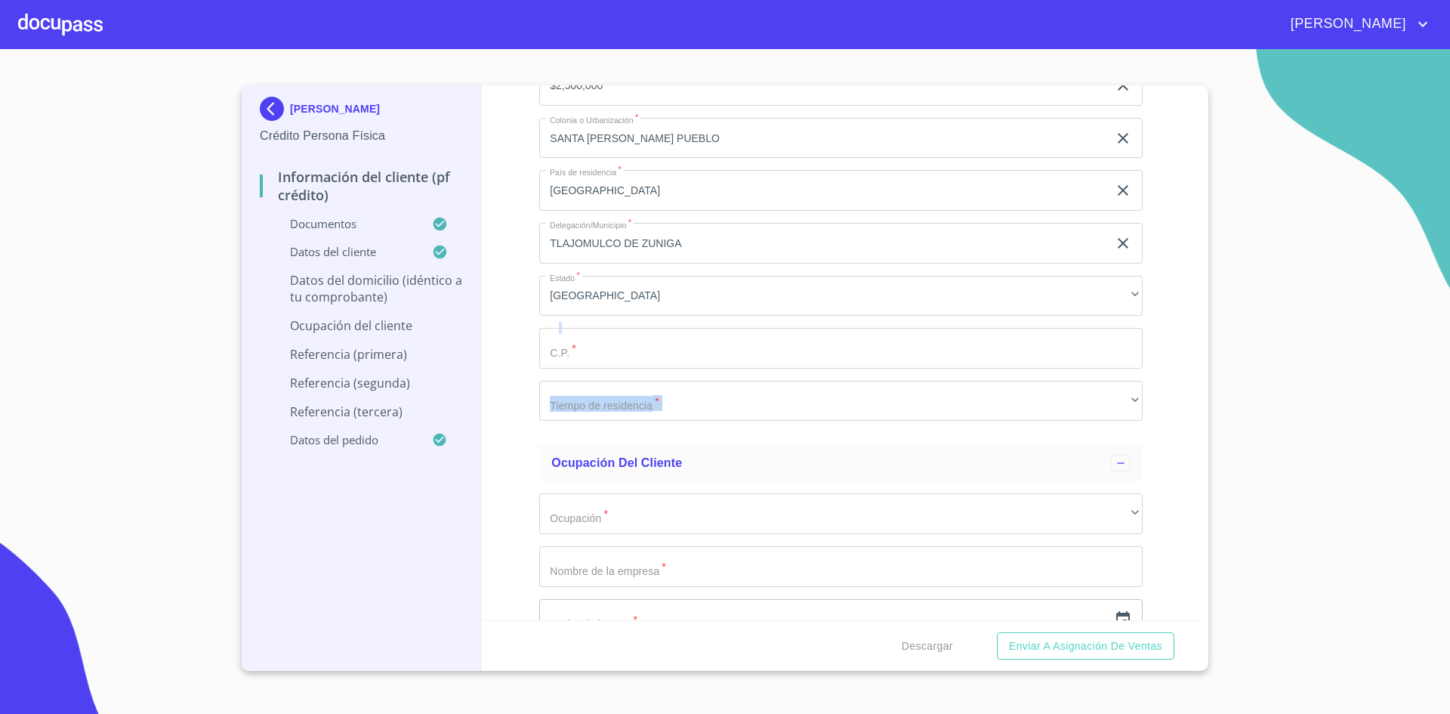
drag, startPoint x: 640, startPoint y: 371, endPoint x: 660, endPoint y: 352, distance: 27.8
click at [660, 352] on div "Domicilio completo (Calle, Av. o Vía)   * [PERSON_NAME] ​ No. Exterior   * 96 …" at bounding box center [840, 111] width 603 height 643
click at [660, 352] on input "Documento de identificación.   *" at bounding box center [840, 348] width 603 height 41
type input "45645"
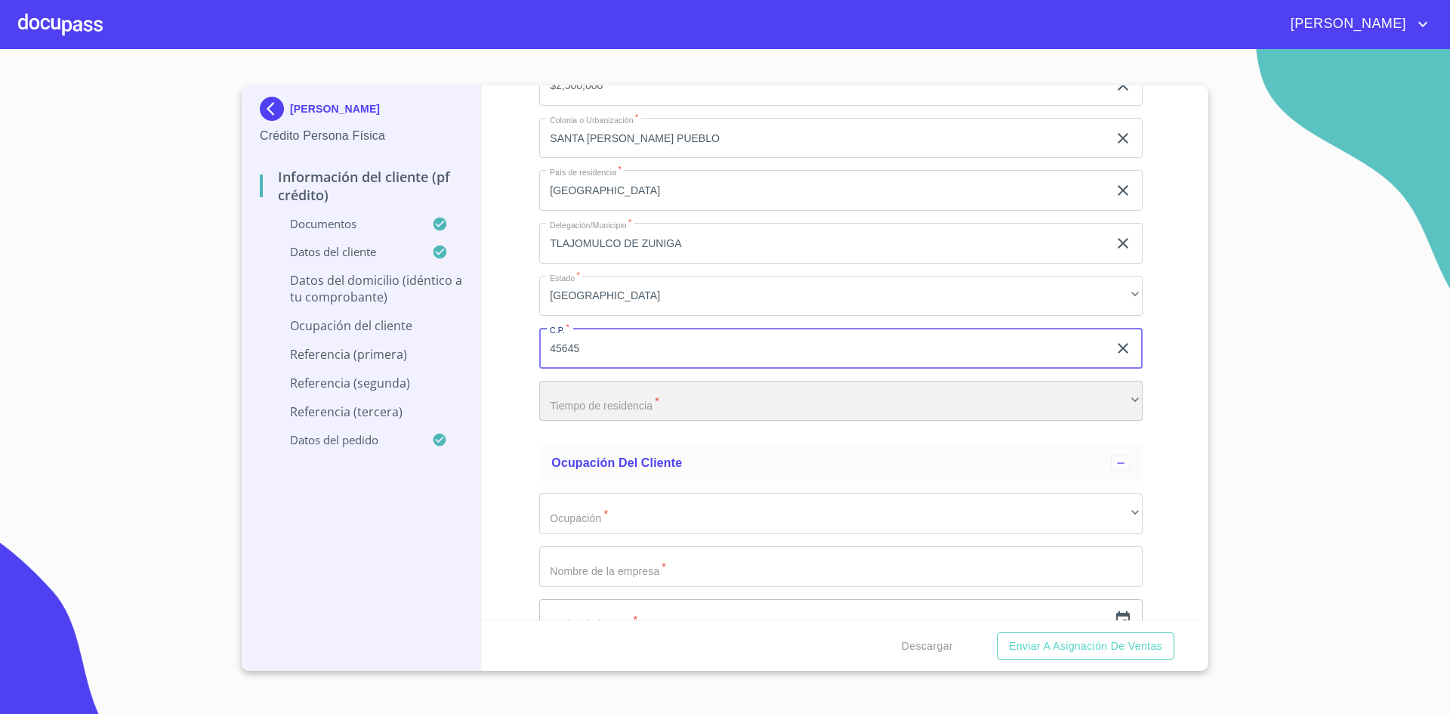
click at [652, 406] on div "​" at bounding box center [840, 401] width 603 height 41
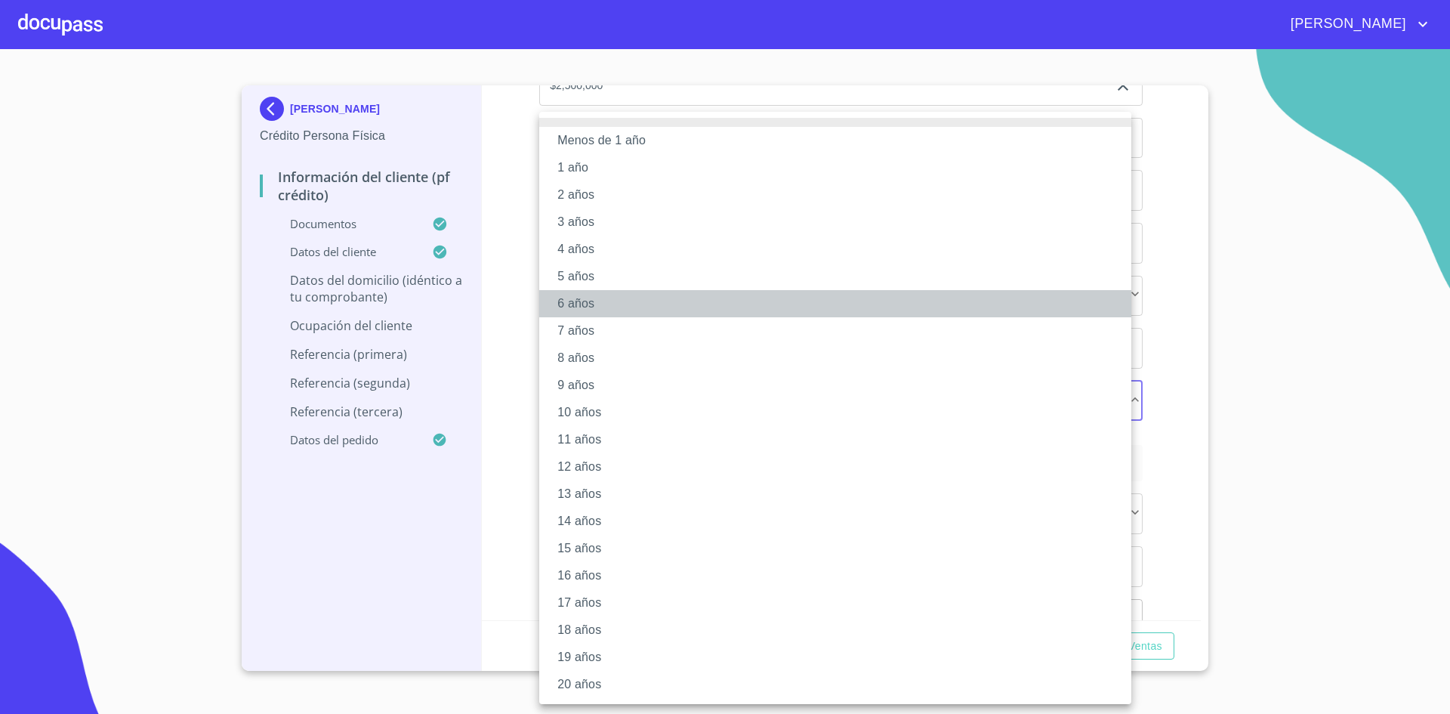
click at [598, 307] on li "6 años" at bounding box center [835, 303] width 592 height 27
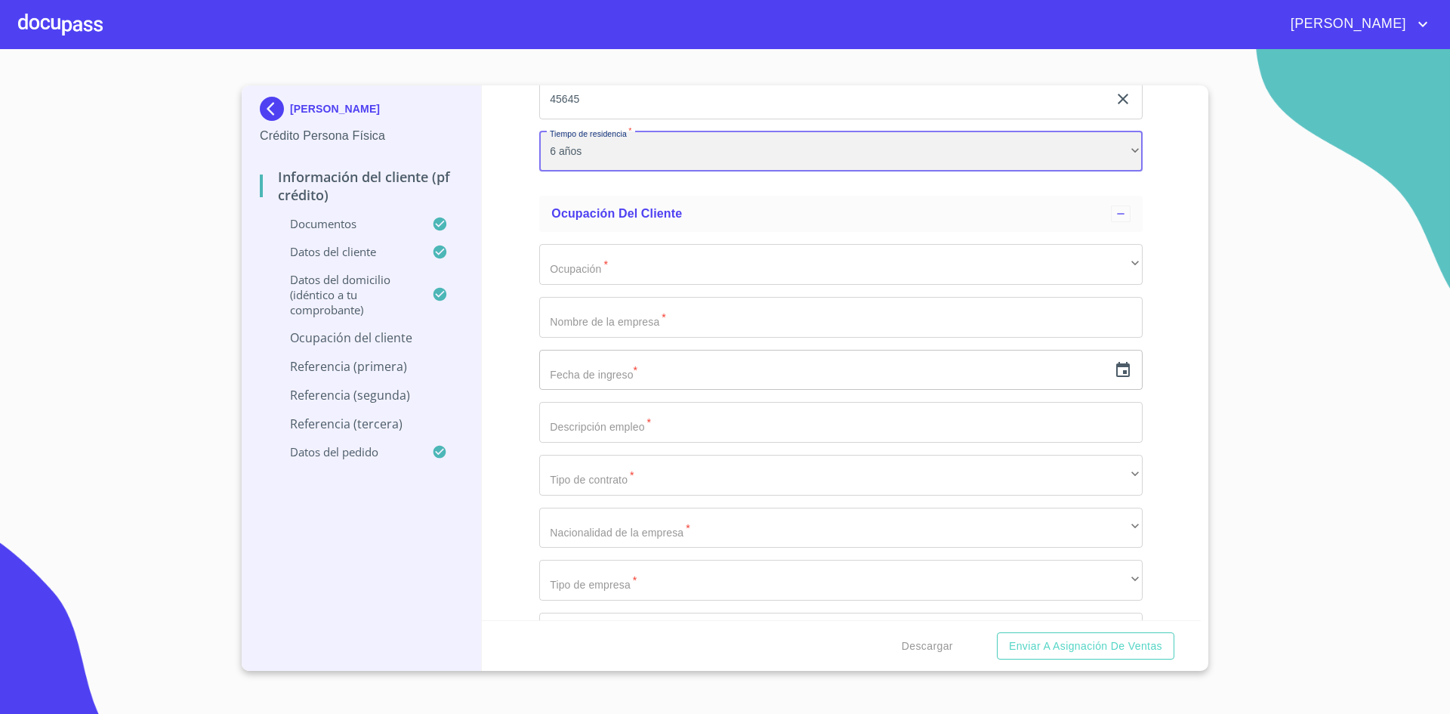
scroll to position [6438, 0]
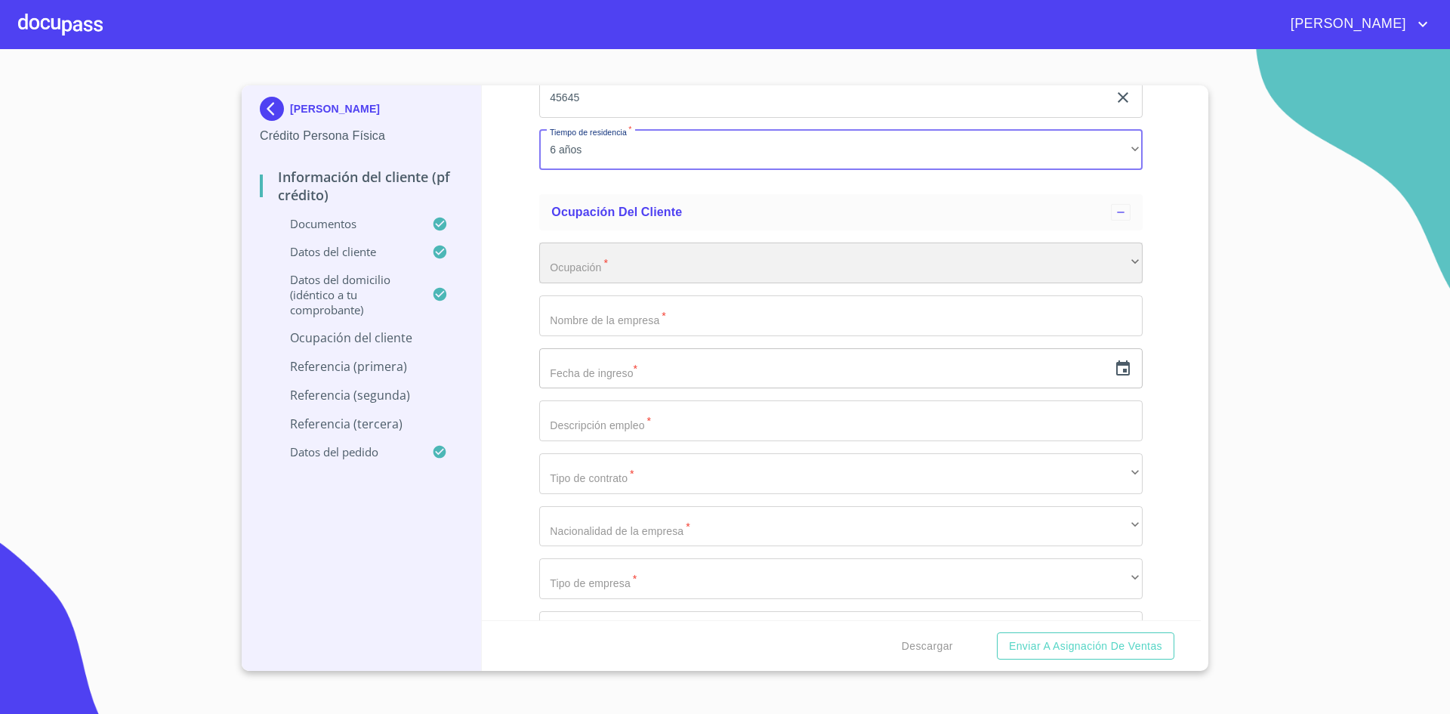
click at [617, 276] on div "​" at bounding box center [840, 262] width 603 height 41
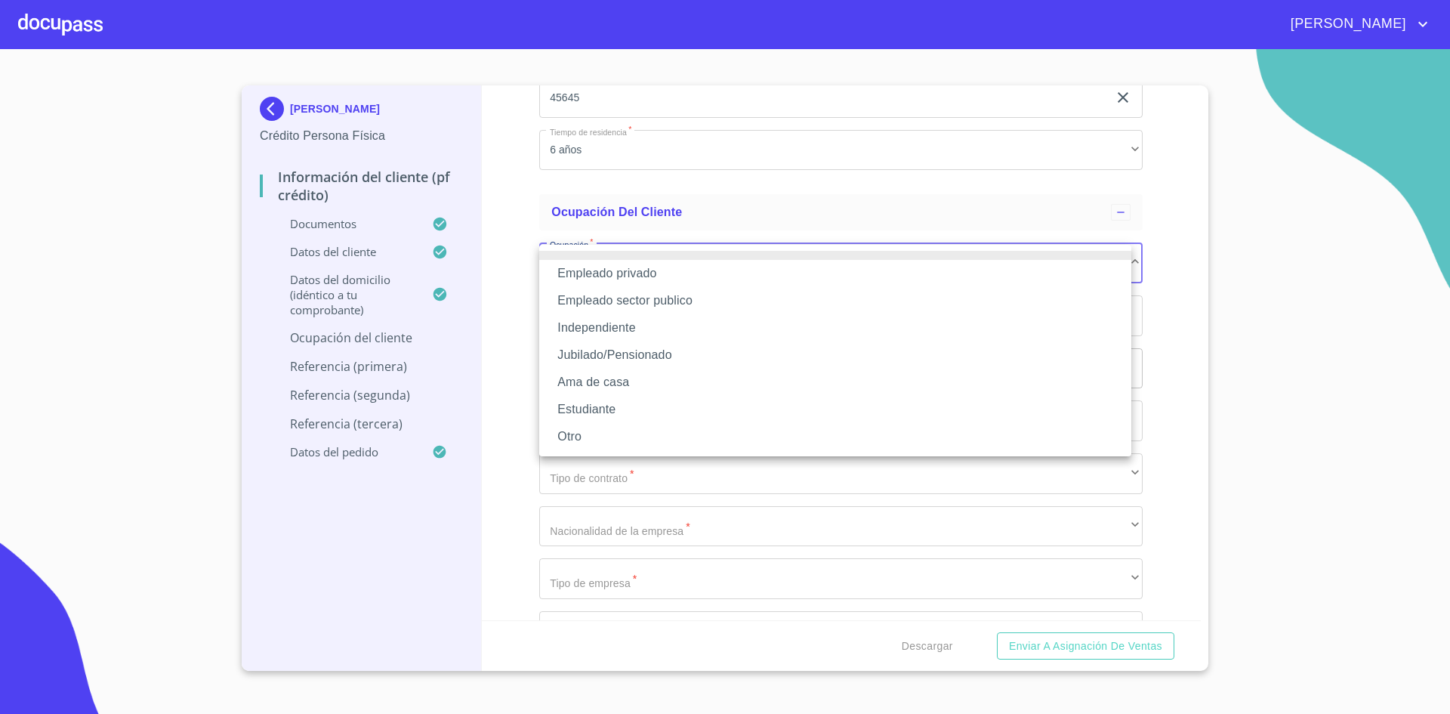
click at [659, 271] on li "Empleado privado" at bounding box center [835, 273] width 592 height 27
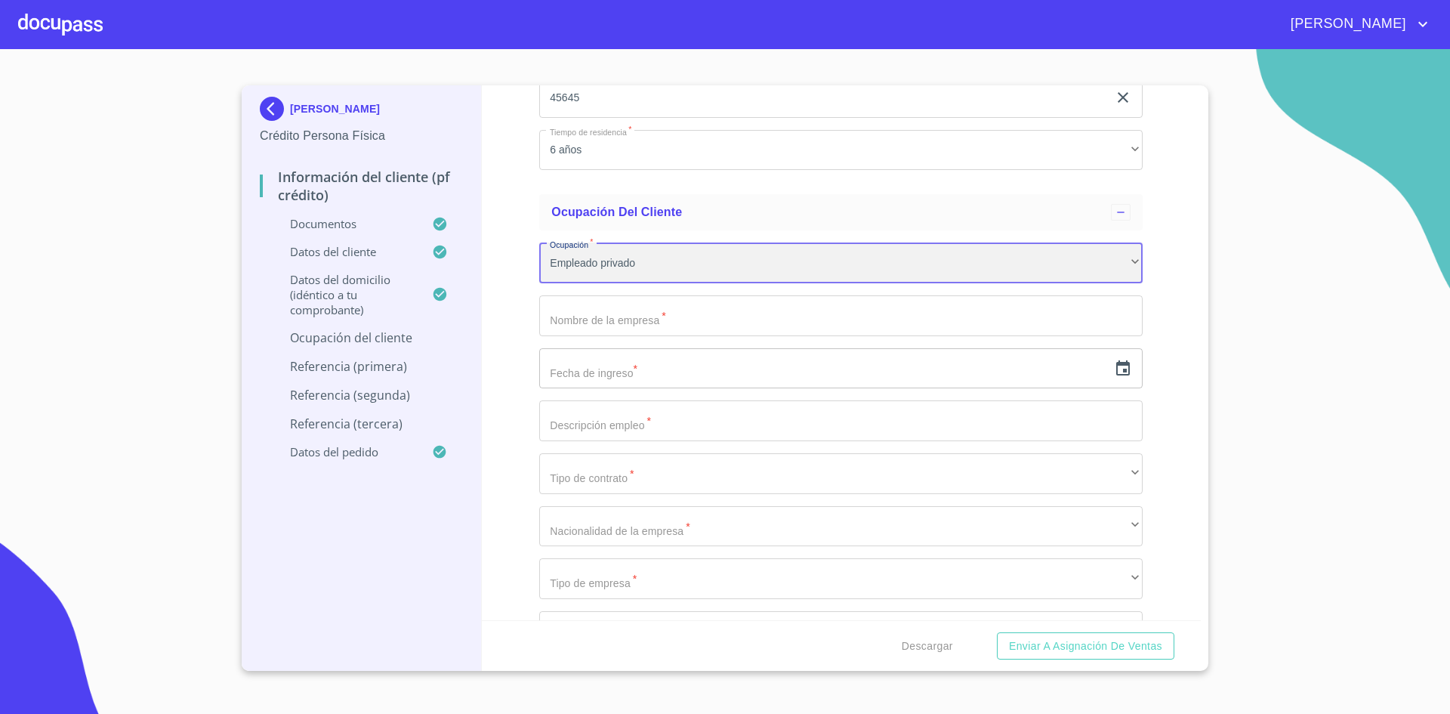
click at [659, 271] on div "Empleado privado" at bounding box center [840, 262] width 603 height 41
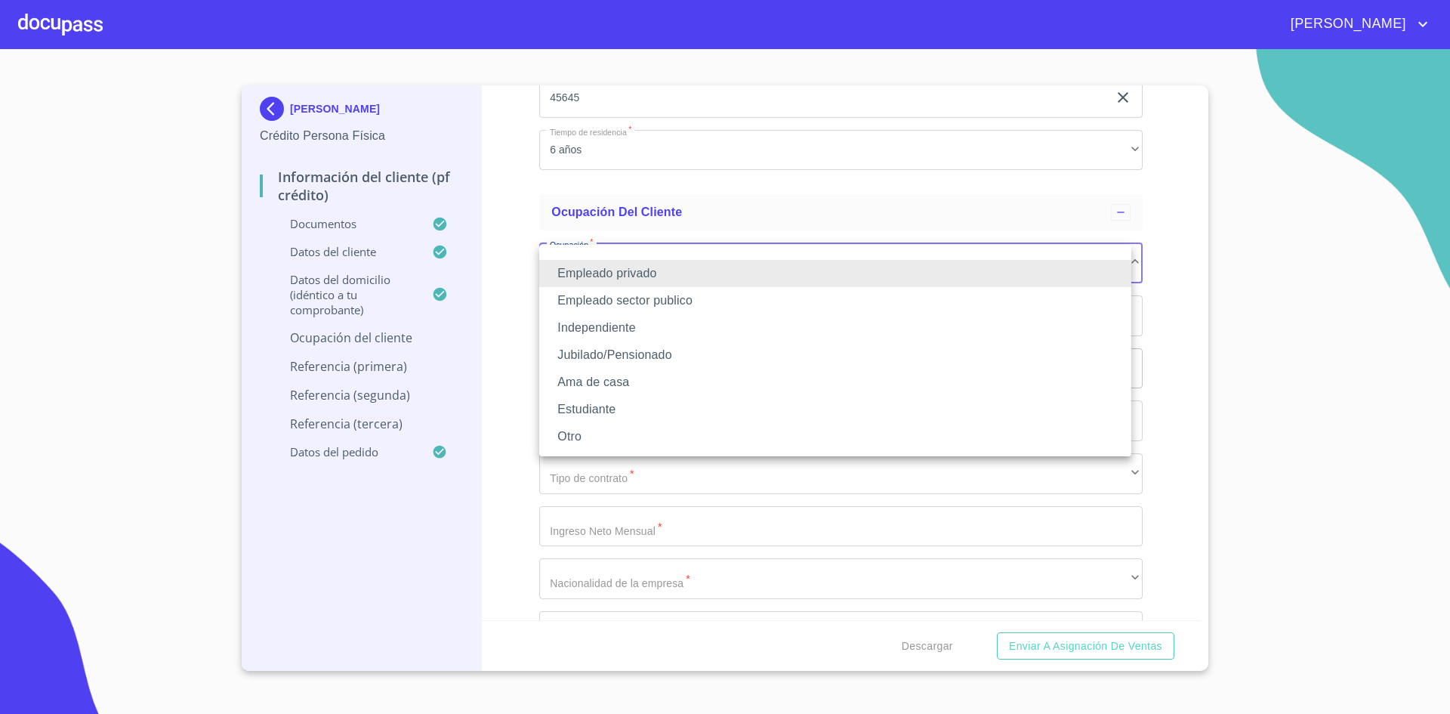
click at [626, 341] on li "Jubilado/Pensionado" at bounding box center [835, 354] width 592 height 27
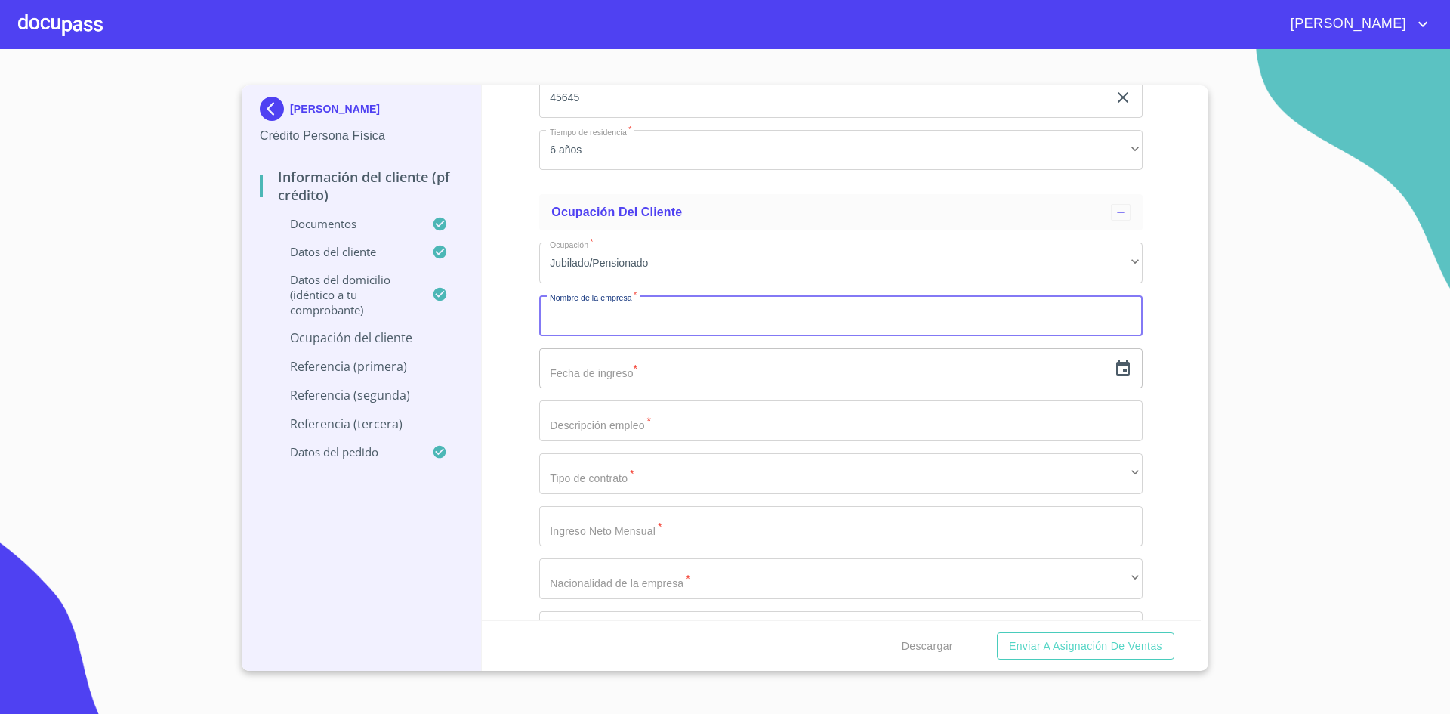
click at [662, 310] on input "Documento de identificación.   *" at bounding box center [840, 315] width 603 height 41
type input "FRUTERIA LA PASADITA"
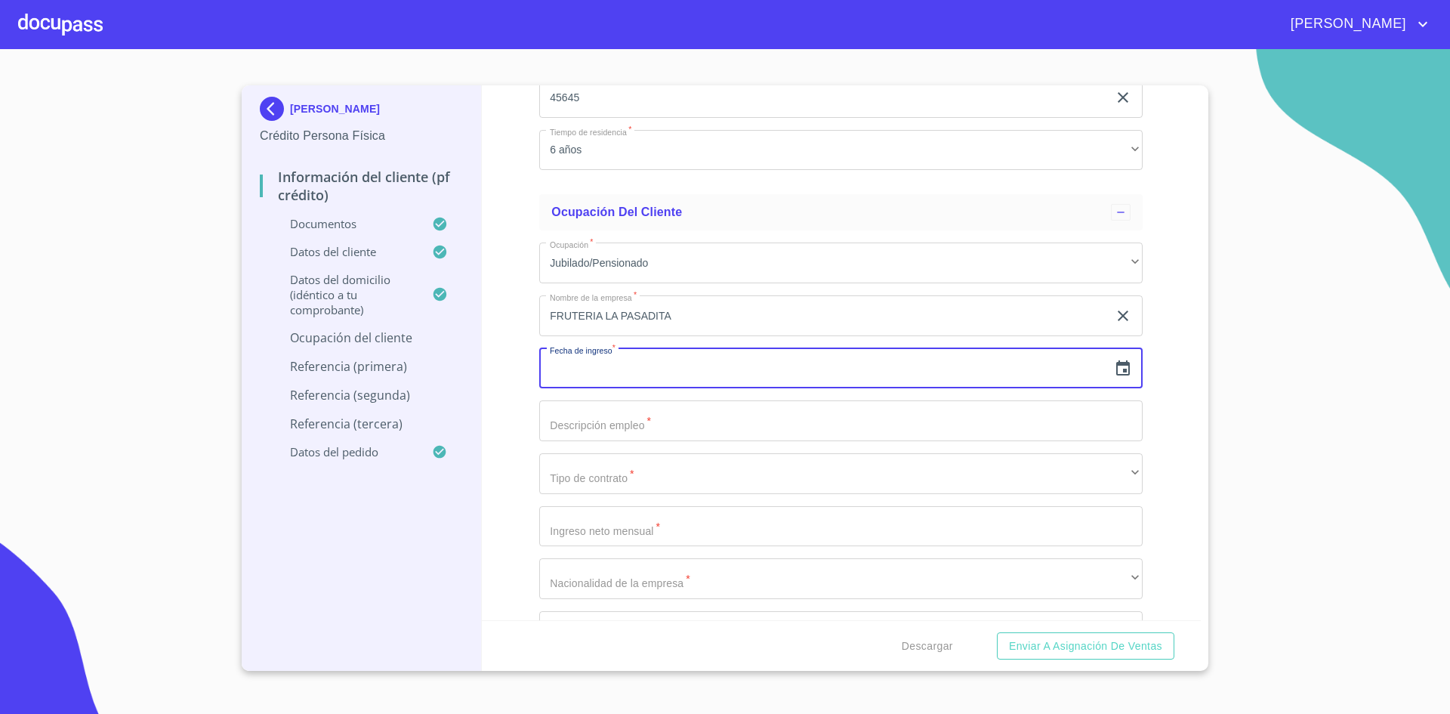
click at [1116, 371] on icon "button" at bounding box center [1123, 367] width 14 height 15
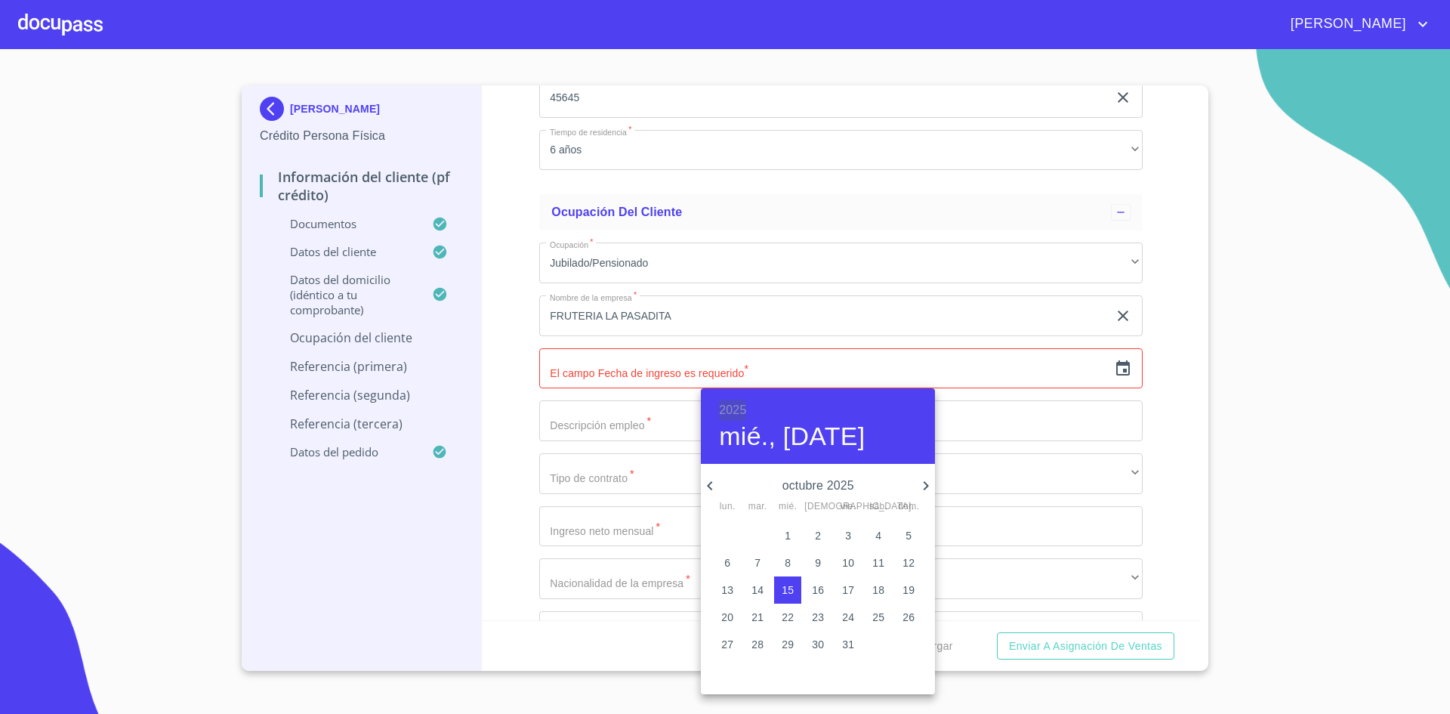
click at [742, 411] on h6 "2025" at bounding box center [732, 410] width 27 height 21
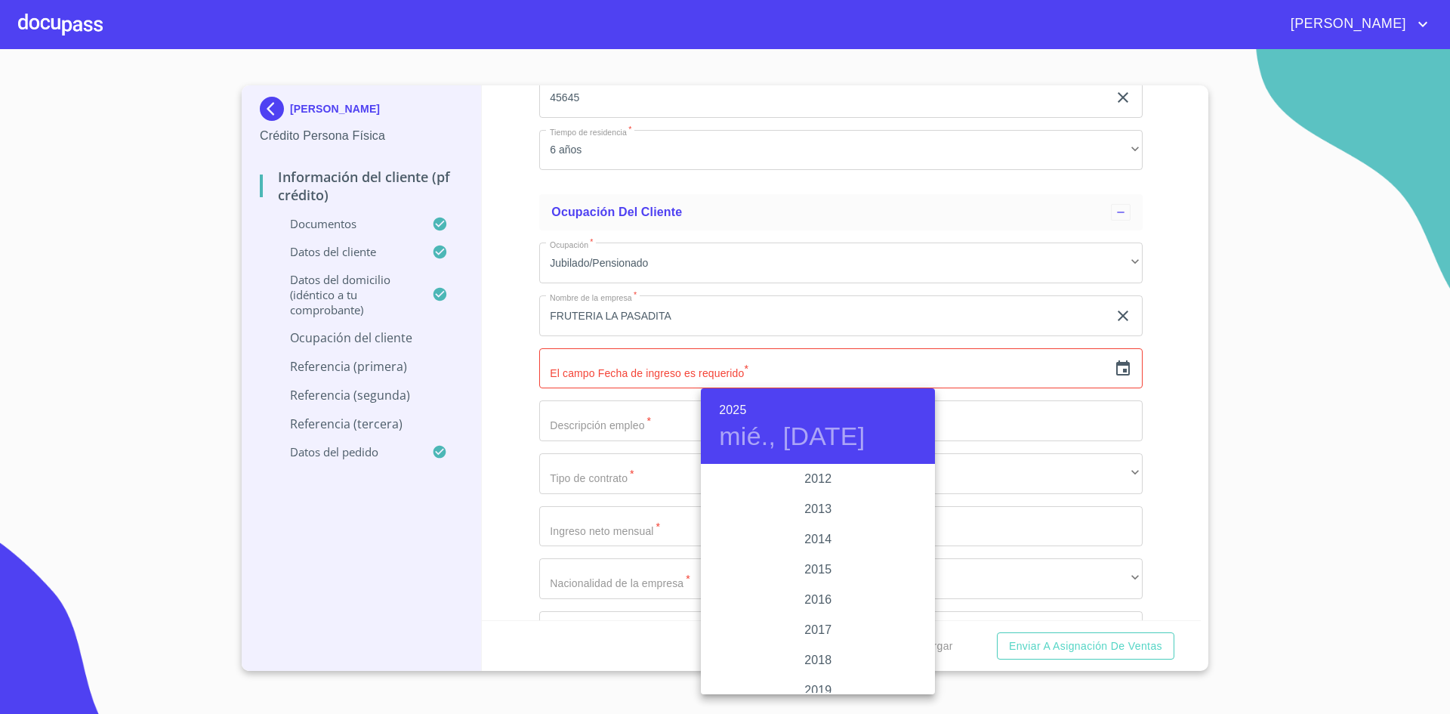
scroll to position [2630, 0]
click at [809, 600] on div "2016" at bounding box center [818, 600] width 234 height 30
type input "15 de oct. de 2016"
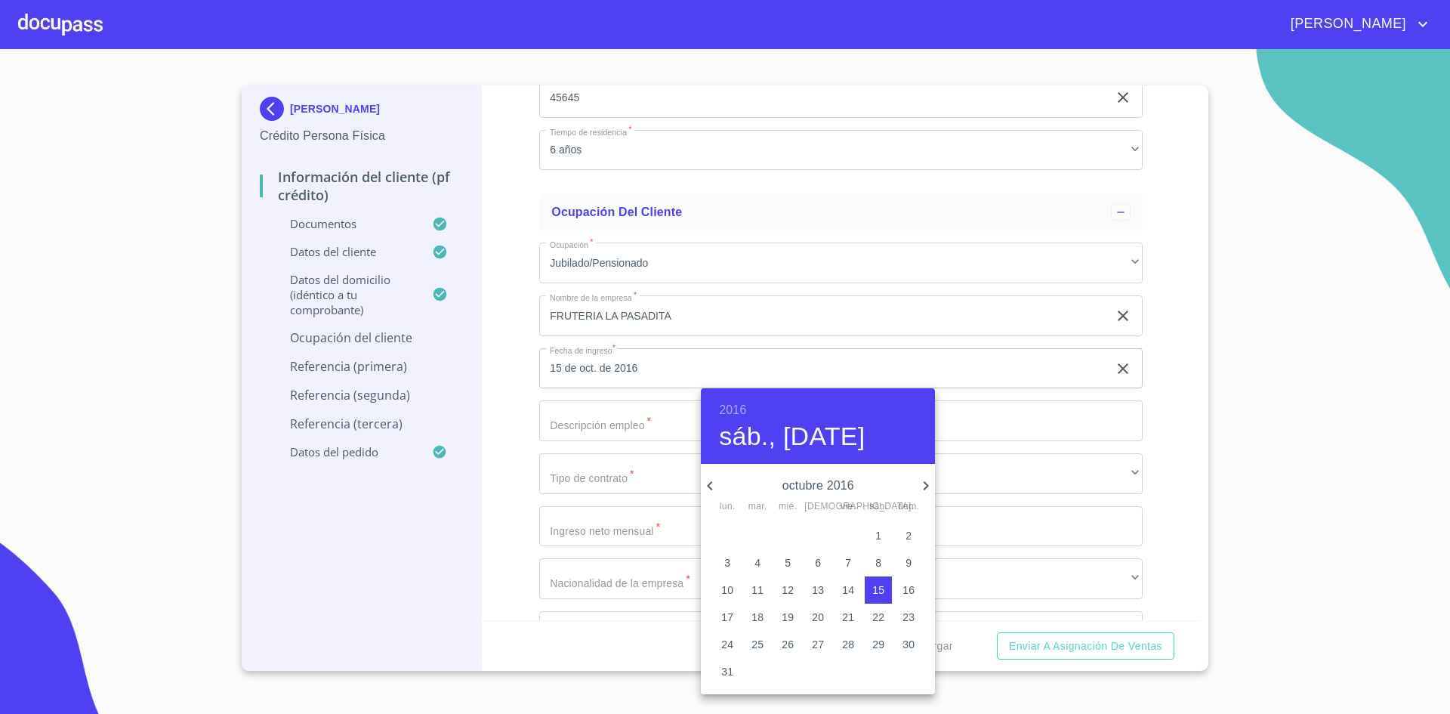
click at [642, 427] on div at bounding box center [725, 357] width 1450 height 714
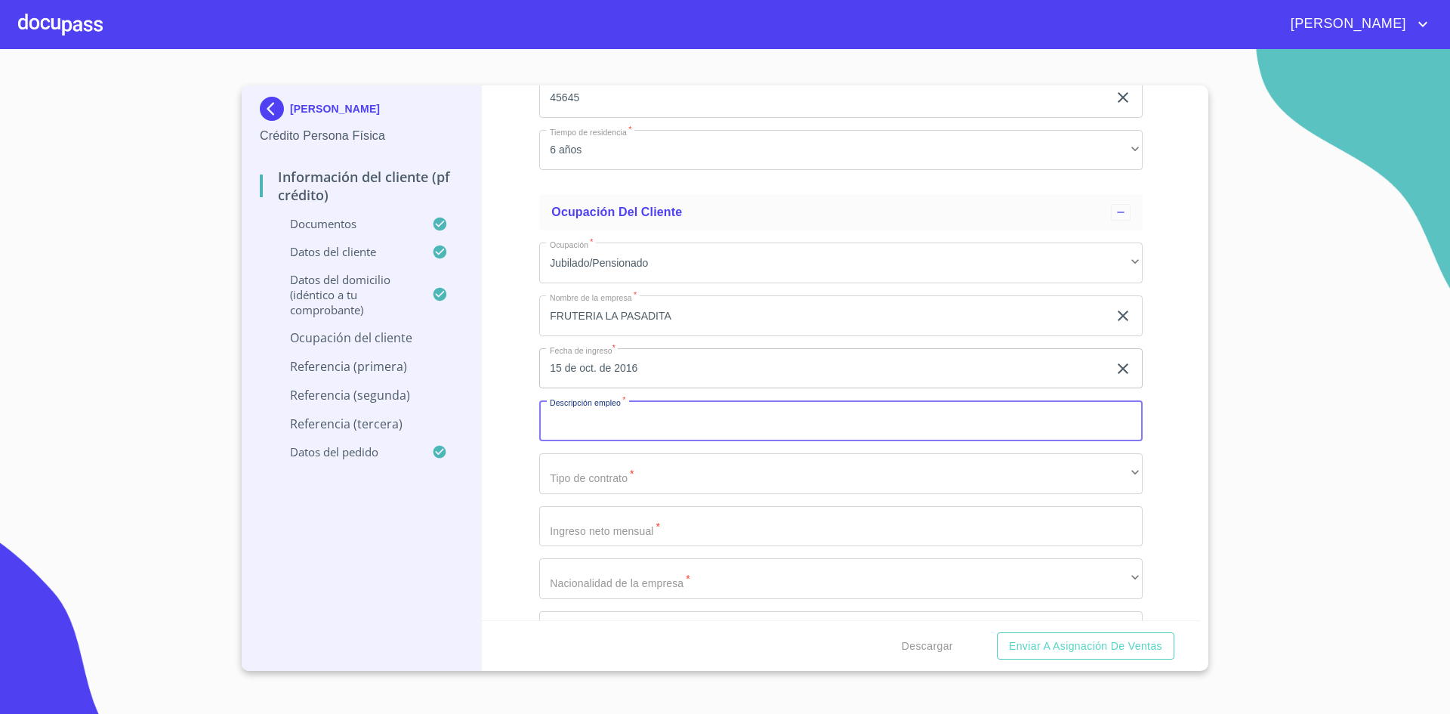
click at [642, 427] on input "Documento de identificación.   *" at bounding box center [840, 420] width 603 height 41
type input "VENTA DE FRUTAS Y VERDURAS"
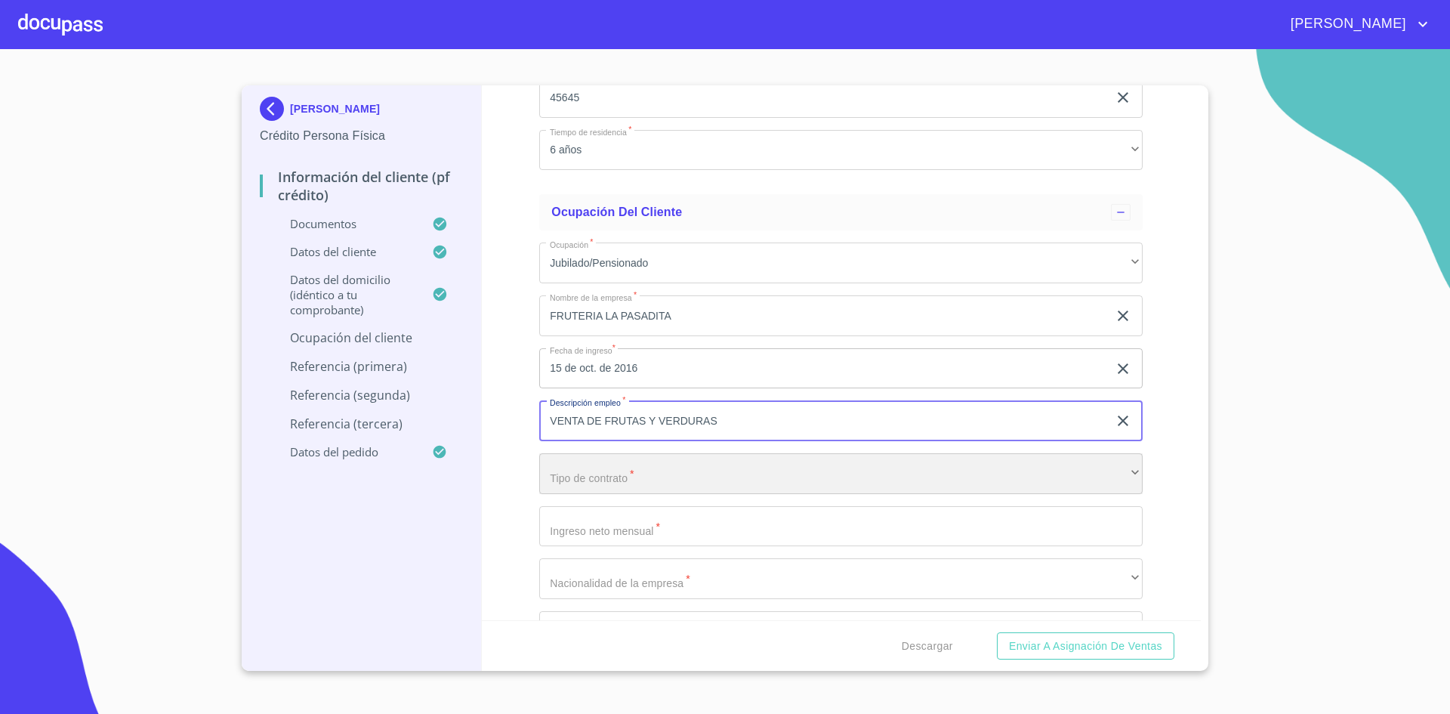
click at [649, 469] on div "​" at bounding box center [840, 473] width 603 height 41
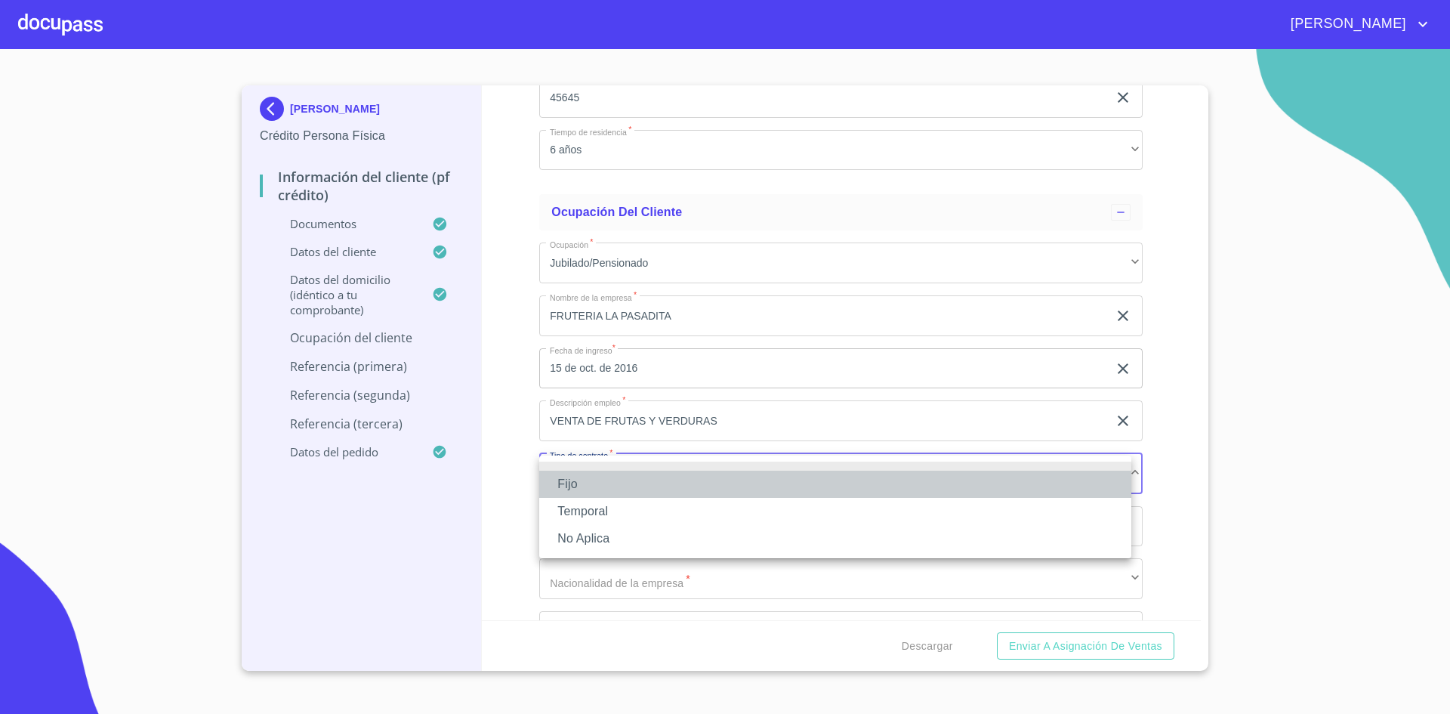
click at [602, 487] on li "Fijo" at bounding box center [835, 484] width 592 height 27
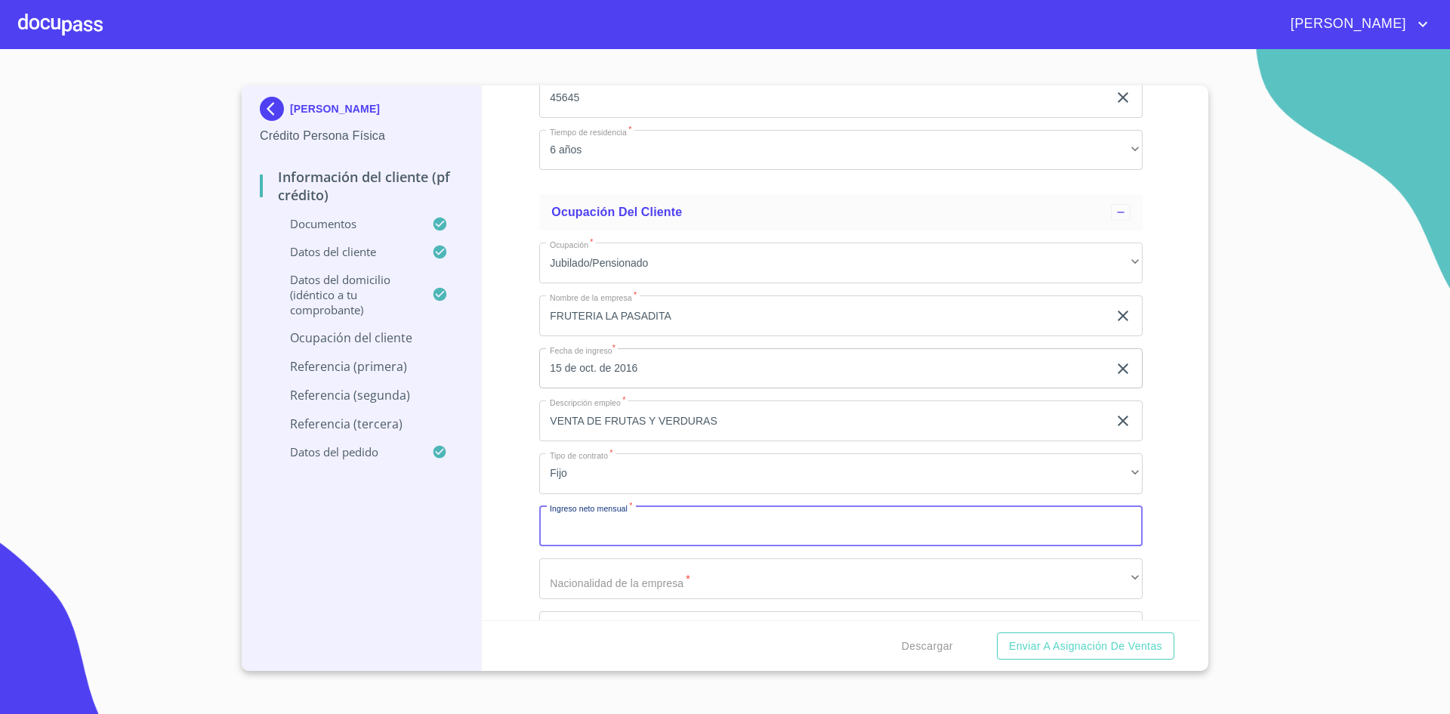
click at [637, 522] on input "Documento de identificación.   *" at bounding box center [840, 526] width 603 height 41
type input "120000"
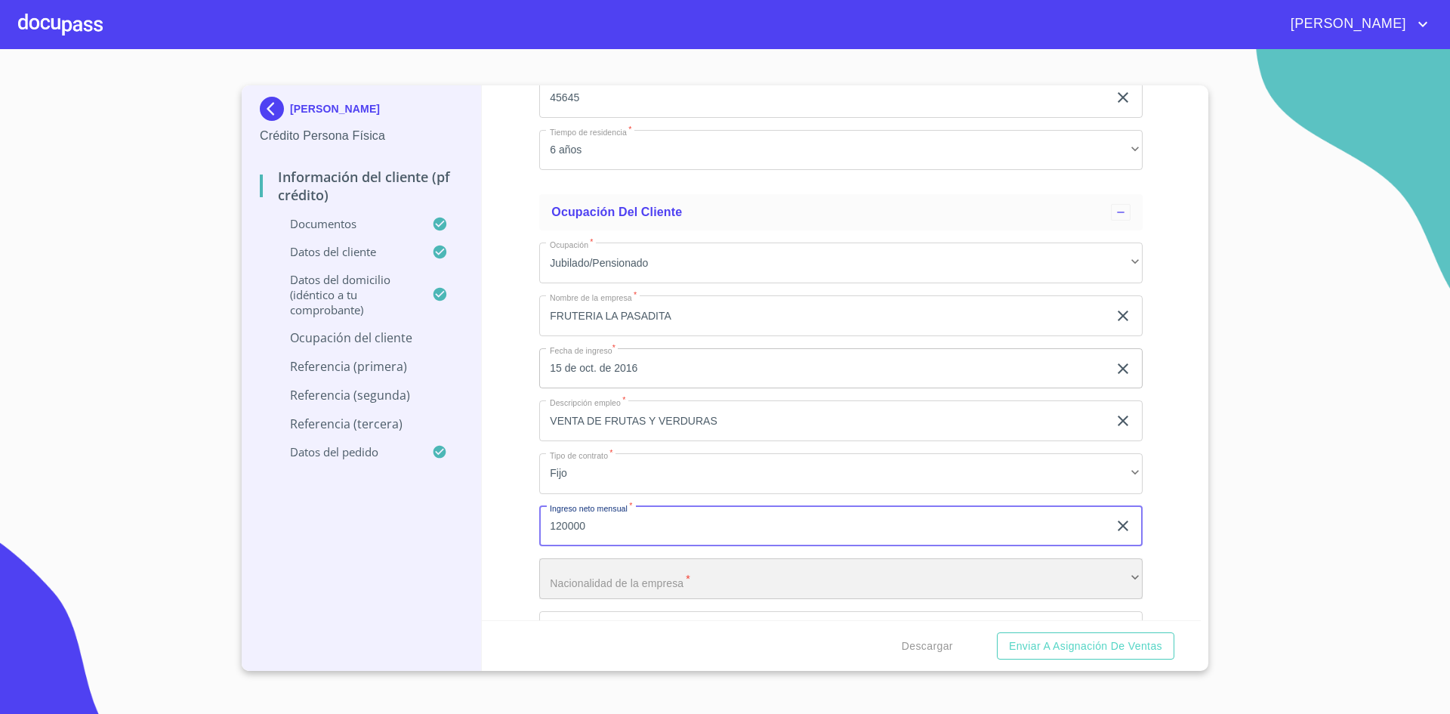
click at [618, 595] on div "​" at bounding box center [840, 578] width 603 height 41
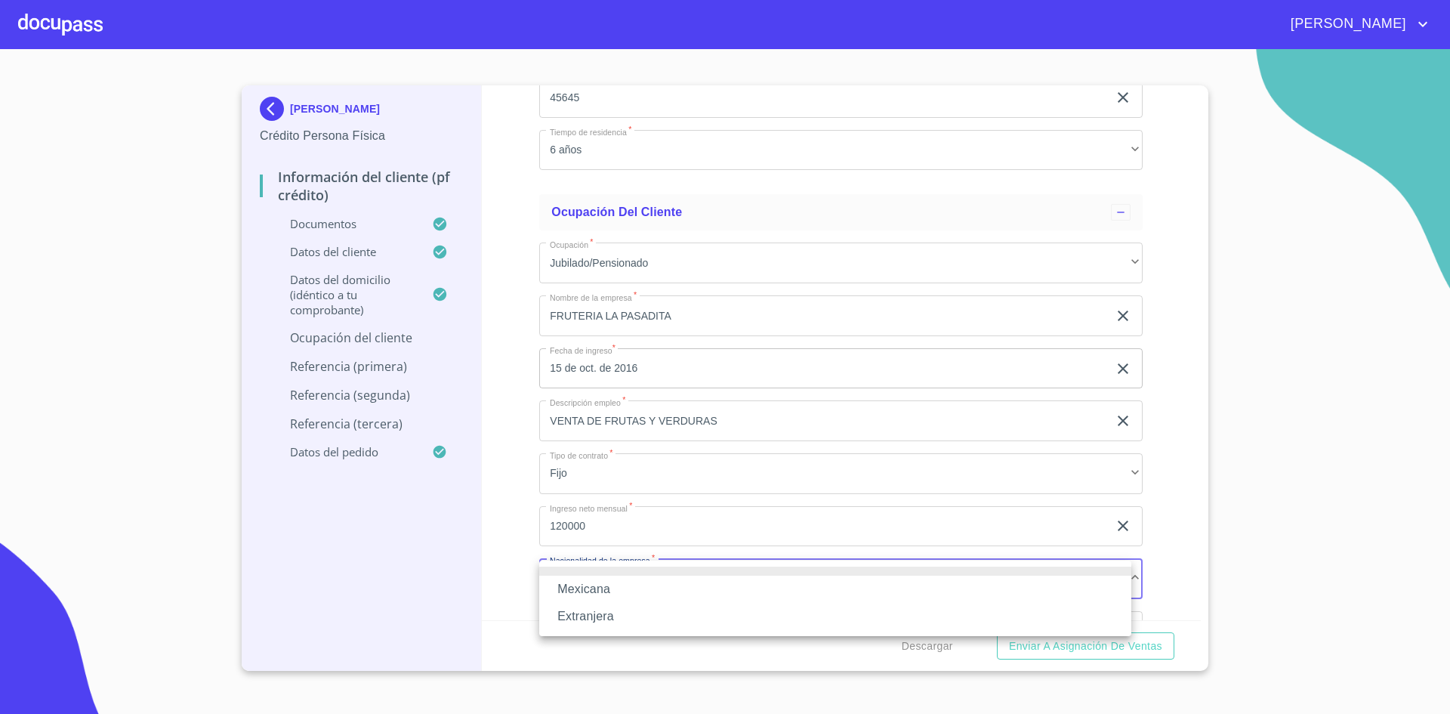
click at [639, 590] on li "Mexicana" at bounding box center [835, 588] width 592 height 27
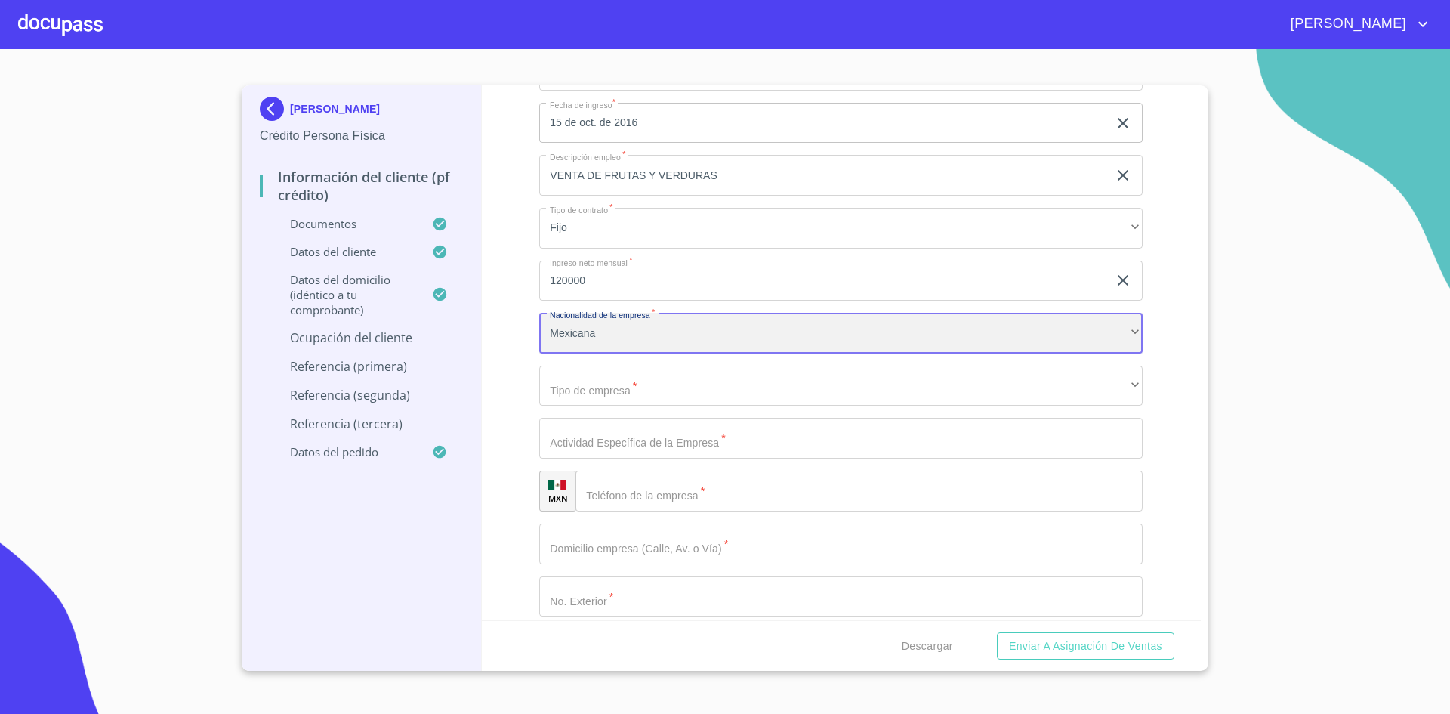
scroll to position [6684, 0]
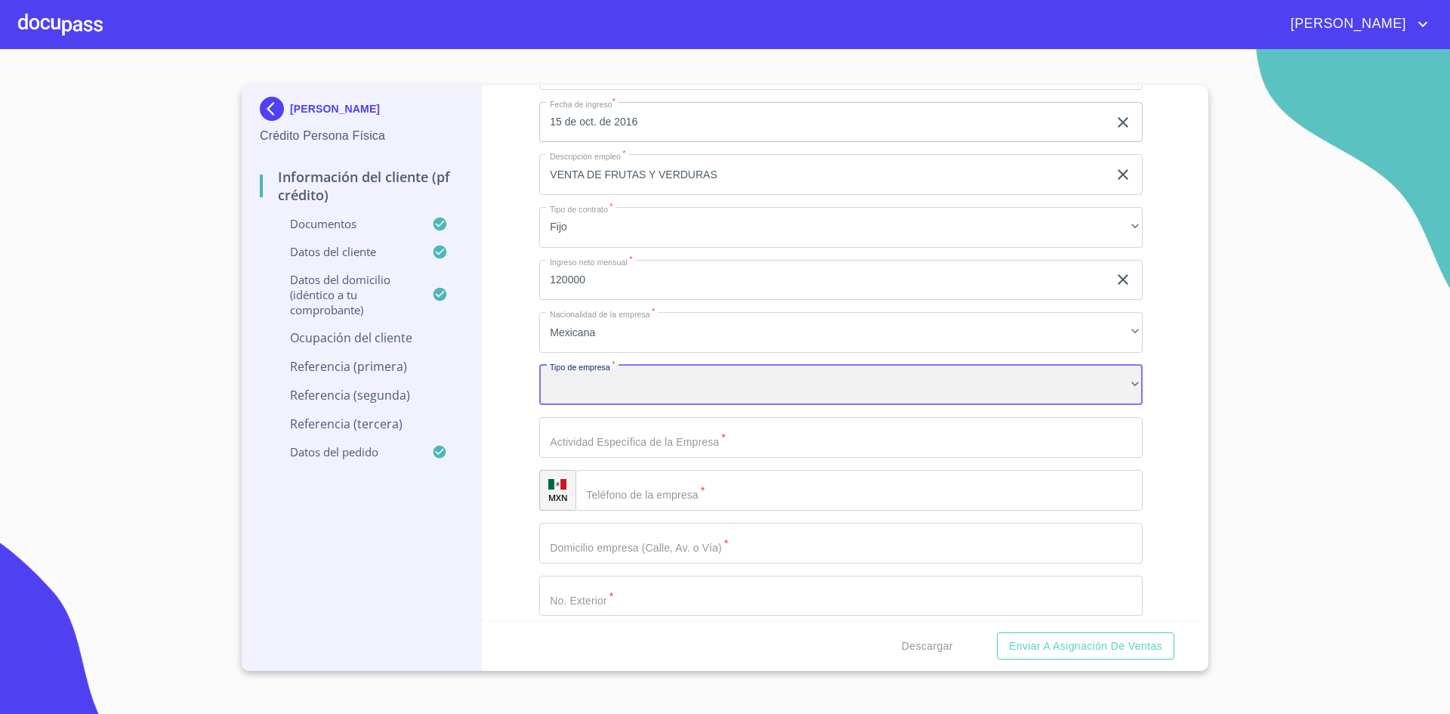
click at [693, 389] on div "​" at bounding box center [840, 385] width 603 height 41
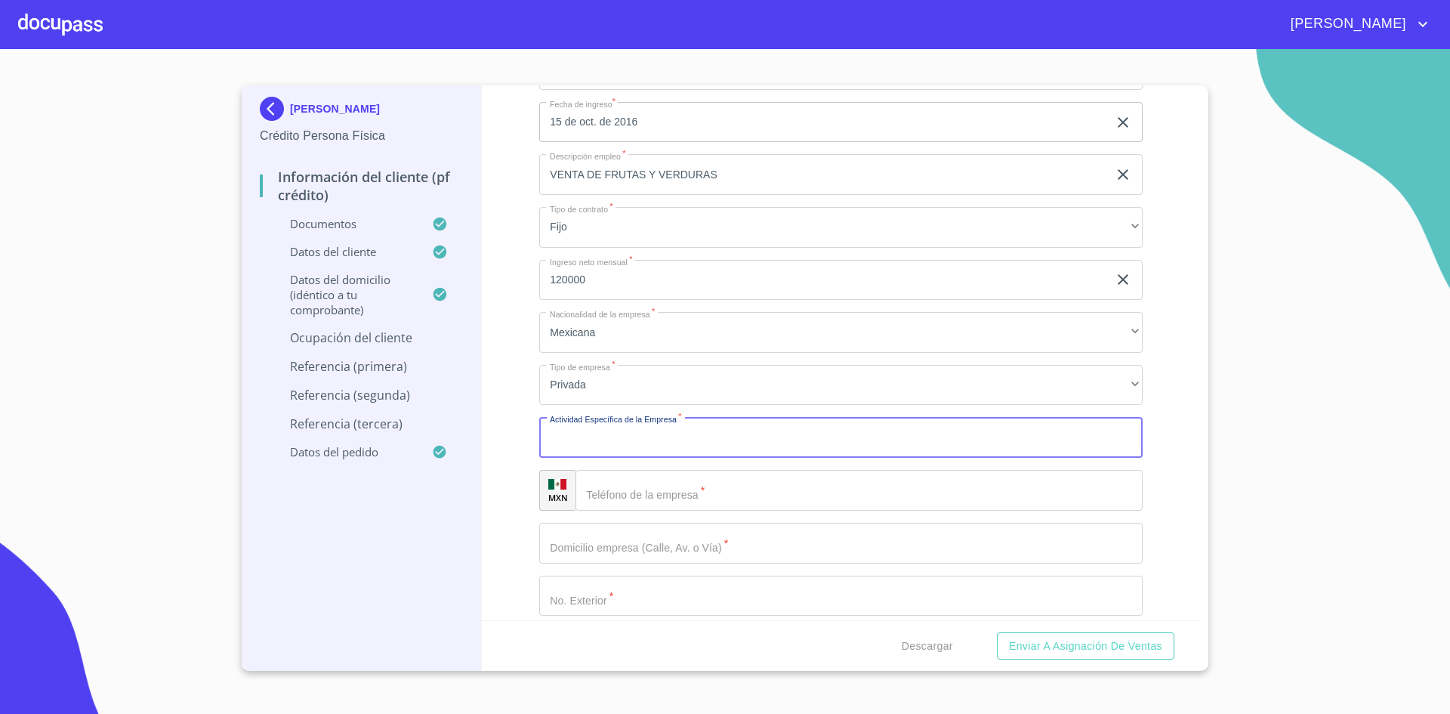
click at [683, 434] on input "Documento de identificación.   *" at bounding box center [840, 437] width 603 height 41
type input "VENTA DE FRUTAS Y VERDURAS"
click at [836, 495] on input "Documento de identificación.   *" at bounding box center [858, 490] width 567 height 41
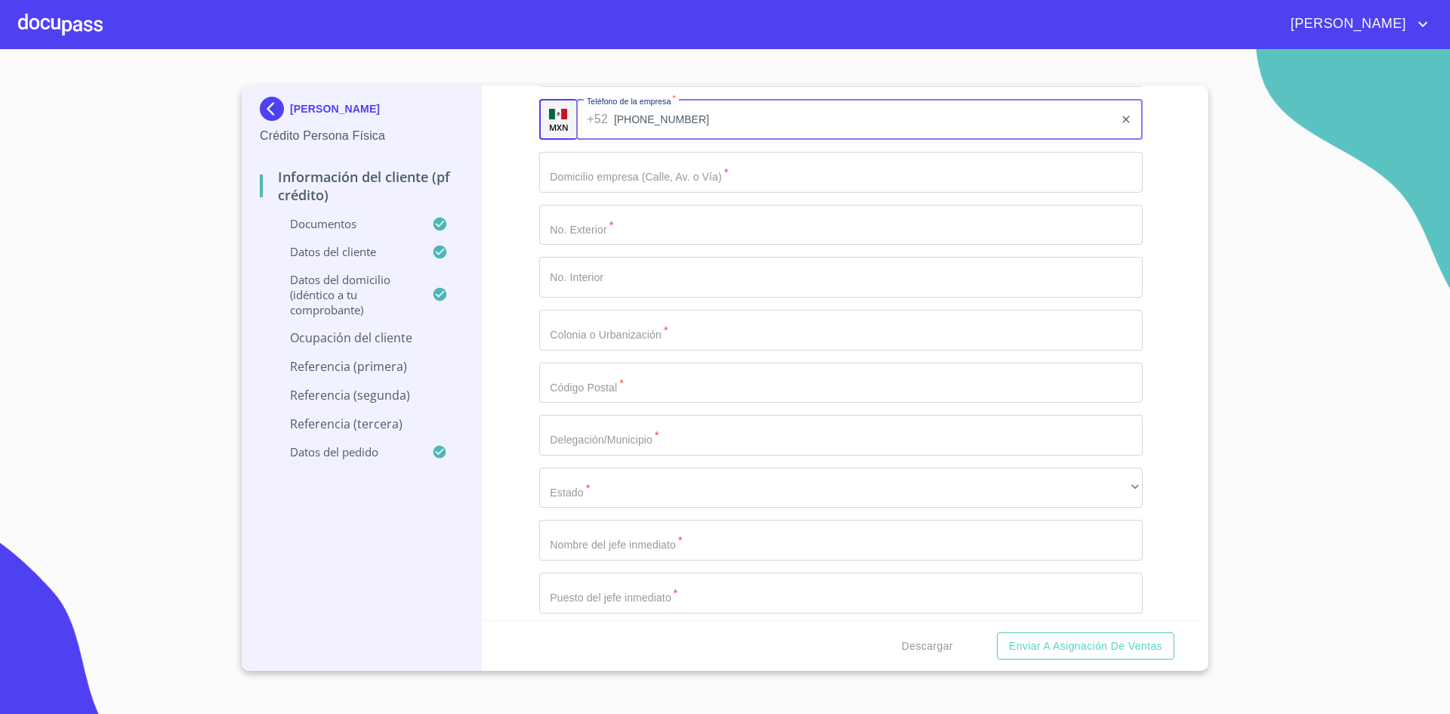
scroll to position [7056, 0]
type input "[PHONE_NUMBER]"
click at [801, 168] on input "Documento de identificación.   *" at bounding box center [840, 170] width 603 height 41
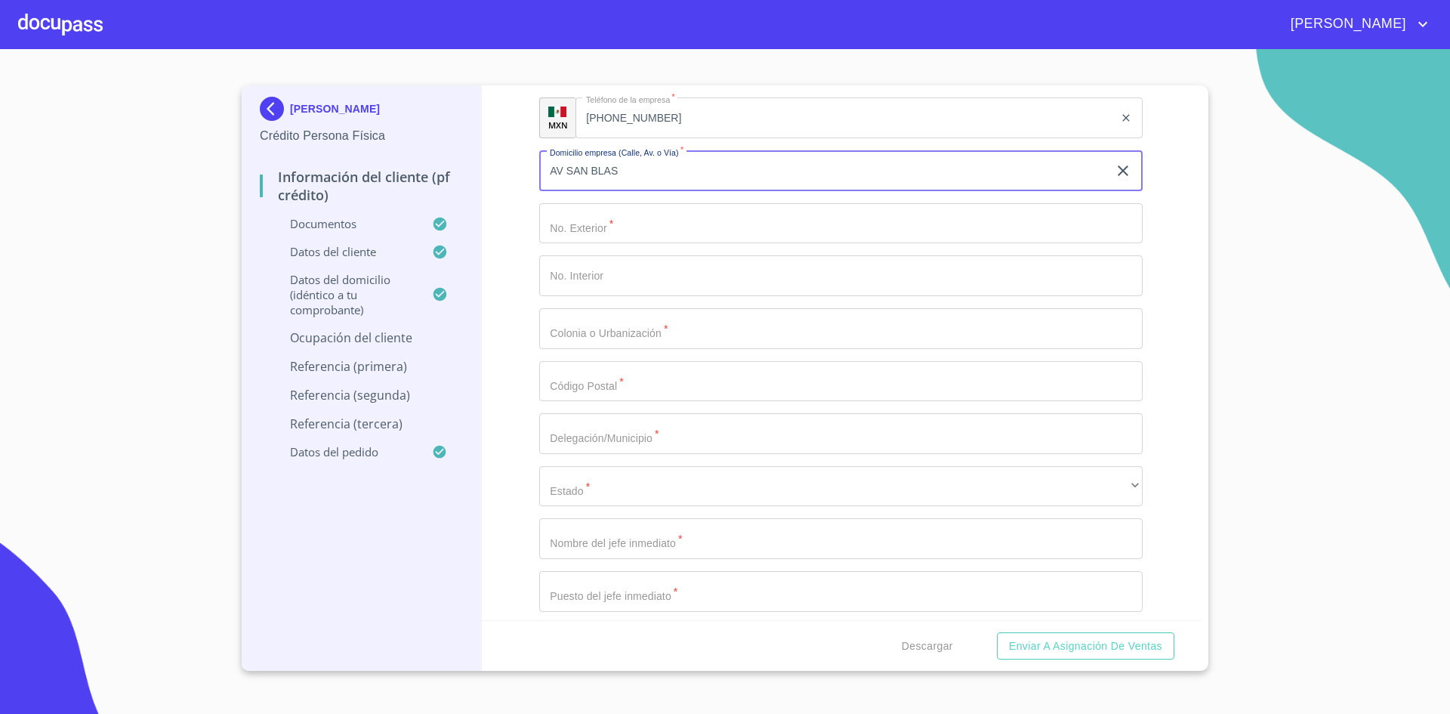
type input "AV SAN BLAS"
type input "2789"
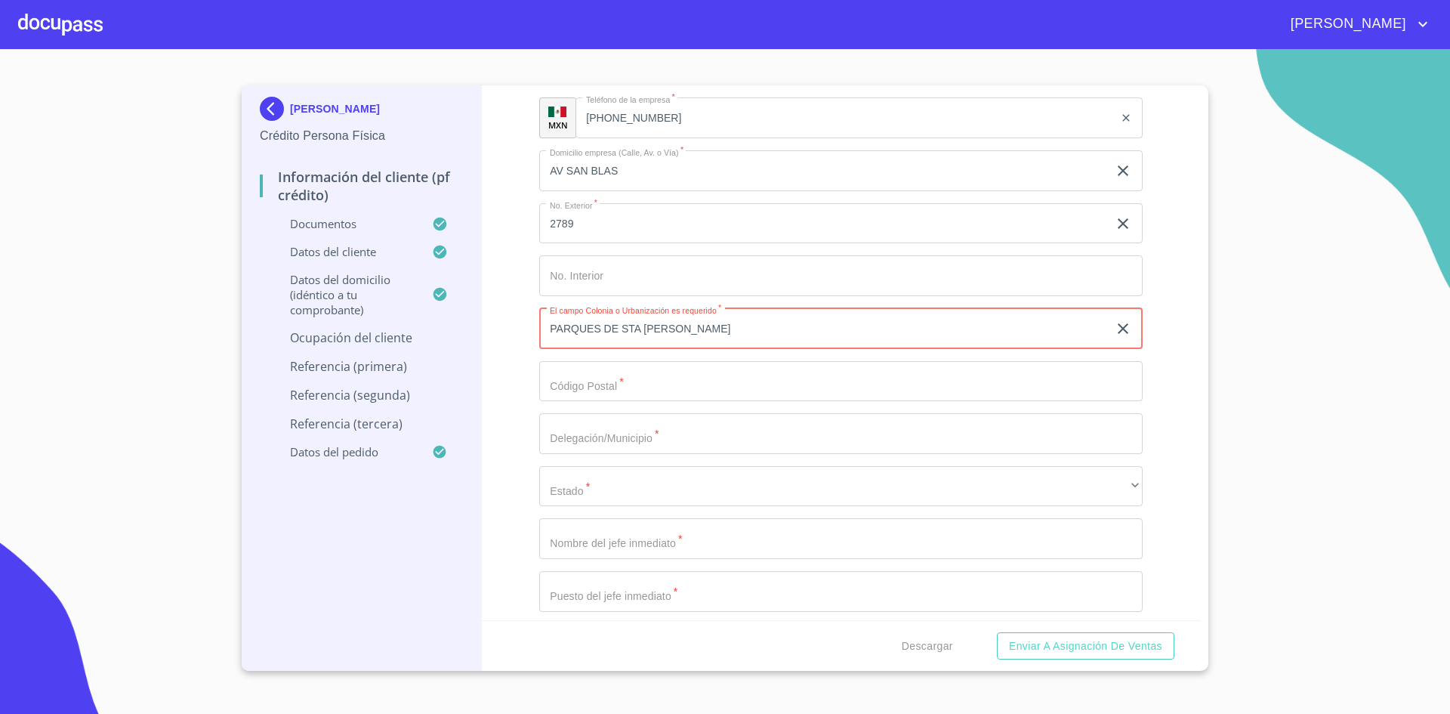
type input "PARQUES DE STA [PERSON_NAME]"
type input "45615"
type input "SAN [PERSON_NAME] TLAQUEPAQUE"
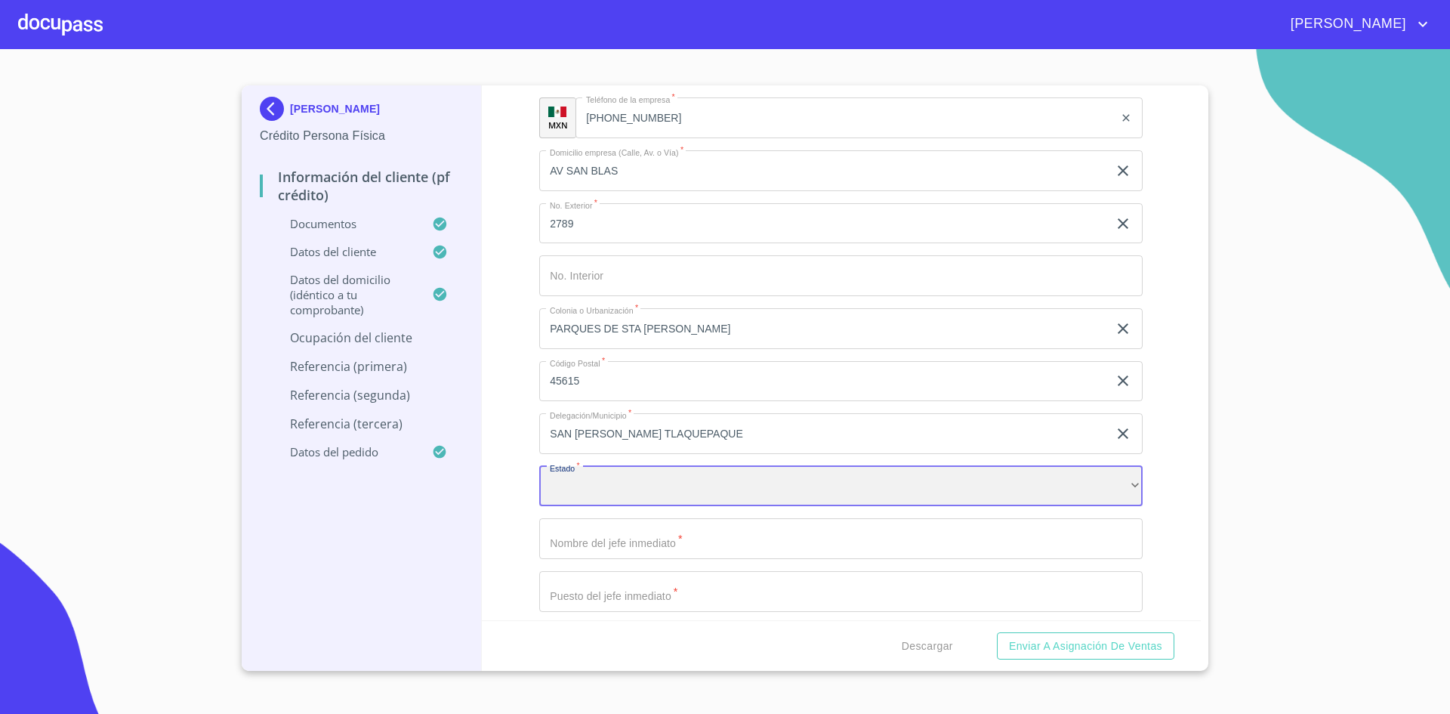
click at [801, 506] on div "​" at bounding box center [840, 486] width 603 height 41
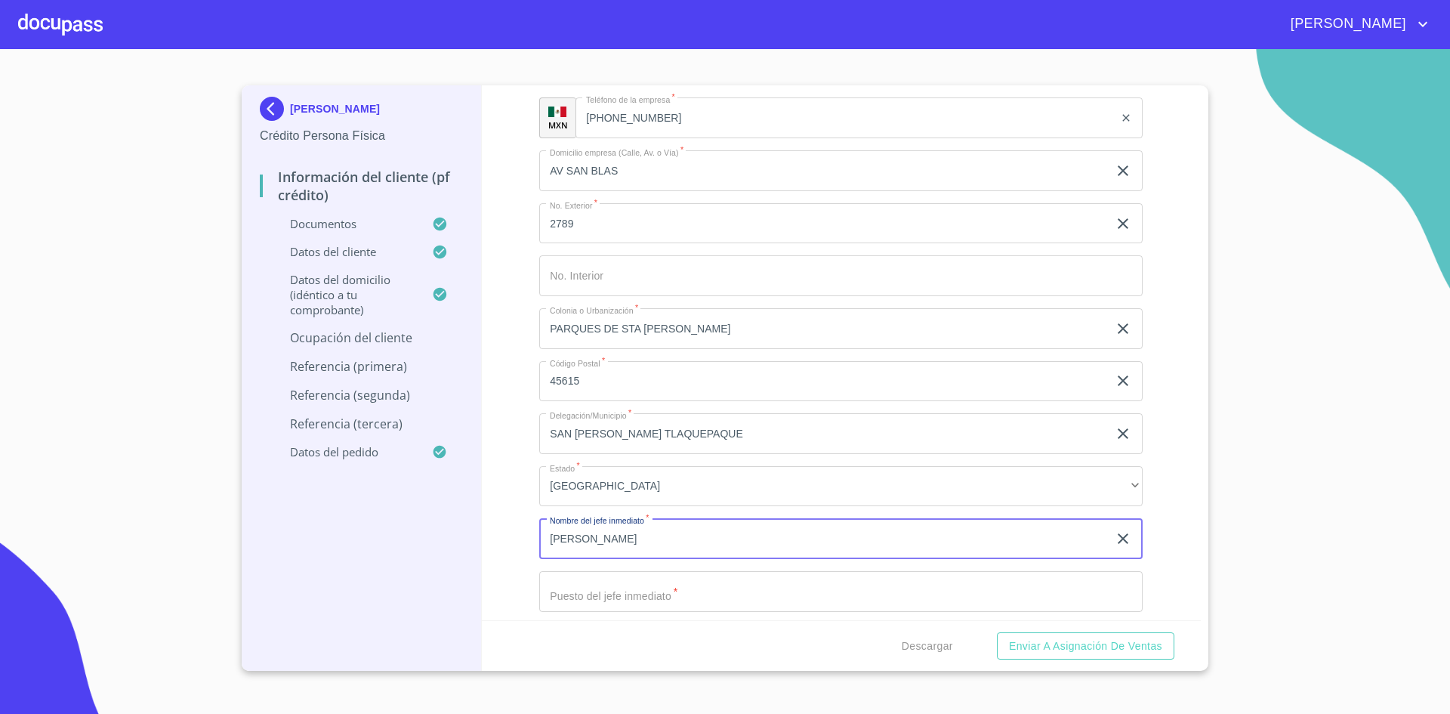
type input "[PERSON_NAME]"
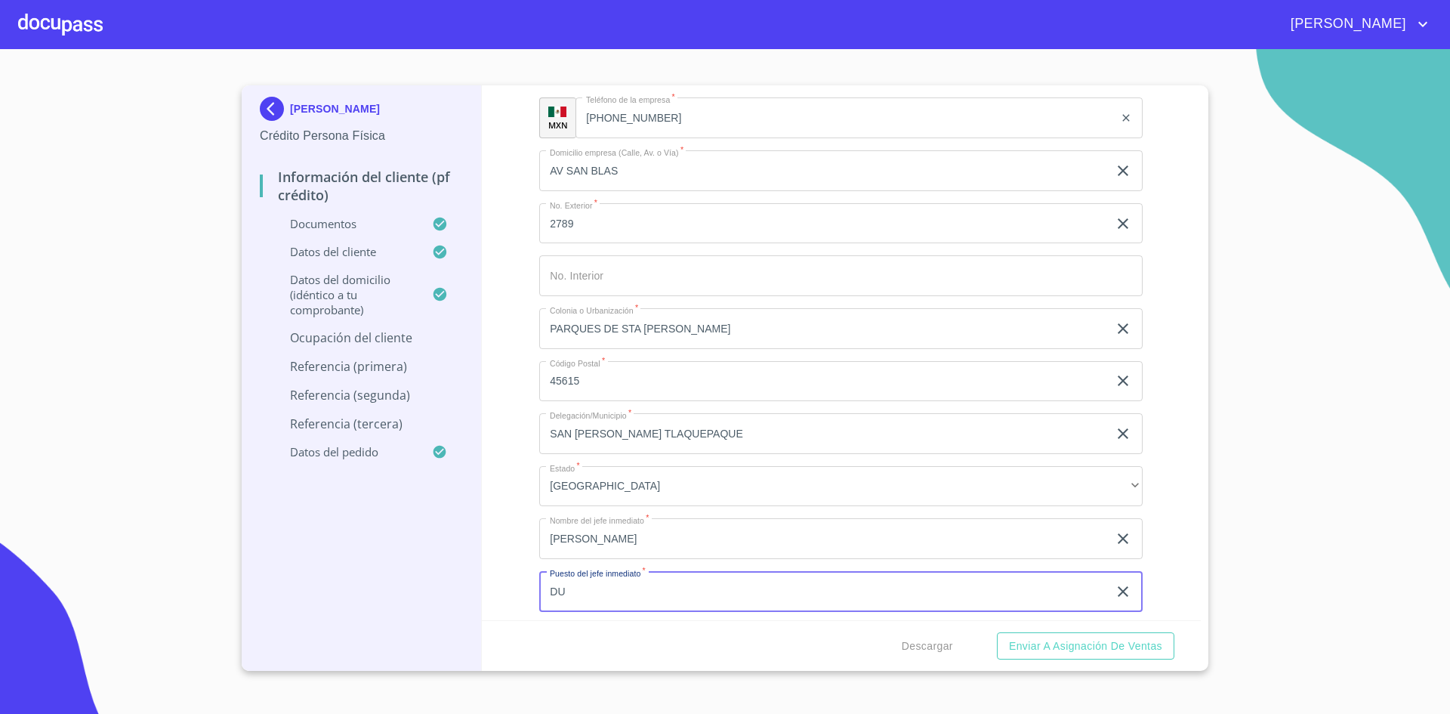
type input "D"
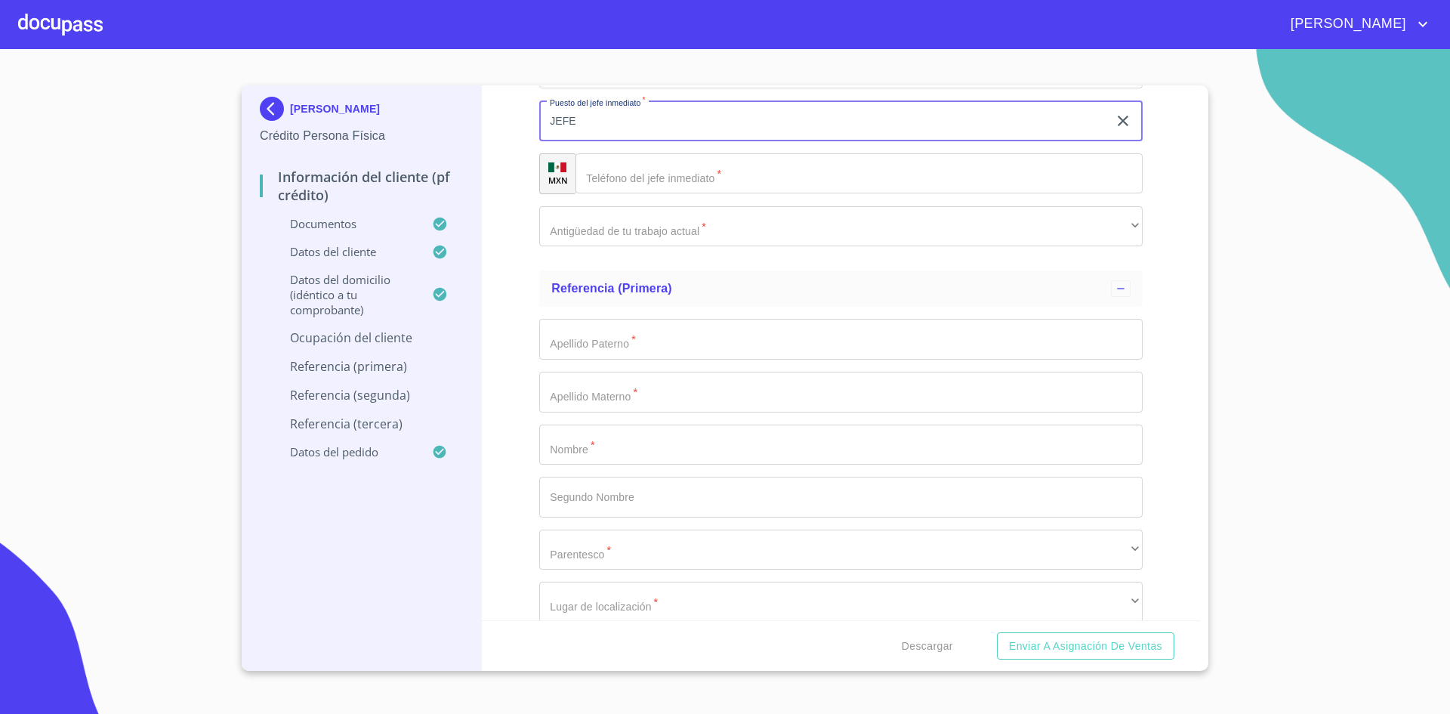
scroll to position [7528, 0]
type input "JEFE"
click at [720, 175] on input "Documento de identificación.   *" at bounding box center [858, 172] width 567 height 41
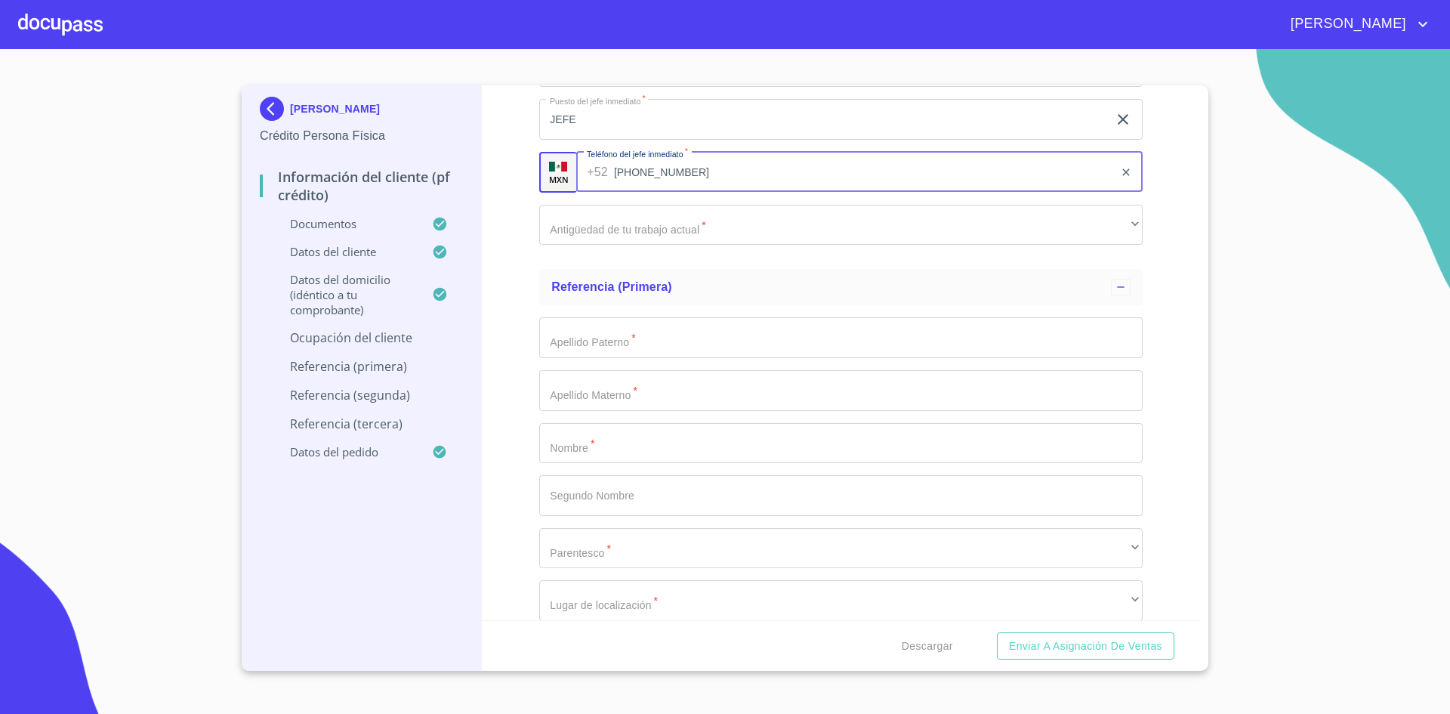
type input "[PHONE_NUMBER]"
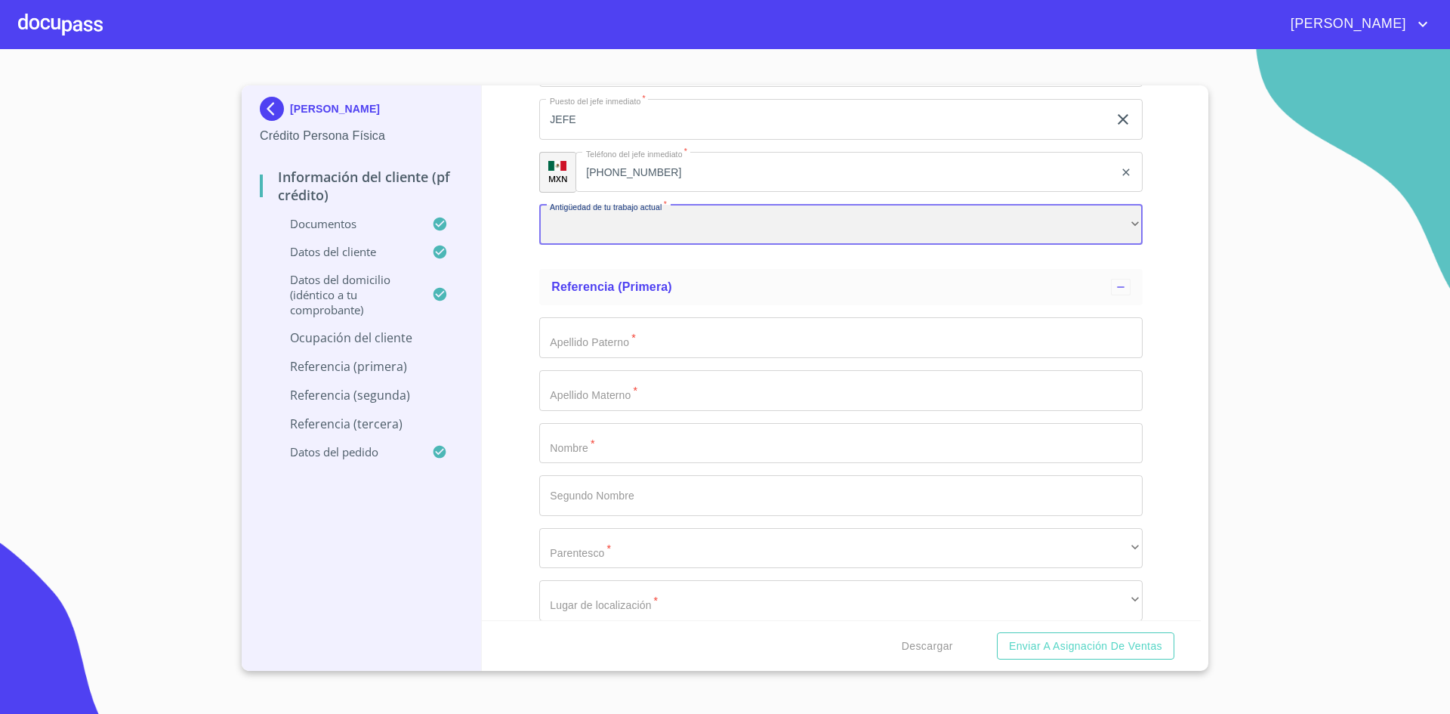
click at [693, 218] on div "​" at bounding box center [840, 225] width 603 height 41
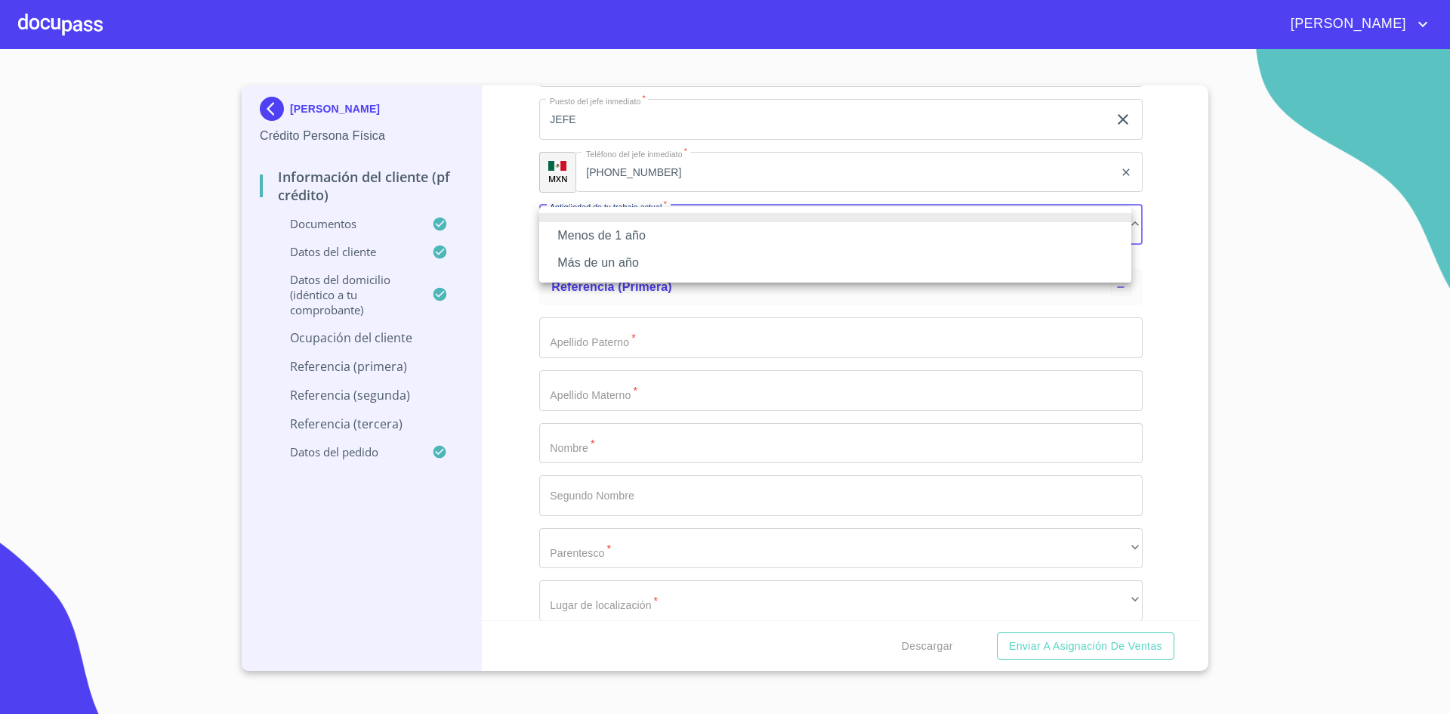
click at [648, 261] on li "Más de un año" at bounding box center [835, 262] width 592 height 27
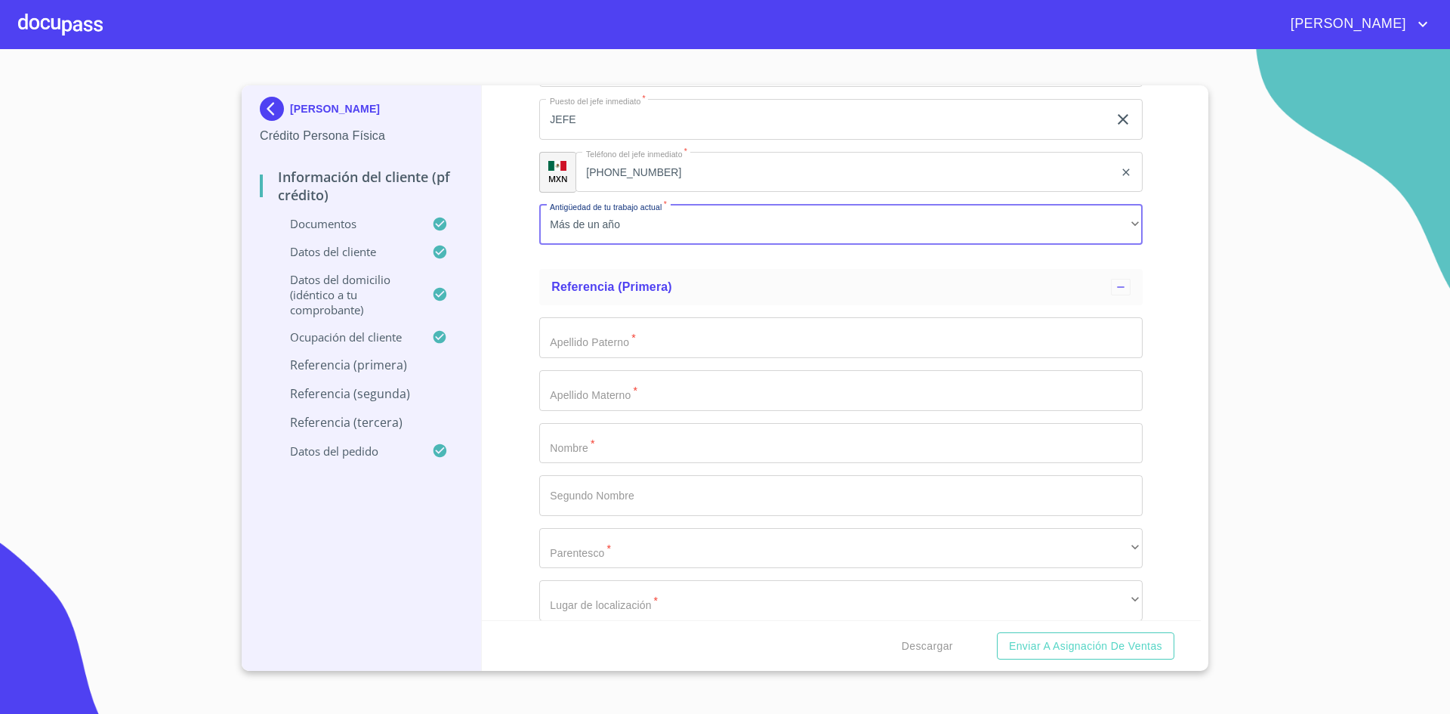
click at [646, 329] on input "Documento de identificación.   *" at bounding box center [840, 337] width 603 height 41
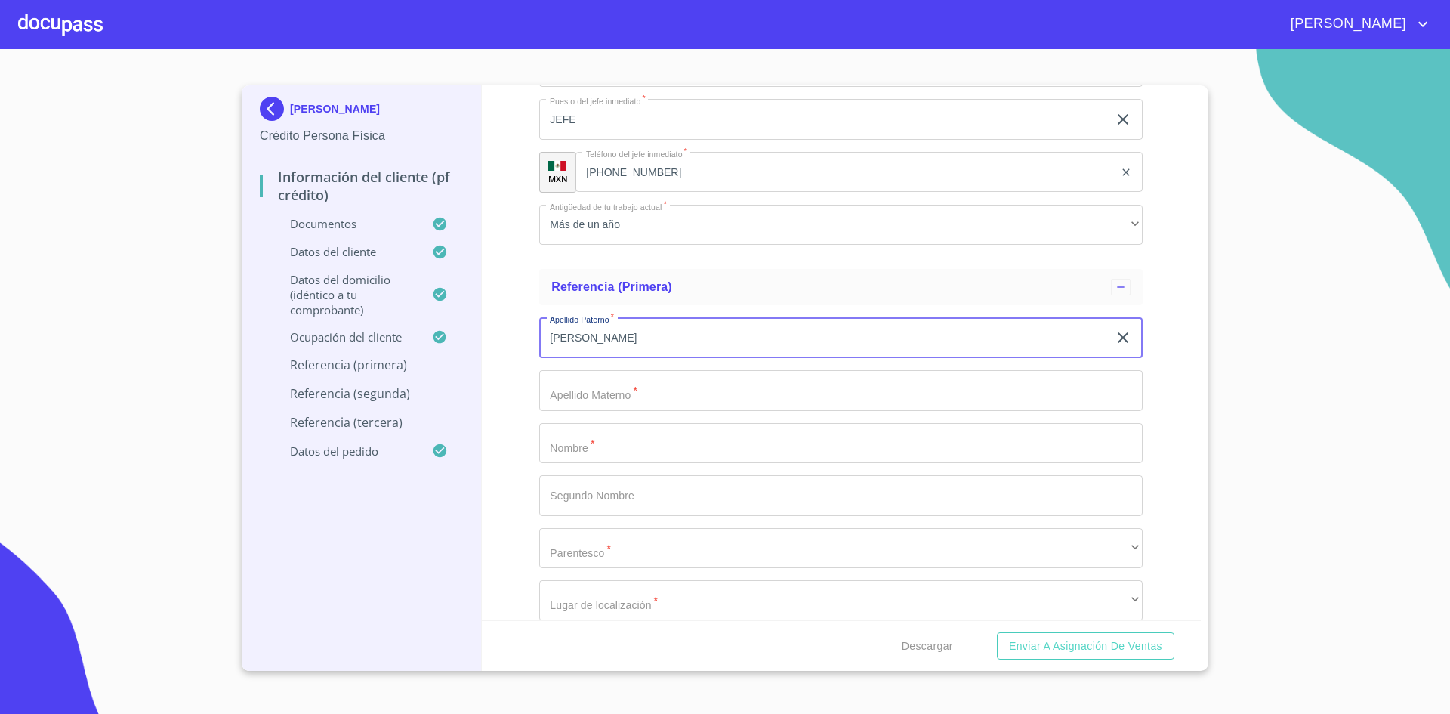
type input "[PERSON_NAME]"
type input "X"
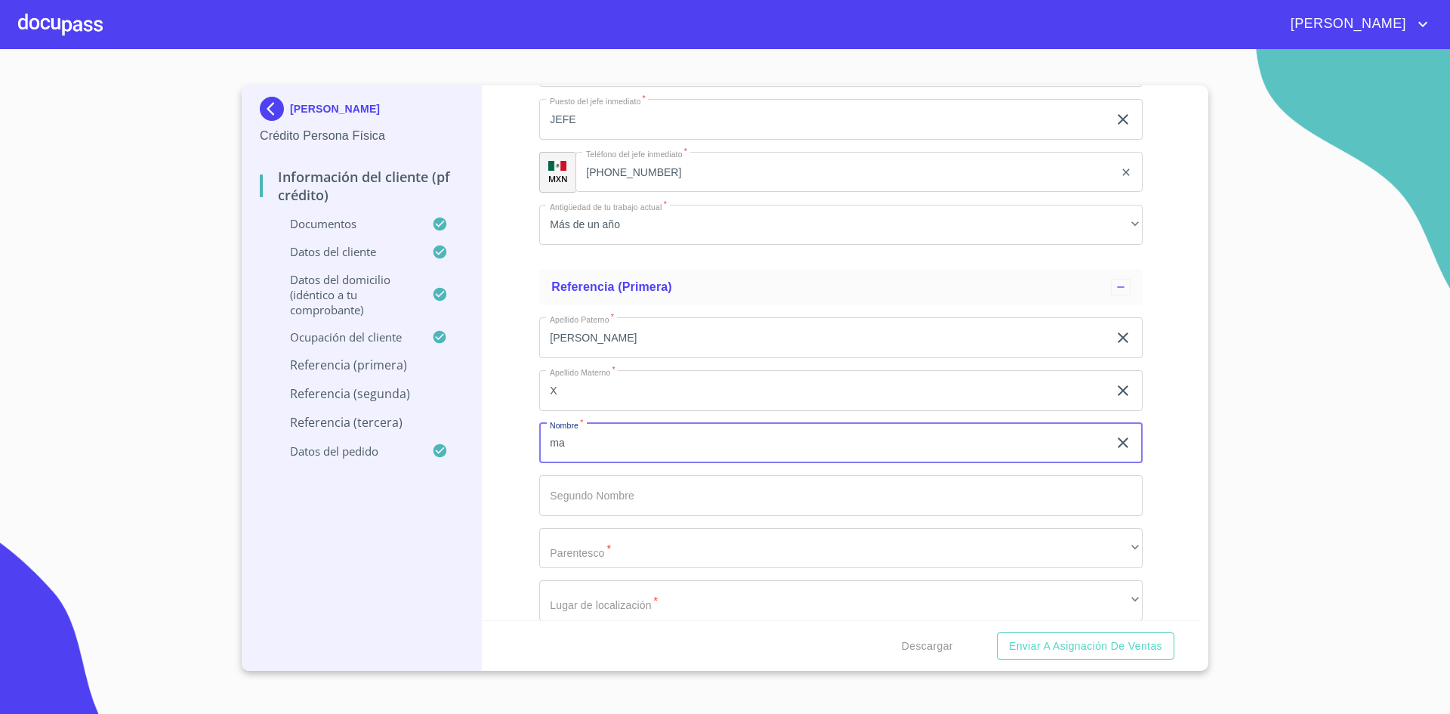
type input "m"
type input "[PERSON_NAME]"
type input "GUADALUPE"
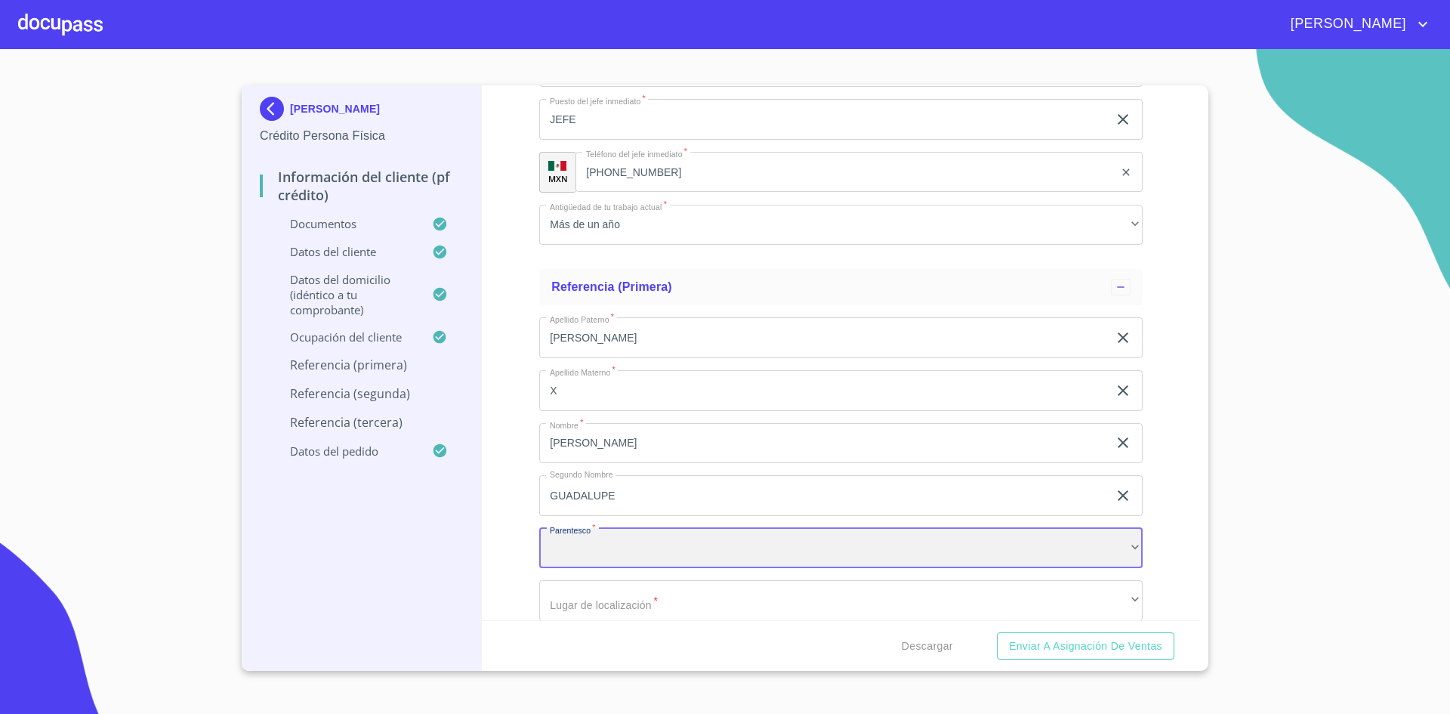
click at [1006, 532] on div "​" at bounding box center [840, 548] width 603 height 41
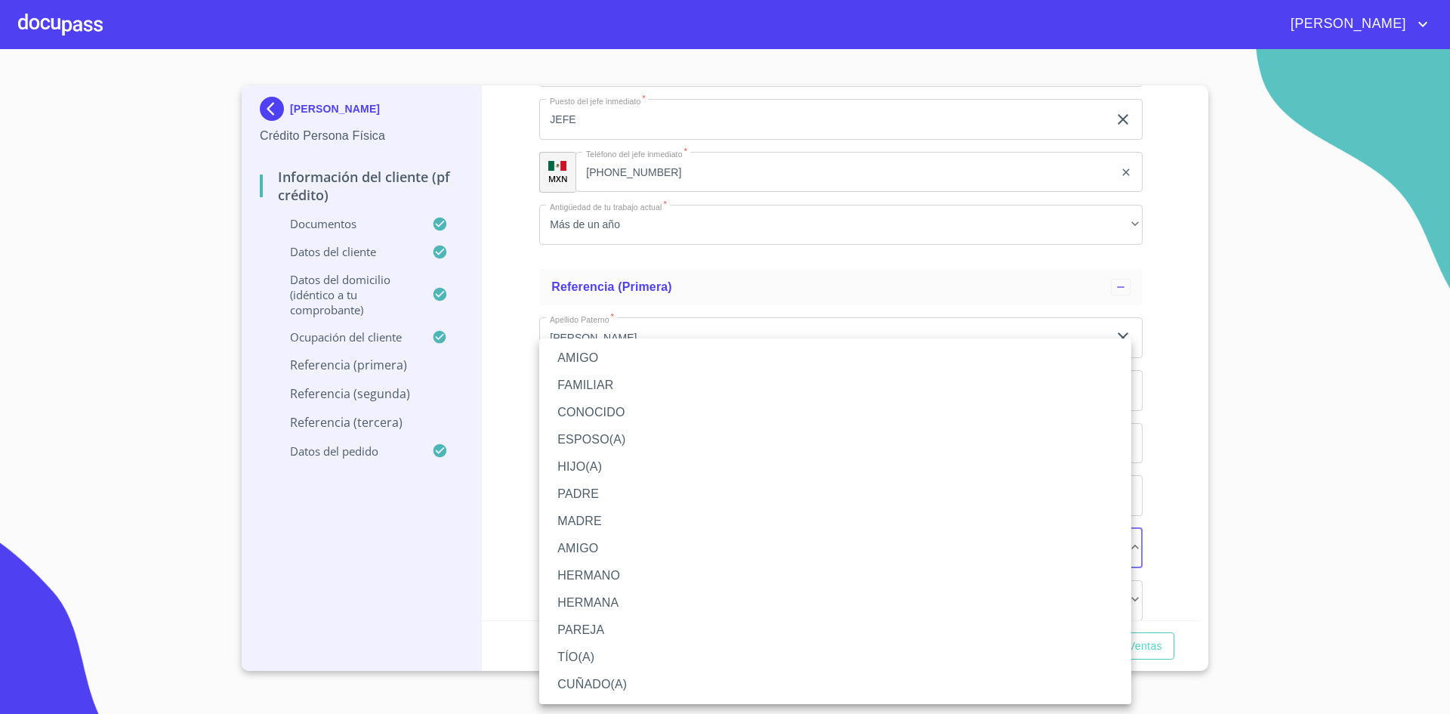
click at [643, 384] on li "FAMILIAR" at bounding box center [835, 385] width 592 height 27
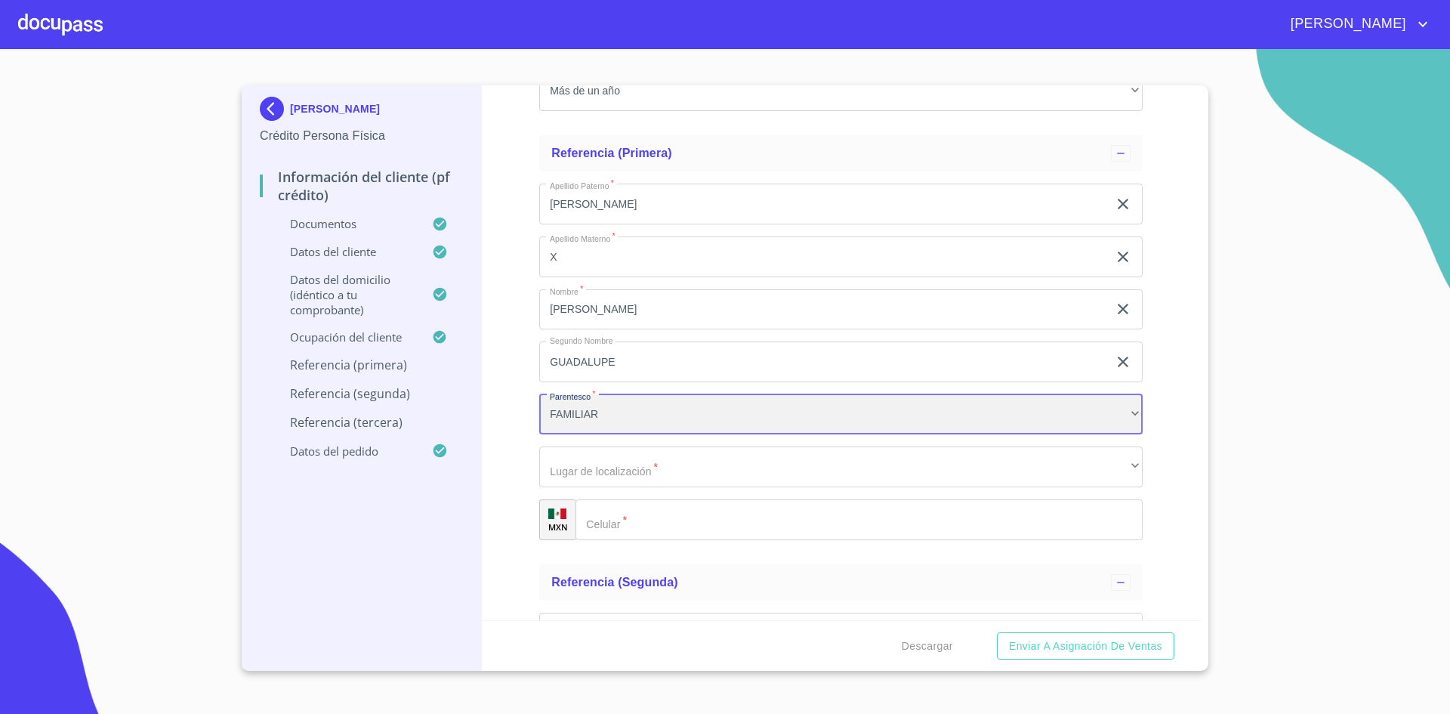
scroll to position [7663, 0]
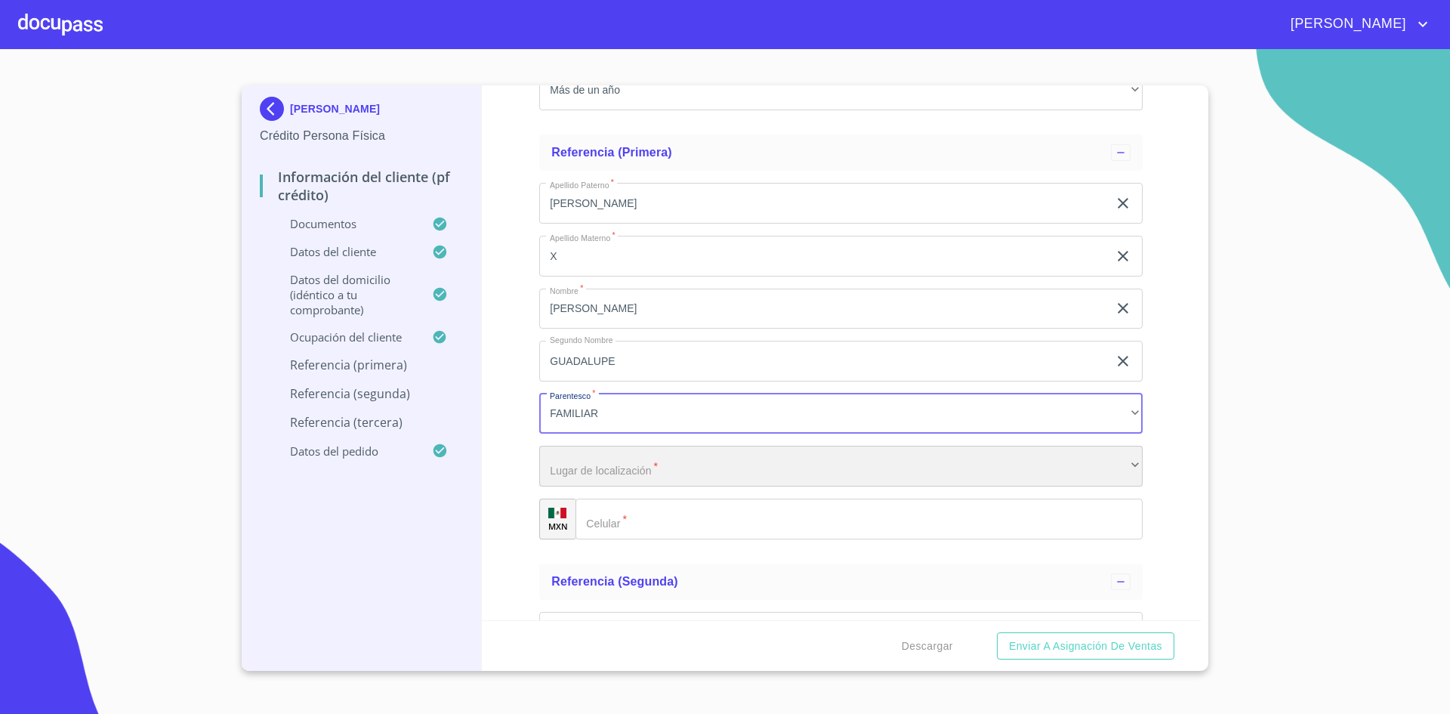
click at [659, 473] on div "​" at bounding box center [840, 466] width 603 height 41
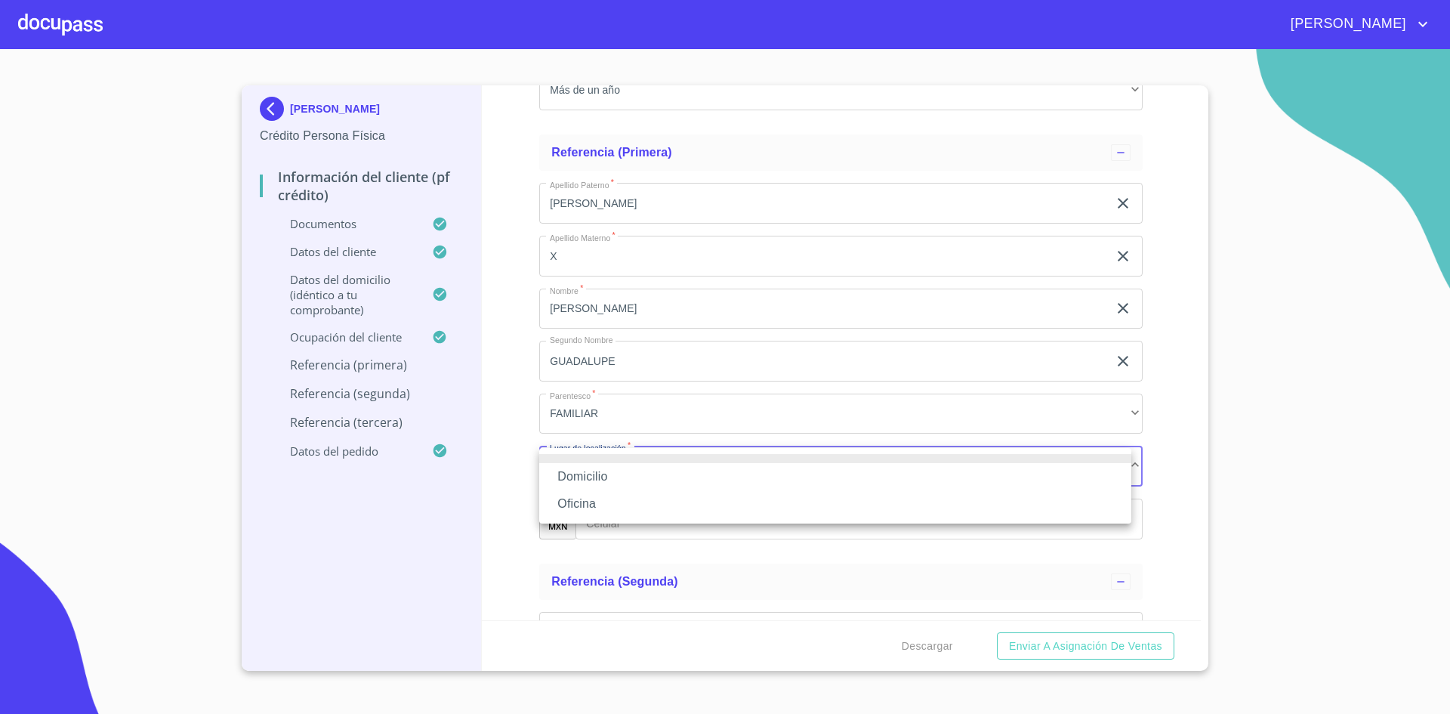
click at [628, 474] on li "Domicilio" at bounding box center [835, 476] width 592 height 27
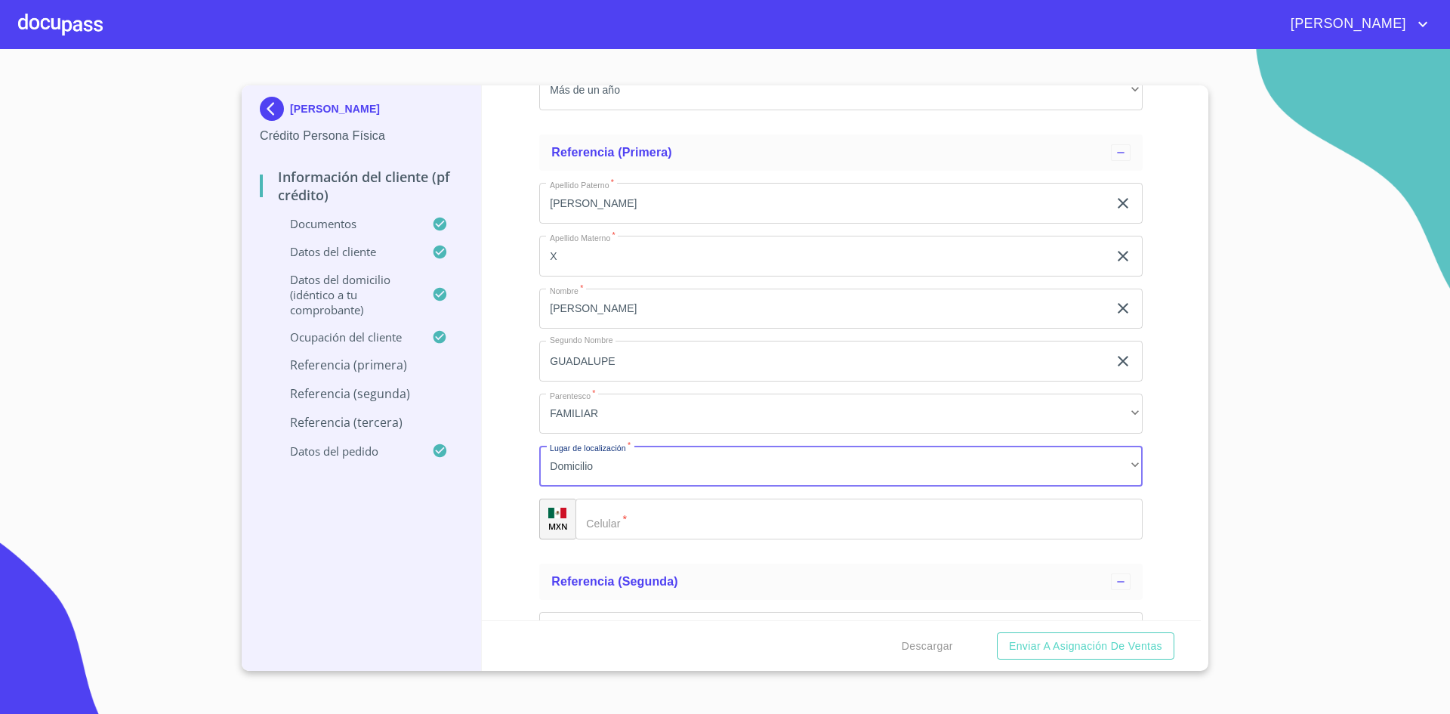
click at [630, 511] on input "Documento de identificación.   *" at bounding box center [858, 518] width 567 height 41
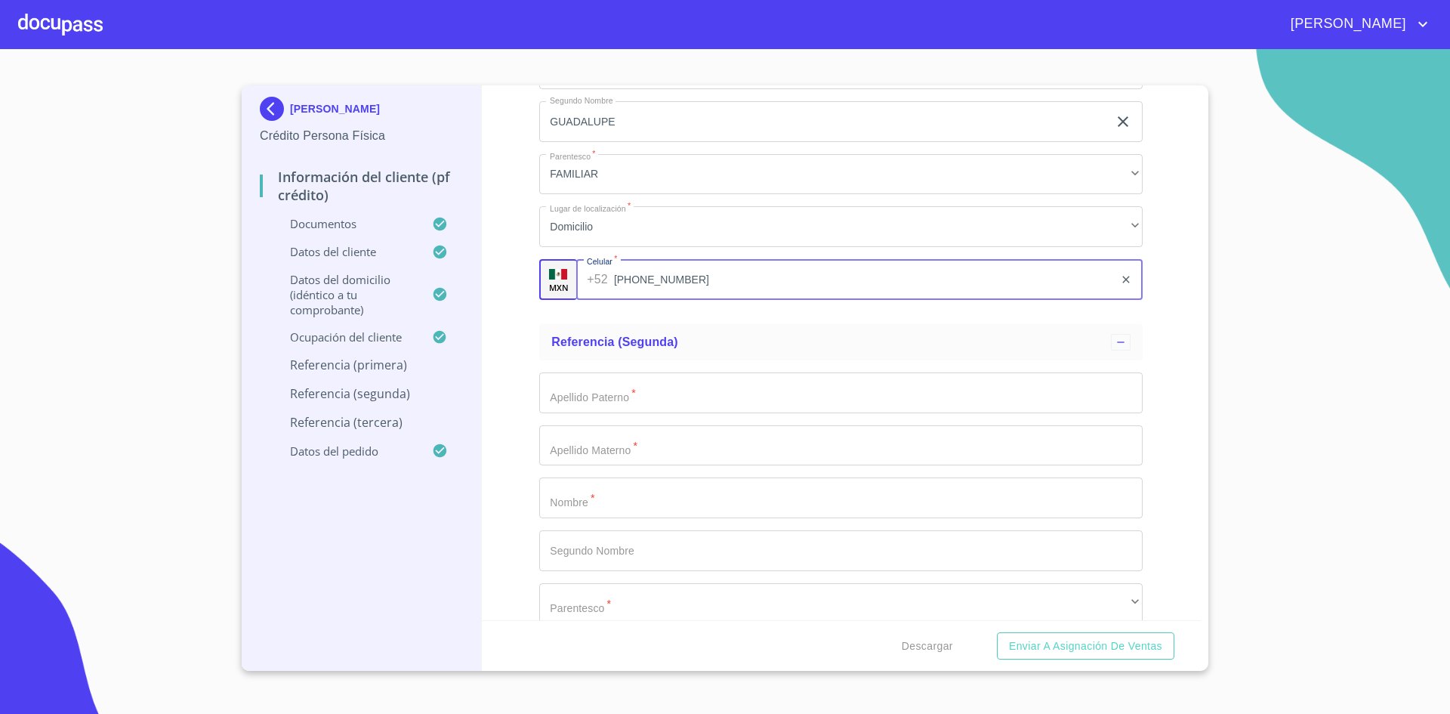
scroll to position [7908, 0]
type input "7"
type input "[PHONE_NUMBER]"
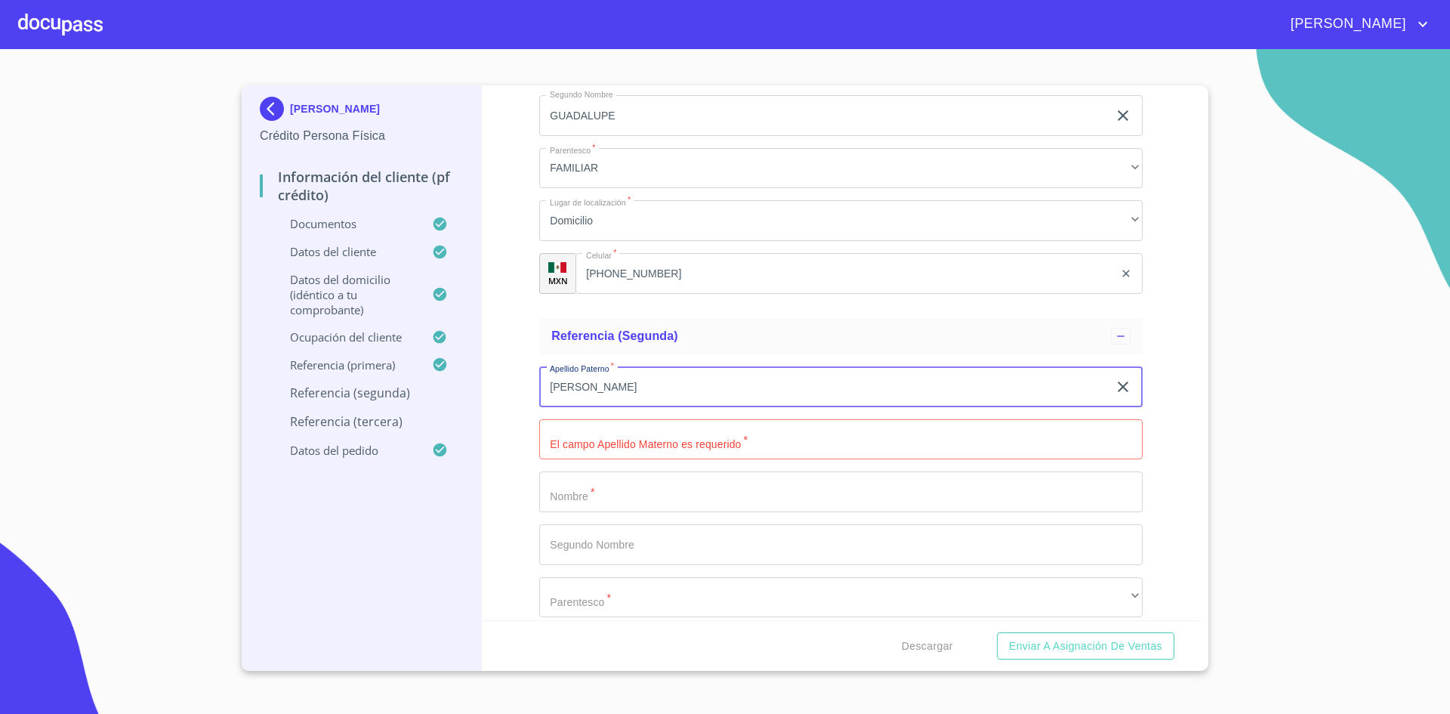
type input "[PERSON_NAME]"
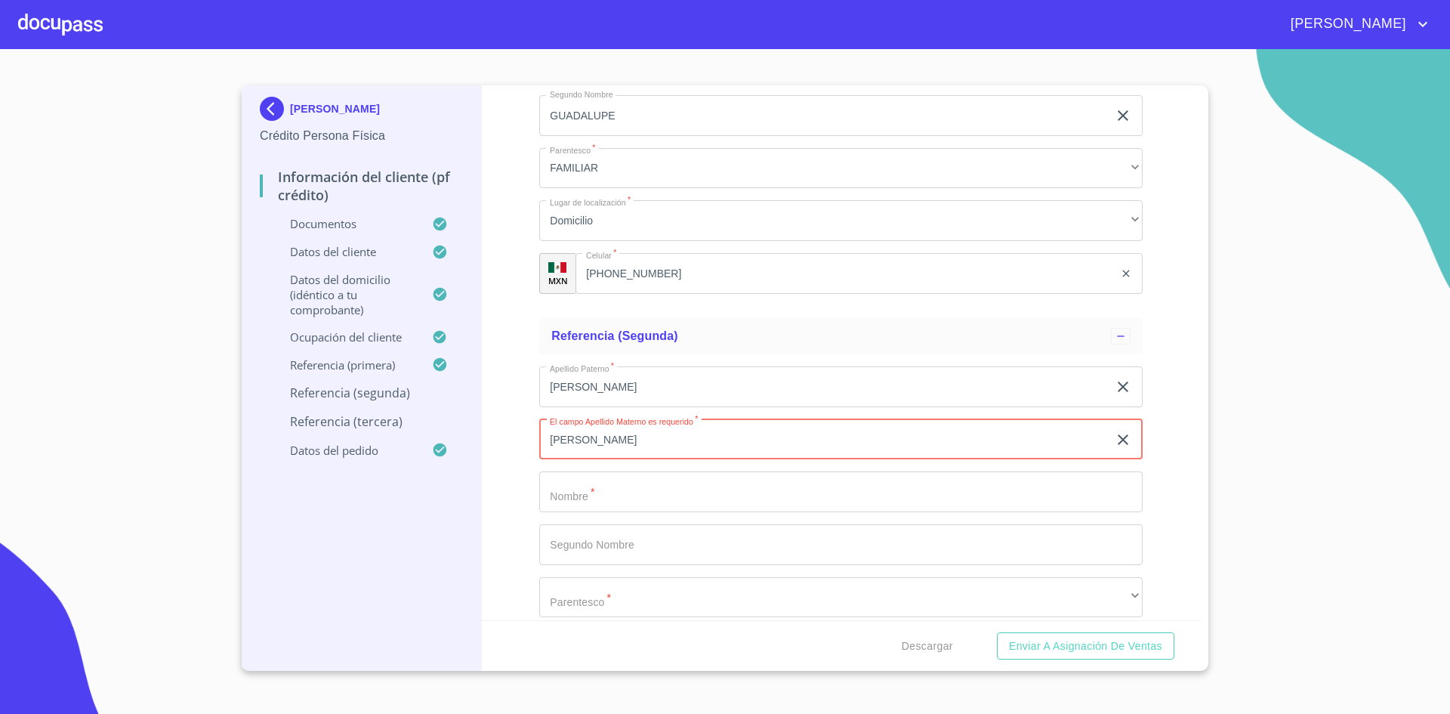
type input "[PERSON_NAME]"
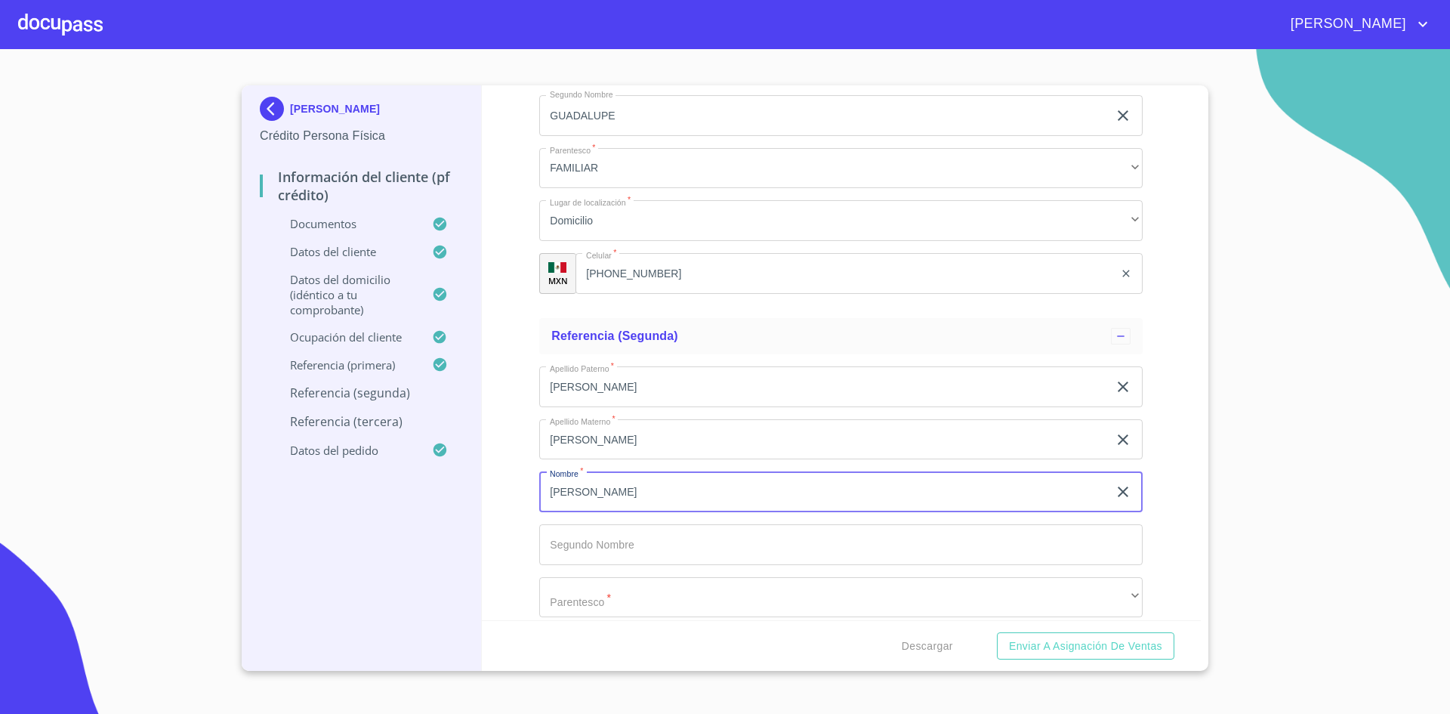
type input "[PERSON_NAME]"
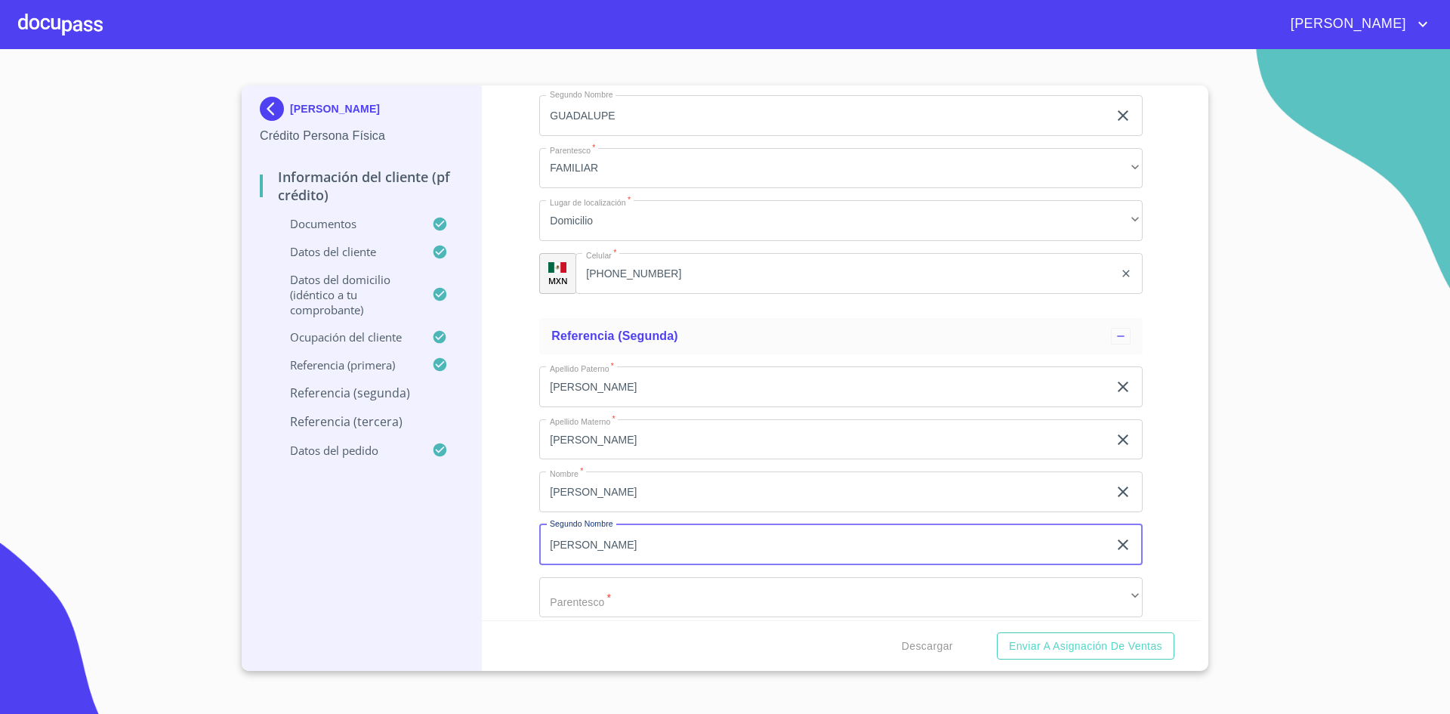
type input "[PERSON_NAME]"
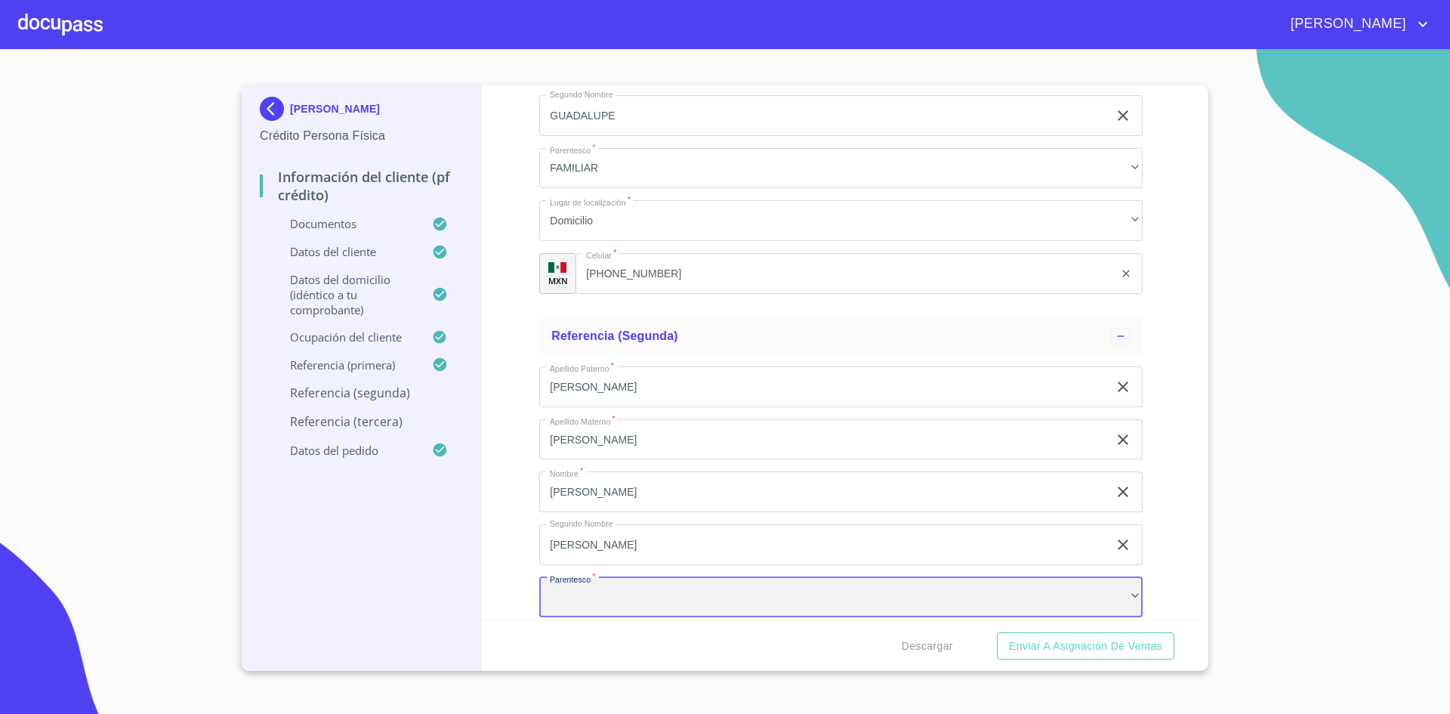
click at [1007, 602] on div "​" at bounding box center [840, 597] width 603 height 41
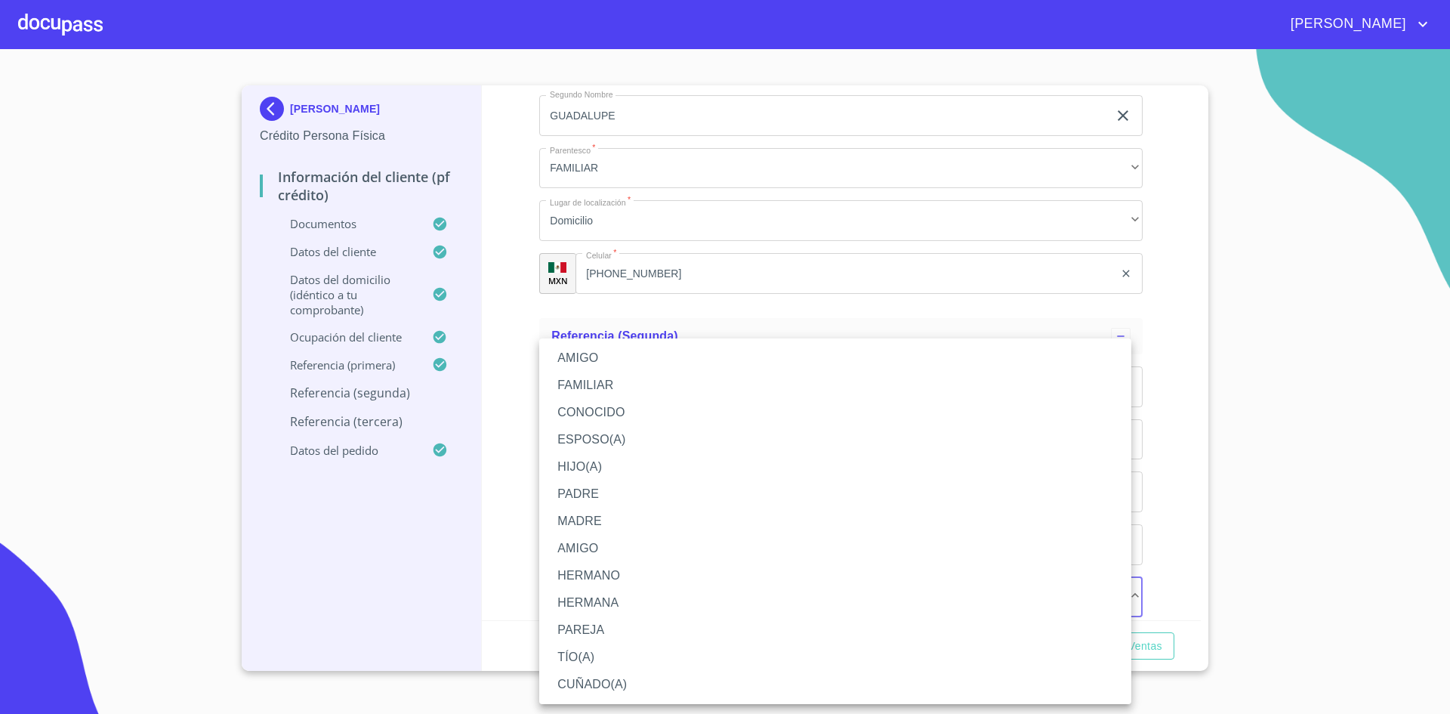
click at [612, 357] on li "AMIGO" at bounding box center [835, 357] width 592 height 27
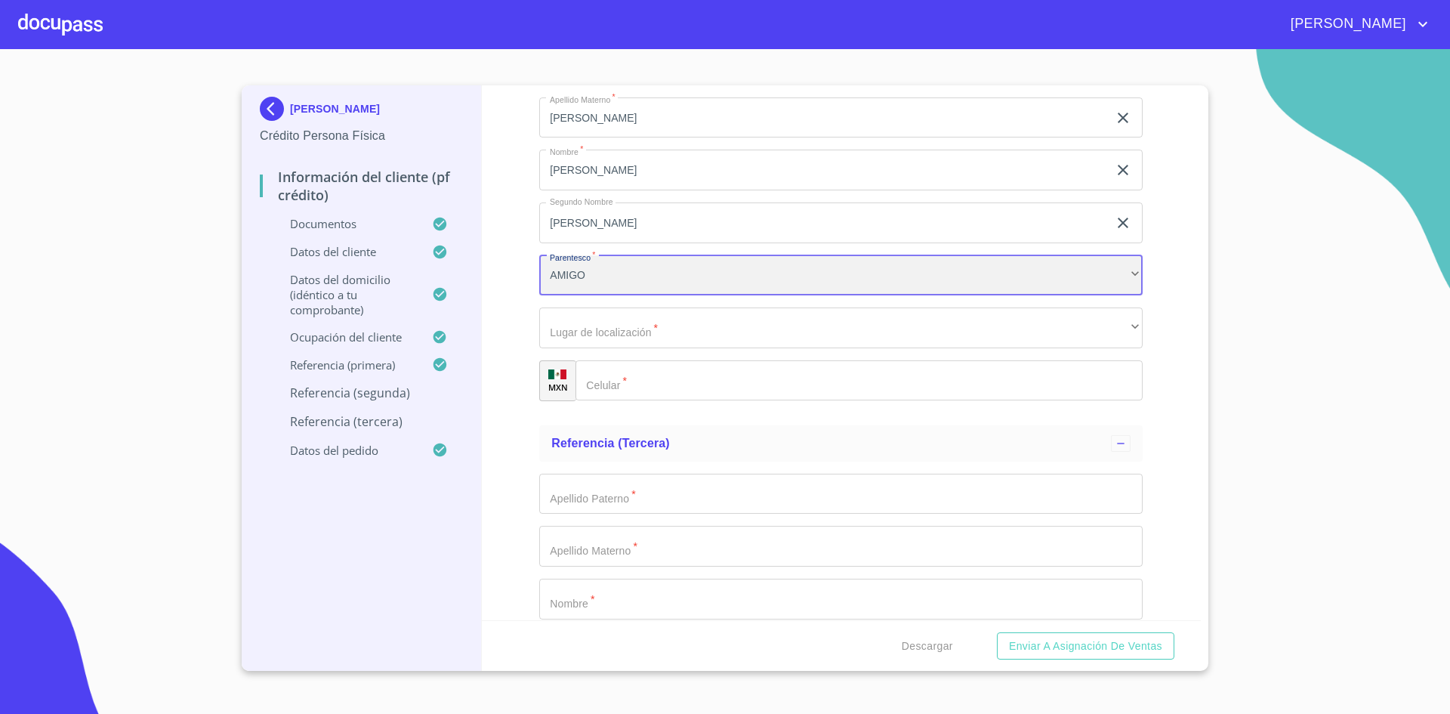
scroll to position [8257, 0]
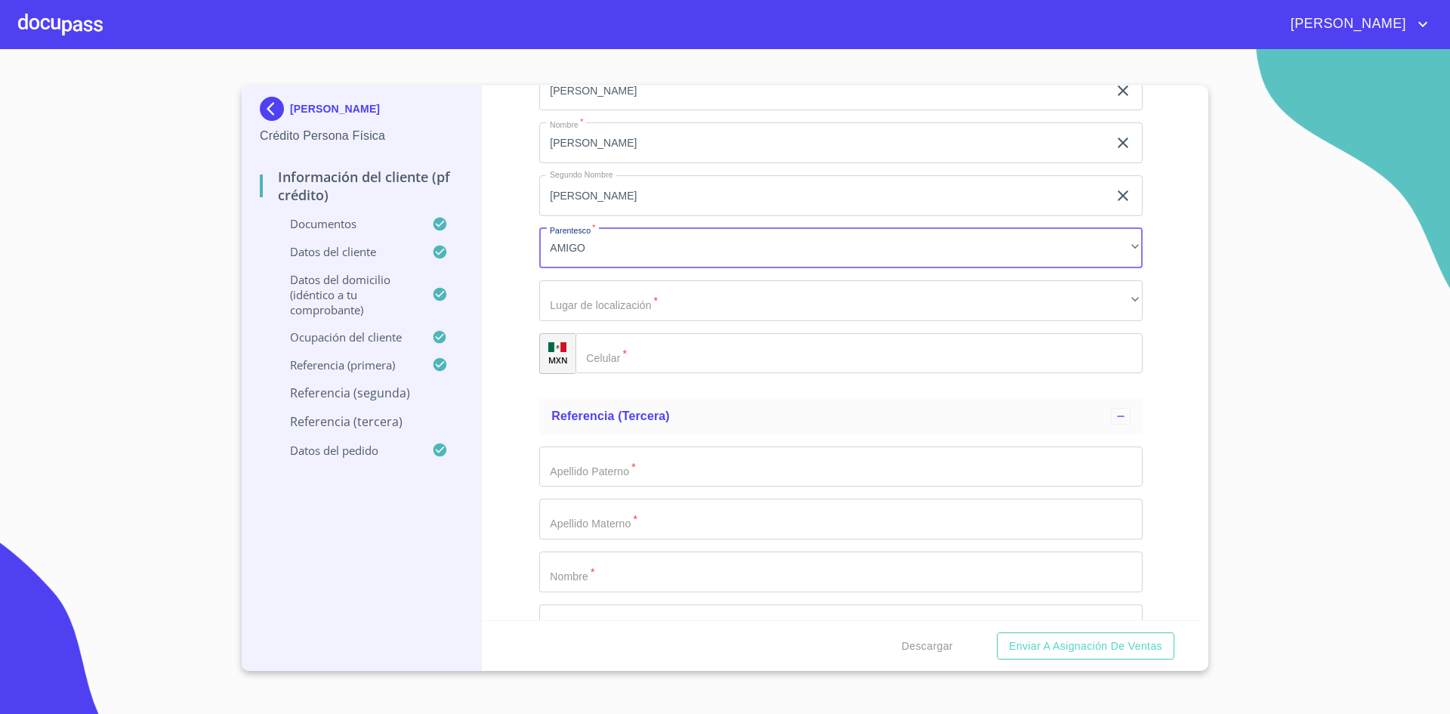
click at [729, 322] on div "Apellido [PERSON_NAME]   * [PERSON_NAME] ​ Apellido Materno   * DE ALBA ​ Nombr…" at bounding box center [840, 195] width 603 height 381
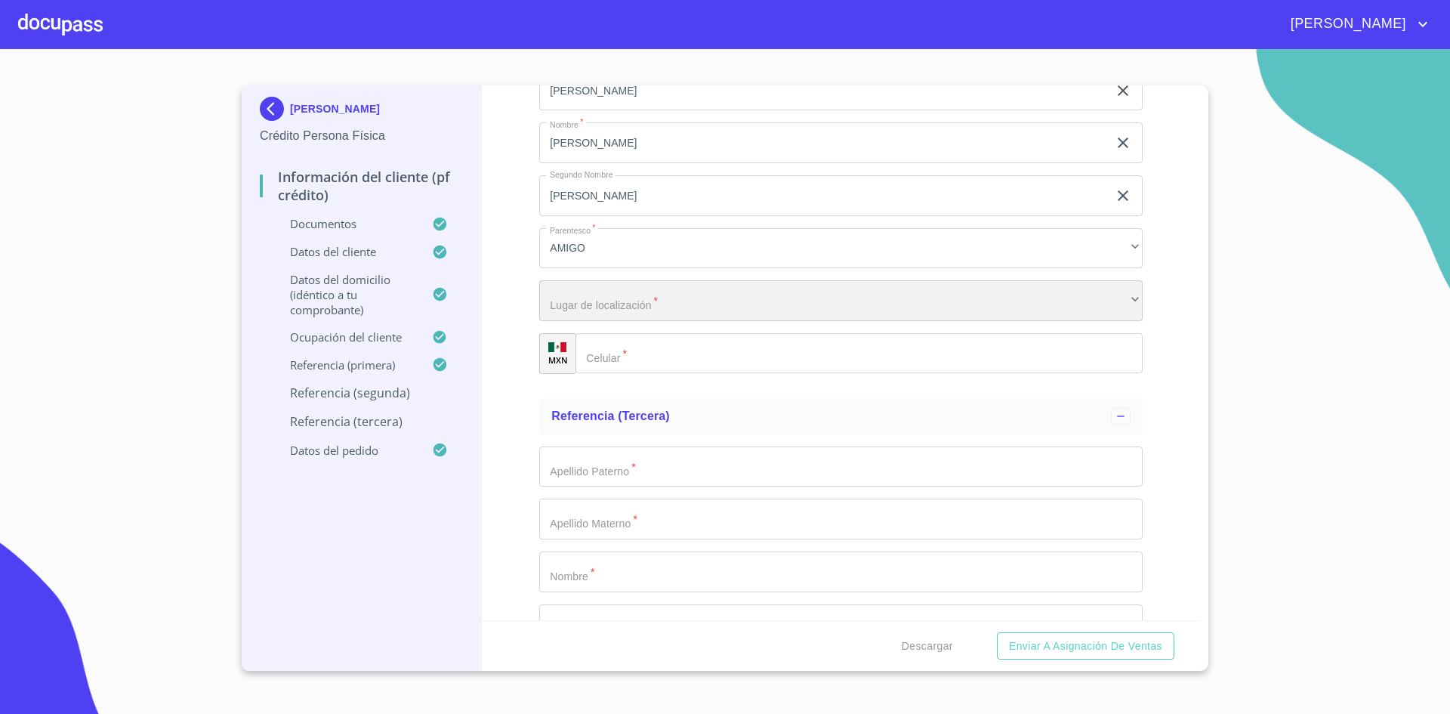
click at [696, 290] on div "​" at bounding box center [840, 300] width 603 height 41
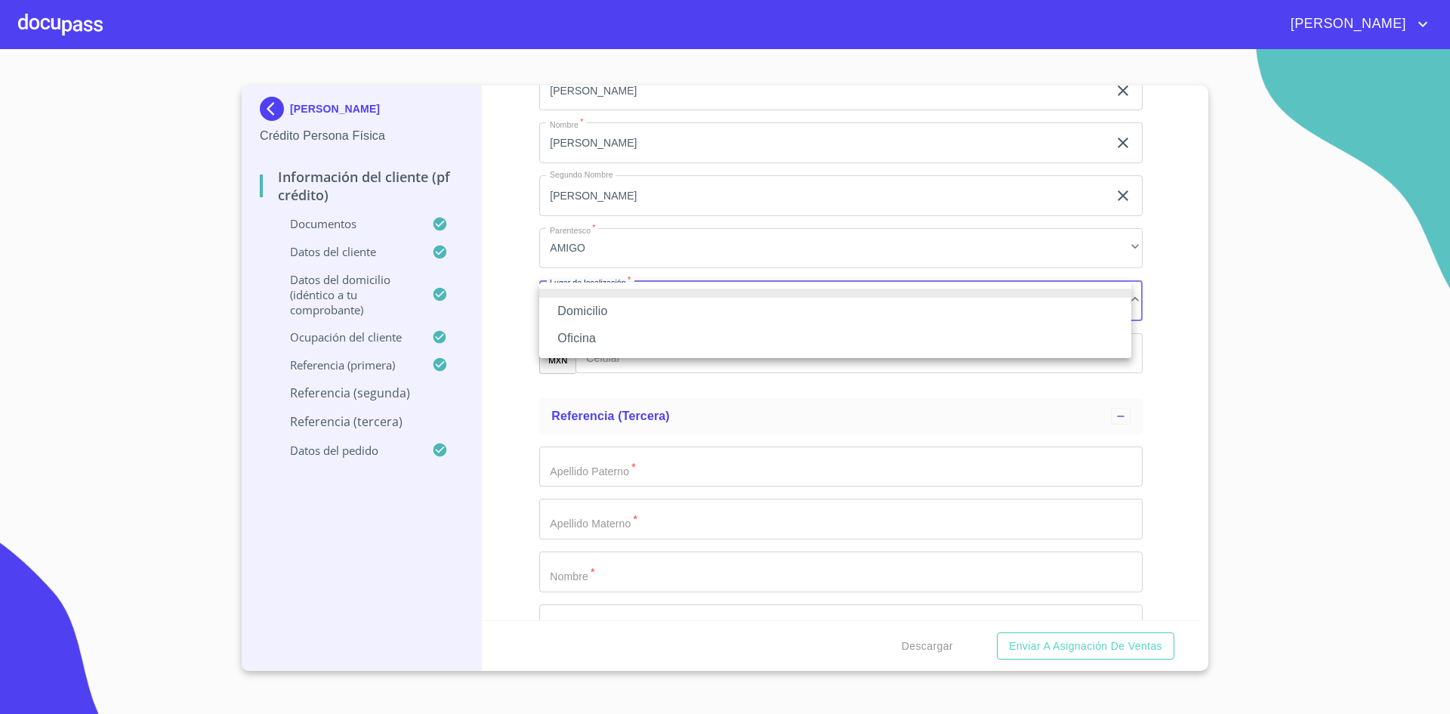
click at [653, 316] on li "Domicilio" at bounding box center [835, 311] width 592 height 27
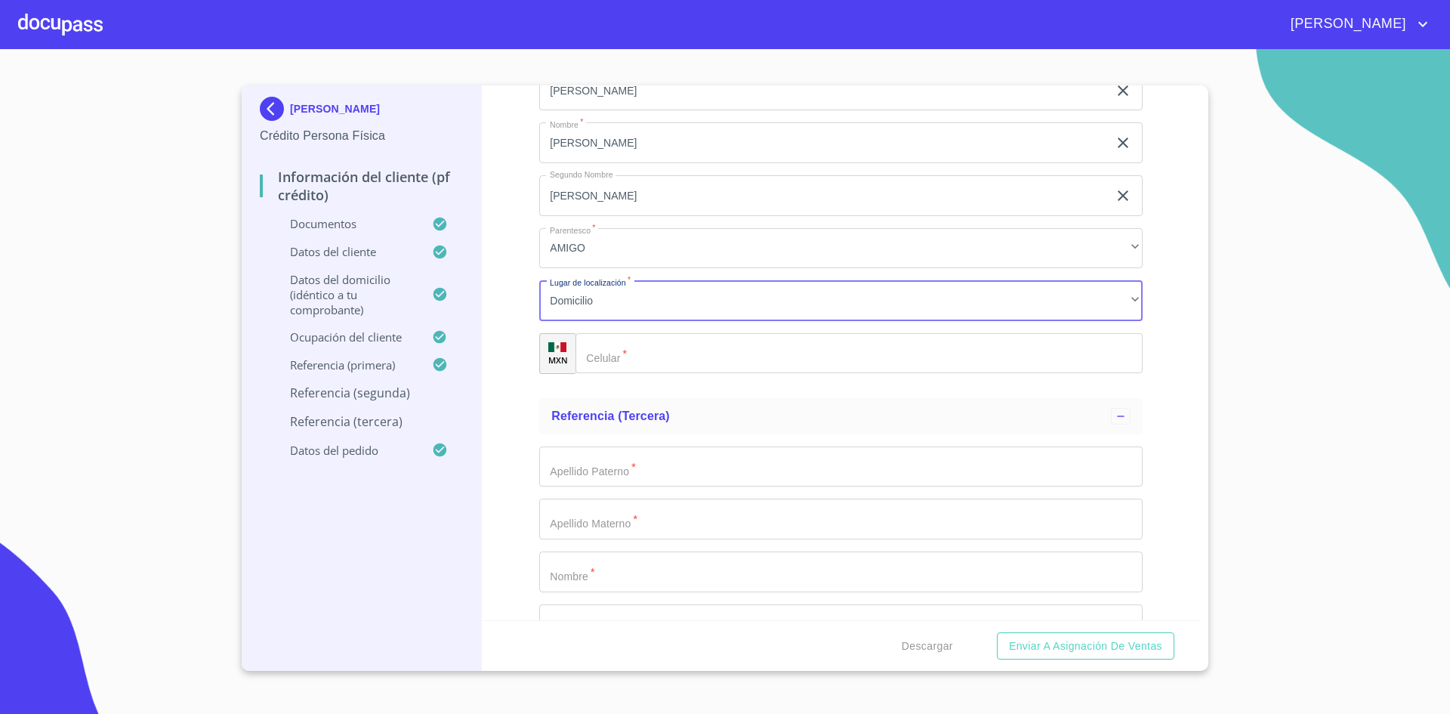
click at [644, 336] on input "Documento de identificación.   *" at bounding box center [858, 353] width 567 height 41
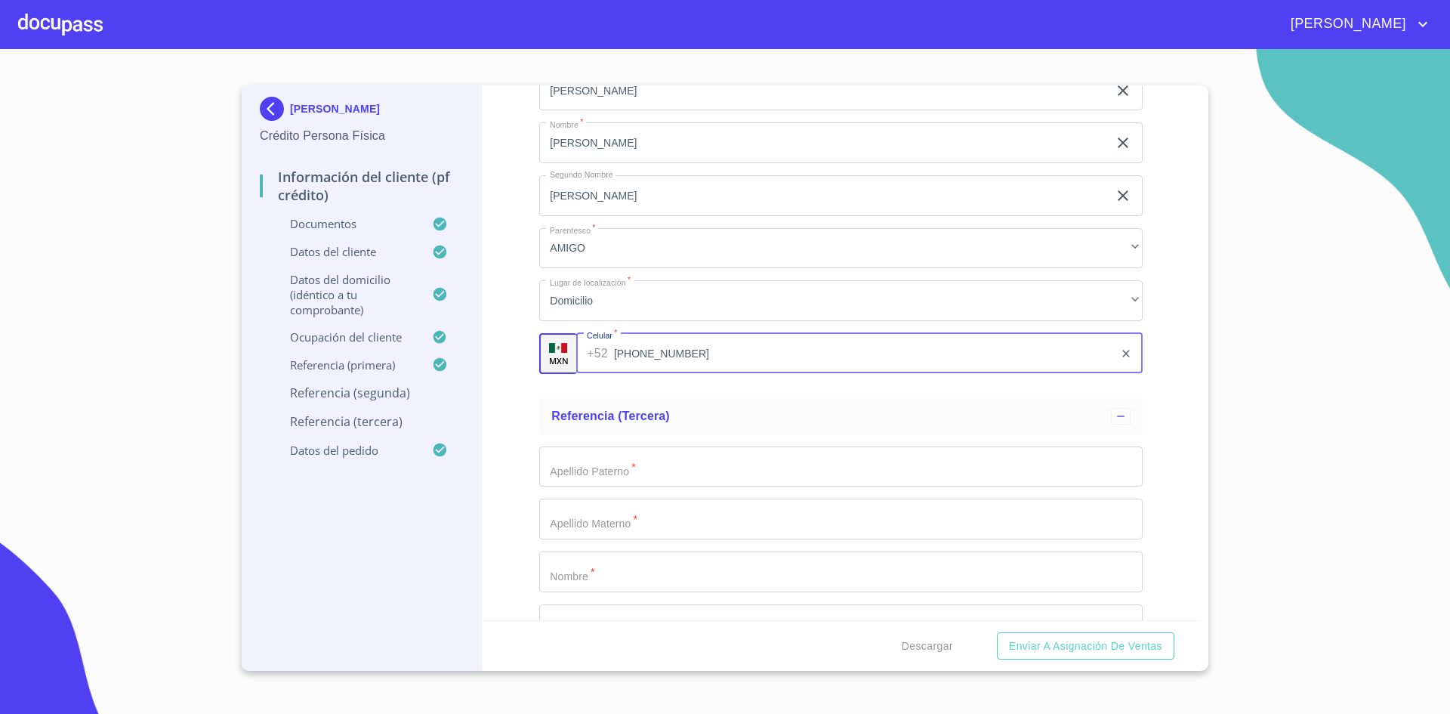
type input "[PHONE_NUMBER]"
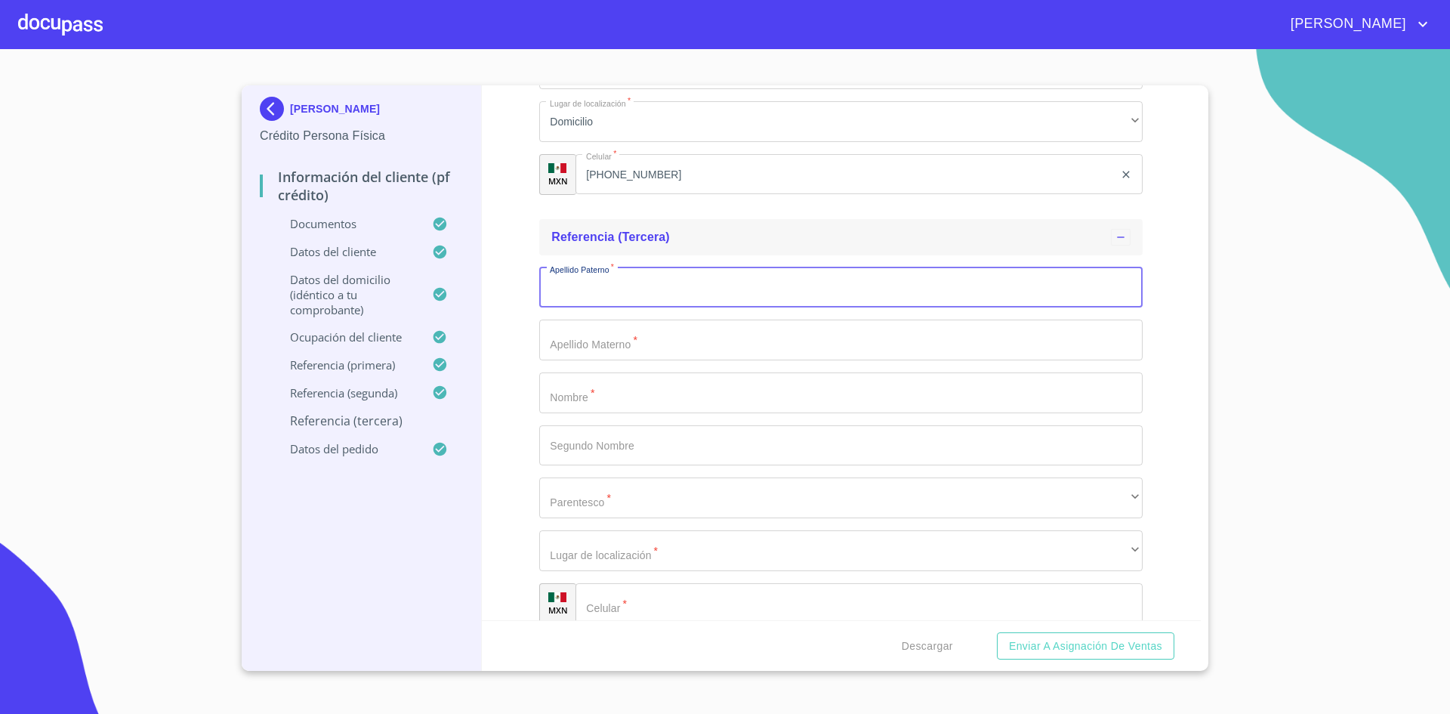
scroll to position [8438, 0]
type input "[PERSON_NAME]"
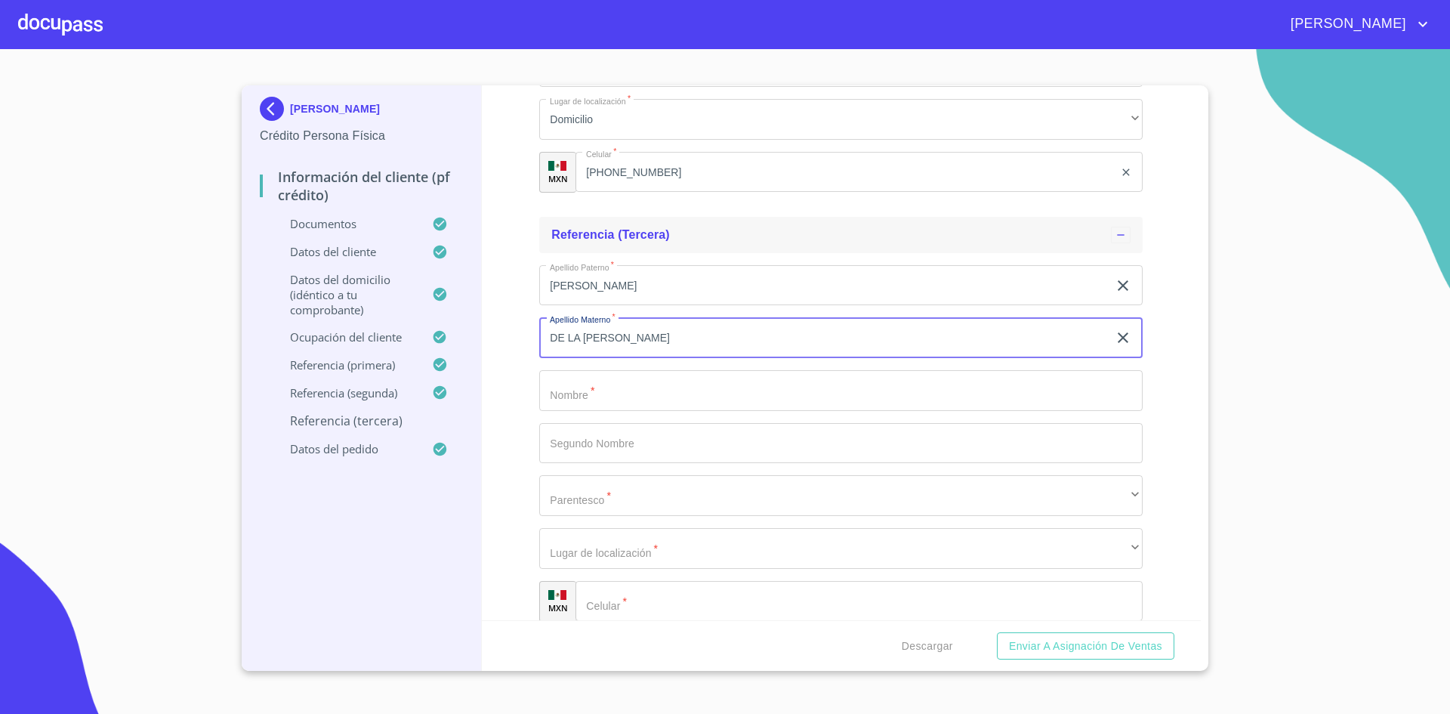
type input "DE LA [PERSON_NAME]"
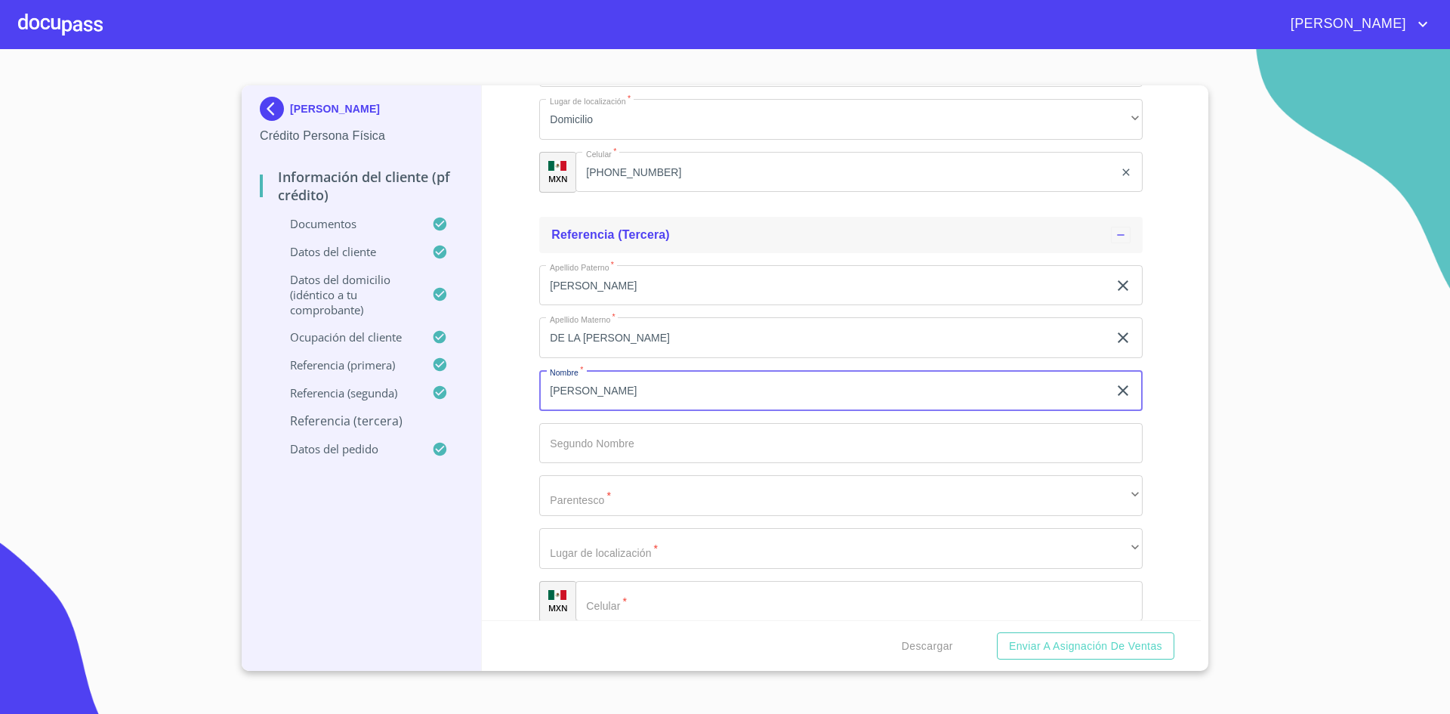
type input "[PERSON_NAME]"
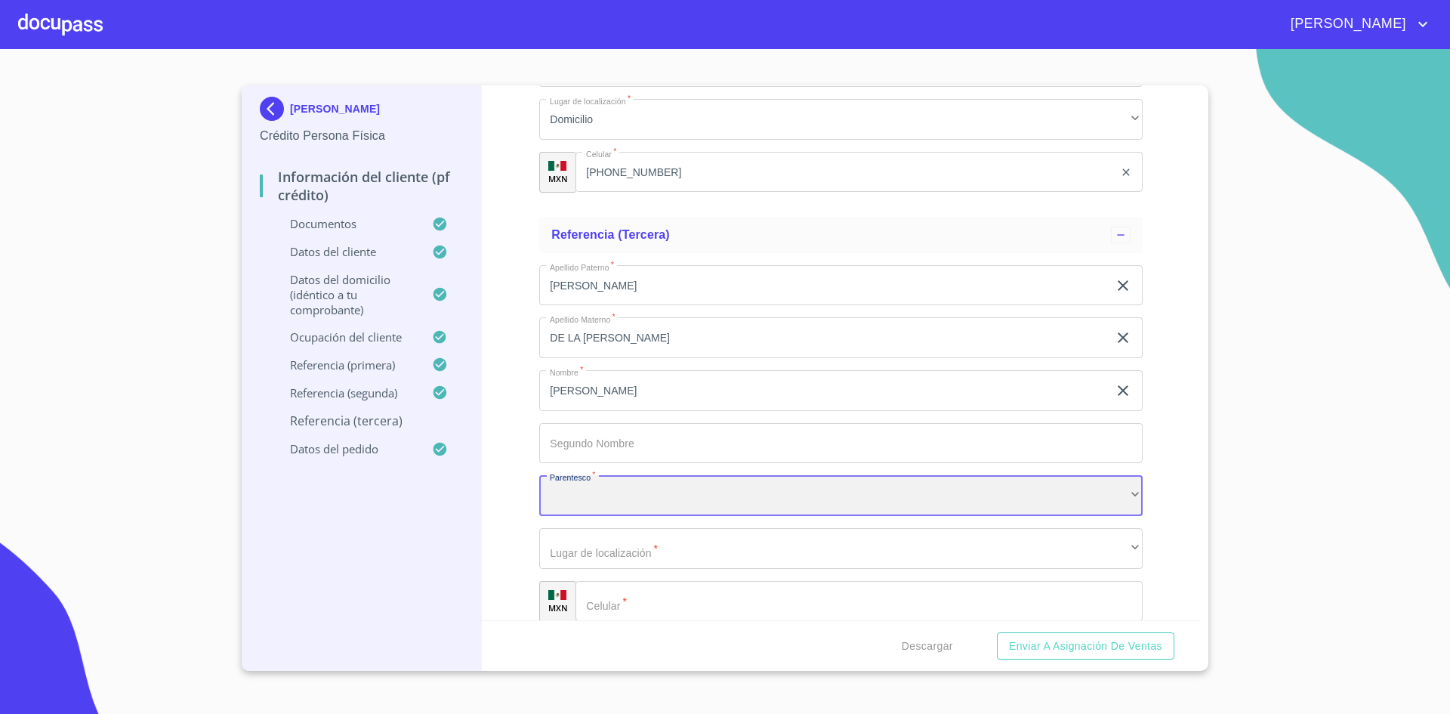
click at [658, 497] on div "​" at bounding box center [840, 495] width 603 height 41
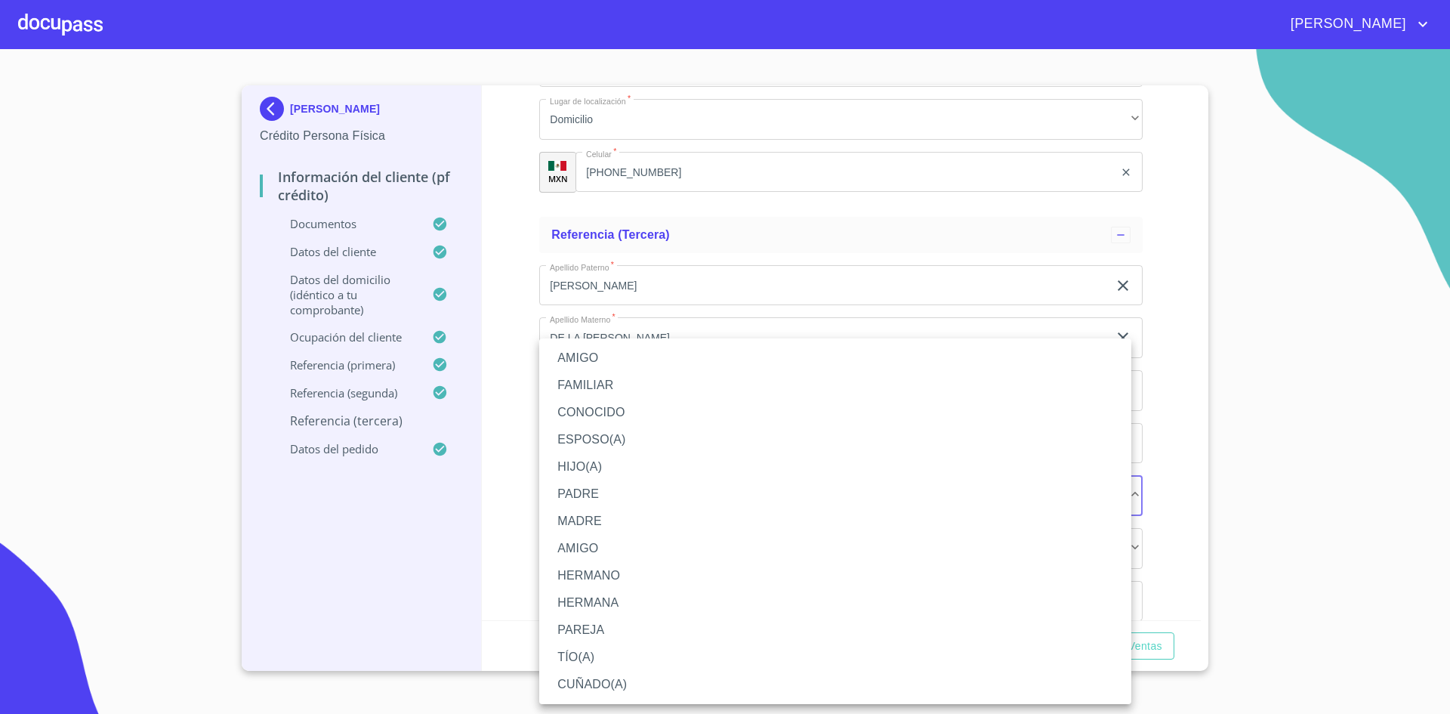
click at [608, 360] on li "AMIGO" at bounding box center [835, 357] width 592 height 27
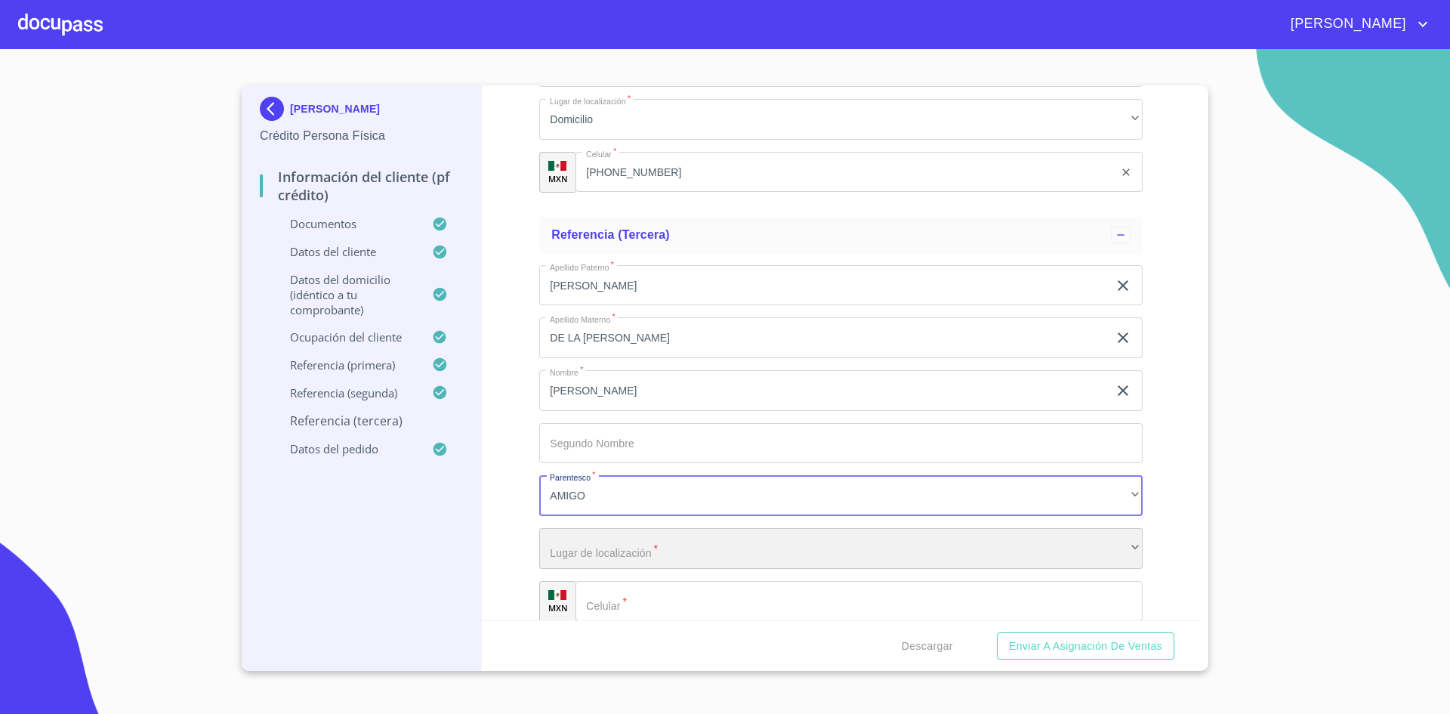
click at [681, 543] on div "​" at bounding box center [840, 548] width 603 height 41
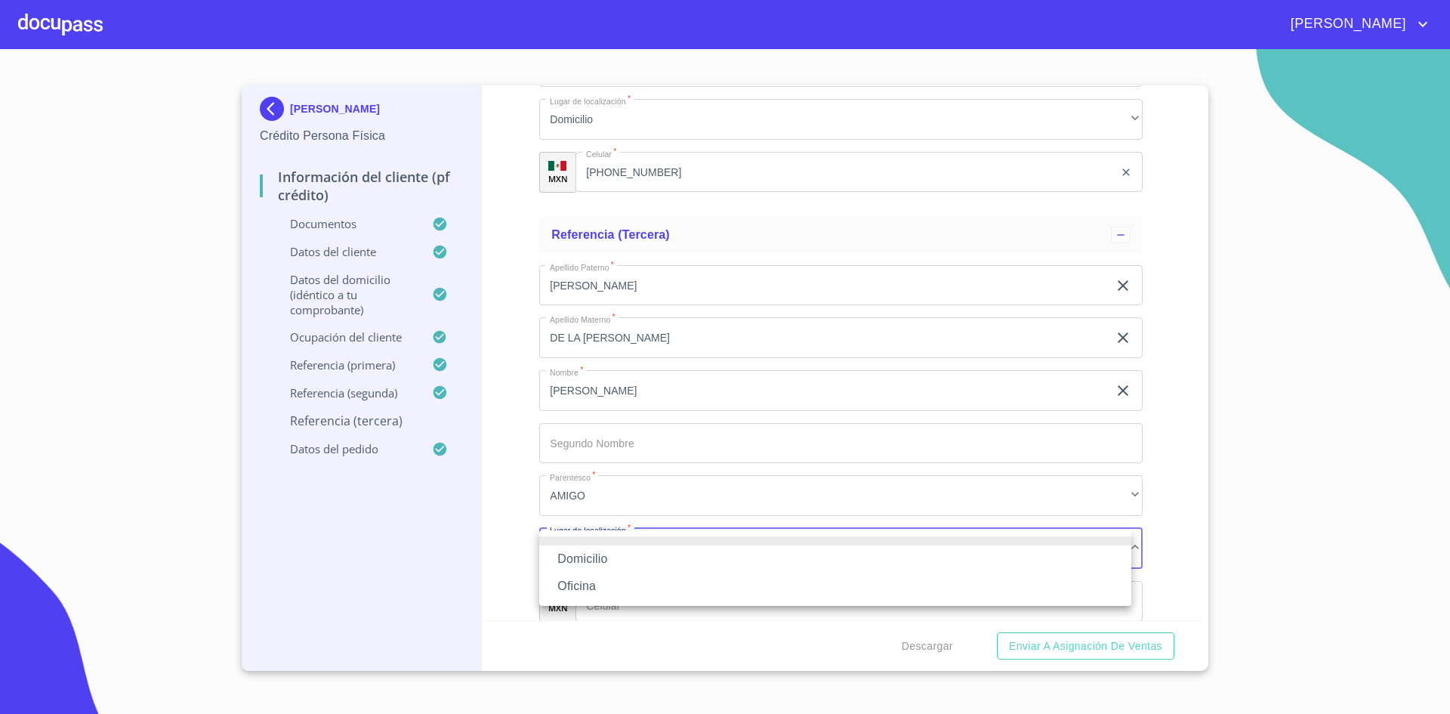
click at [640, 561] on li "Domicilio" at bounding box center [835, 558] width 592 height 27
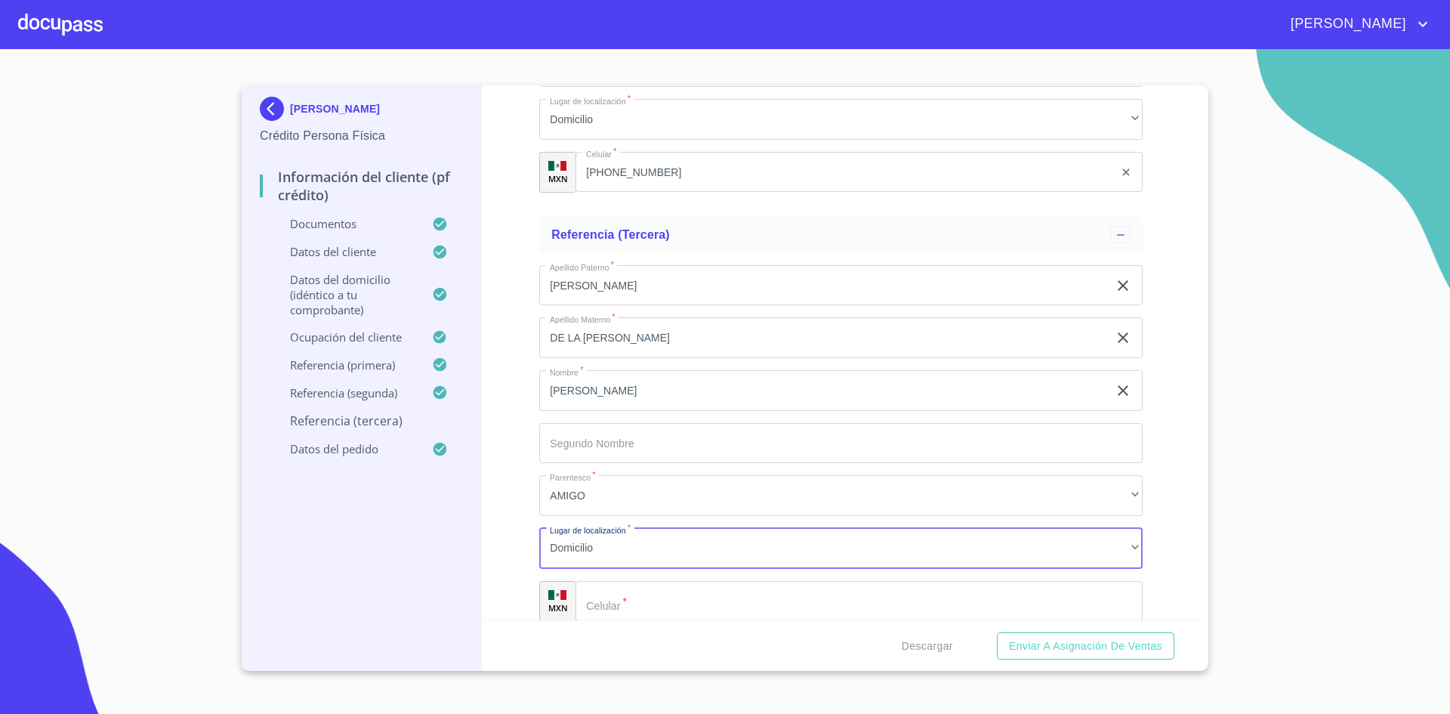
click at [640, 596] on input "Documento de identificación.   *" at bounding box center [858, 601] width 567 height 41
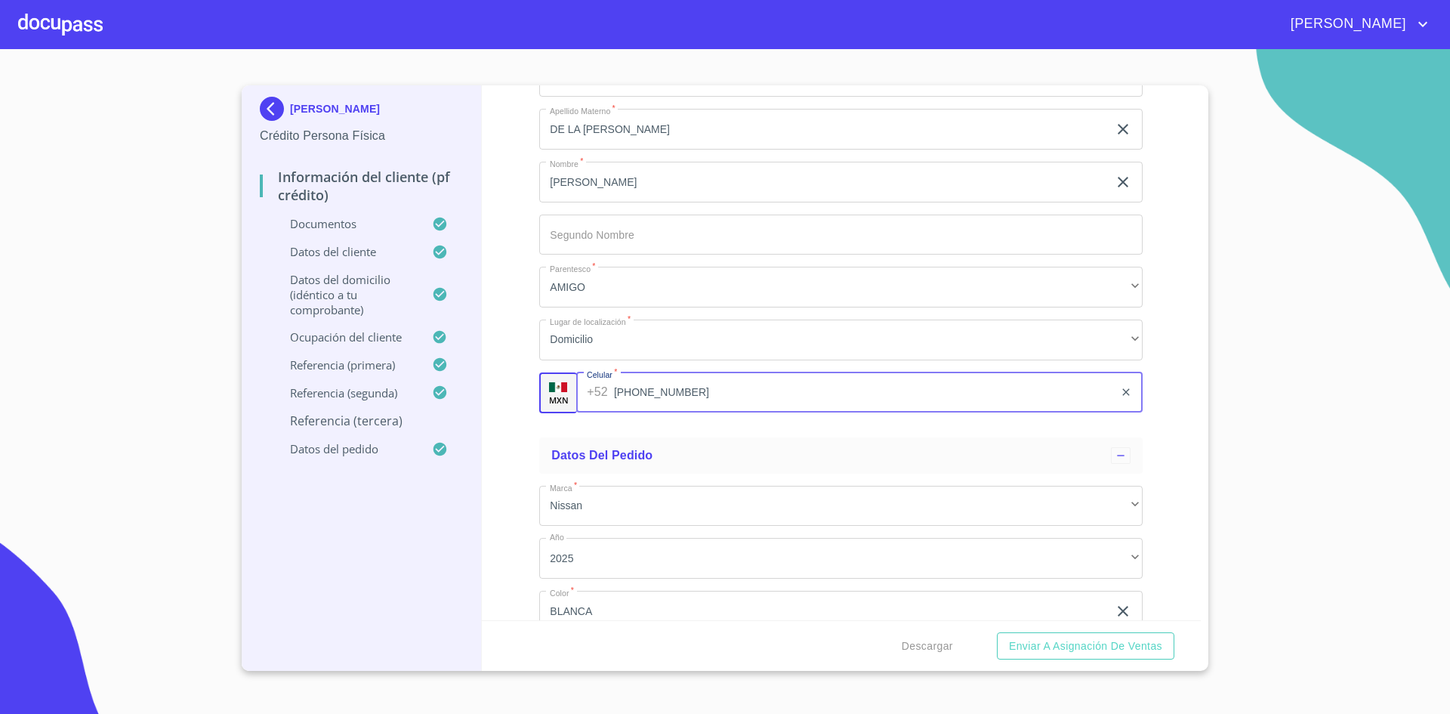
scroll to position [8781, 0]
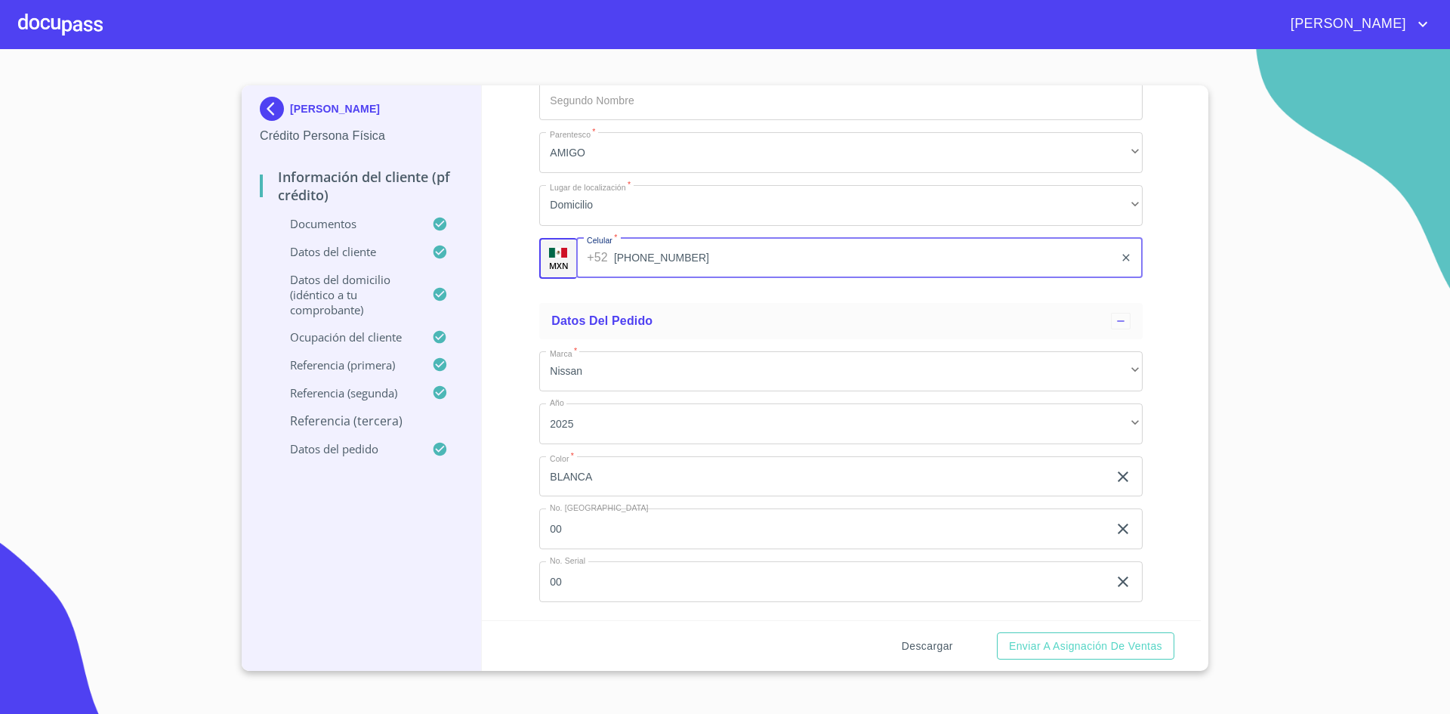
type input "[PHONE_NUMBER]"
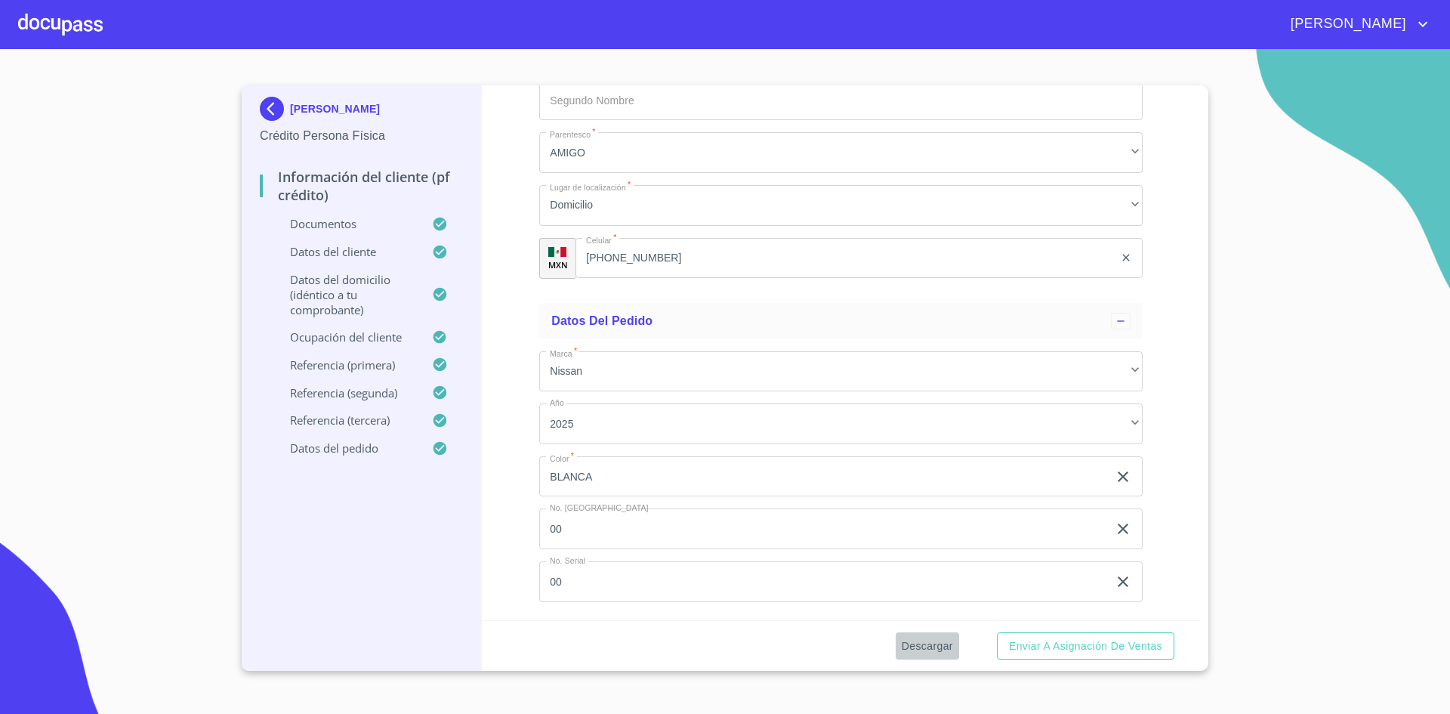
click at [930, 647] on span "Descargar" at bounding box center [927, 646] width 51 height 19
click at [930, 642] on span "Descargar" at bounding box center [927, 646] width 51 height 19
click at [1042, 646] on span "Enviar a Asignación de Ventas" at bounding box center [1085, 646] width 153 height 19
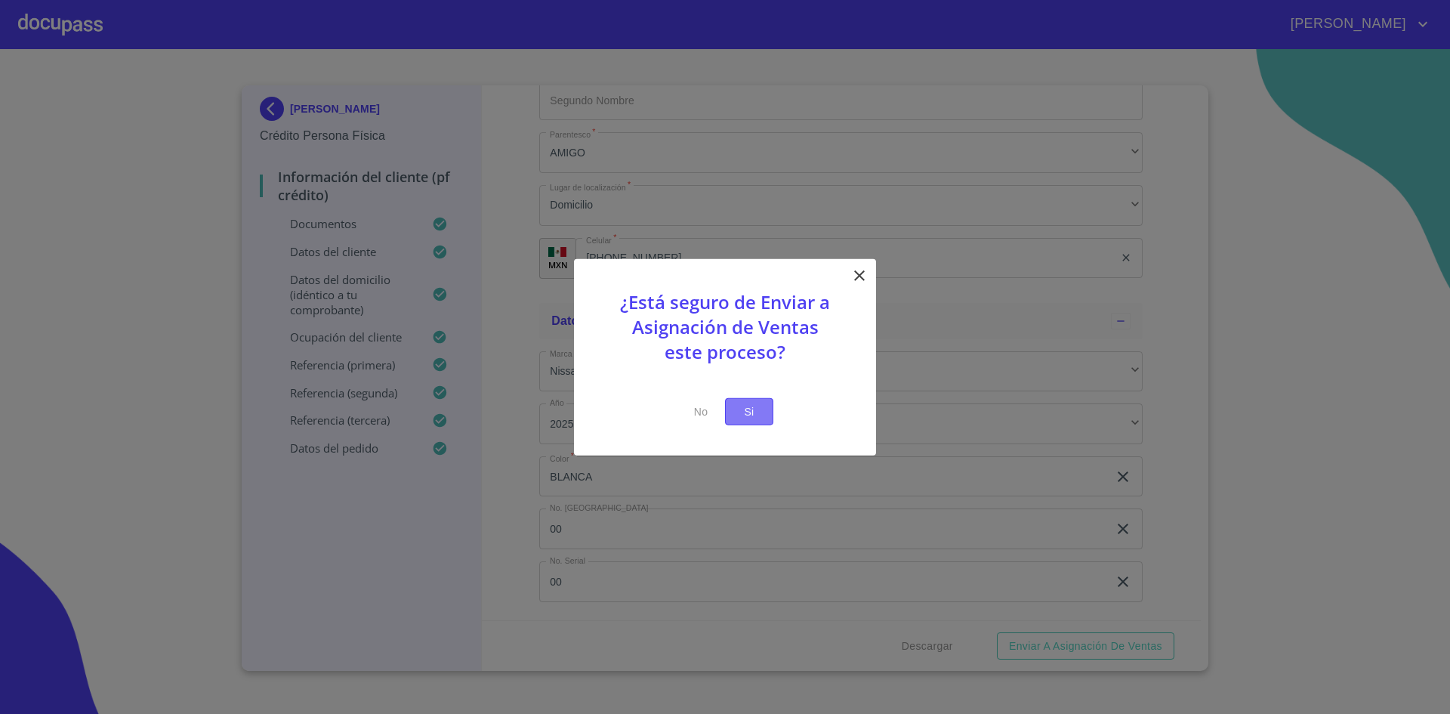
click at [758, 408] on span "Si" at bounding box center [749, 411] width 24 height 19
